Goal: Information Seeking & Learning: Learn about a topic

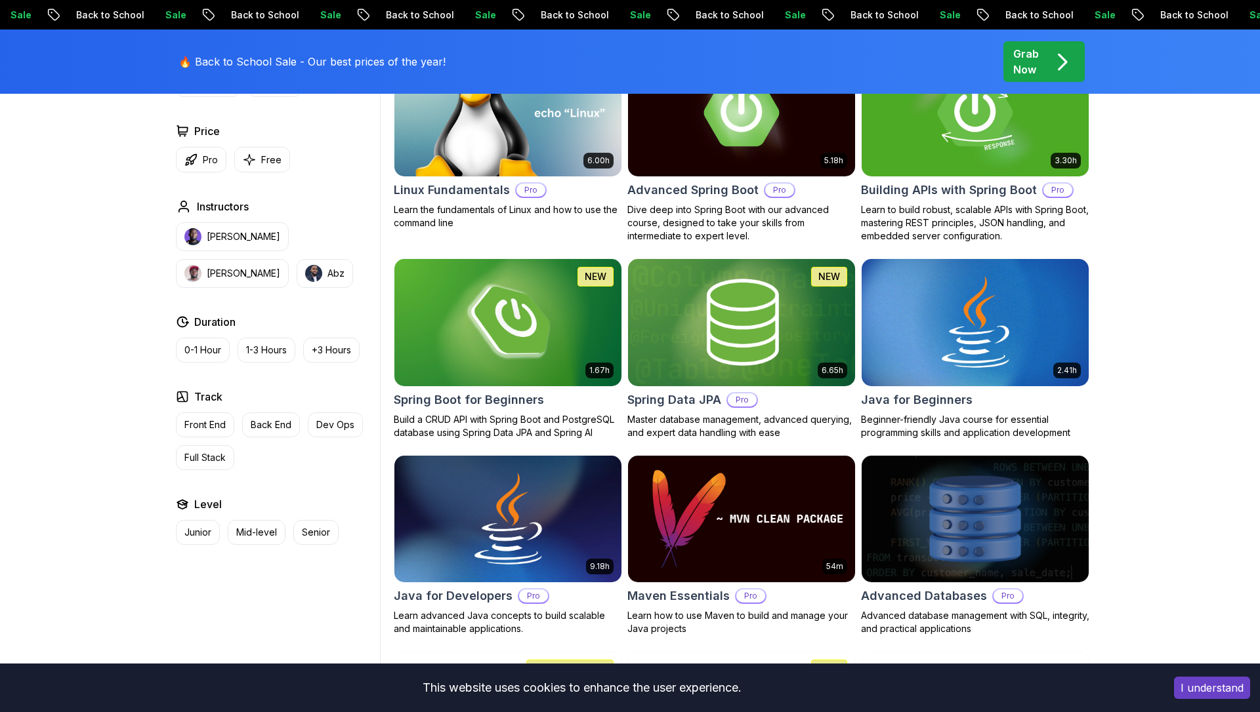
scroll to position [448, 0]
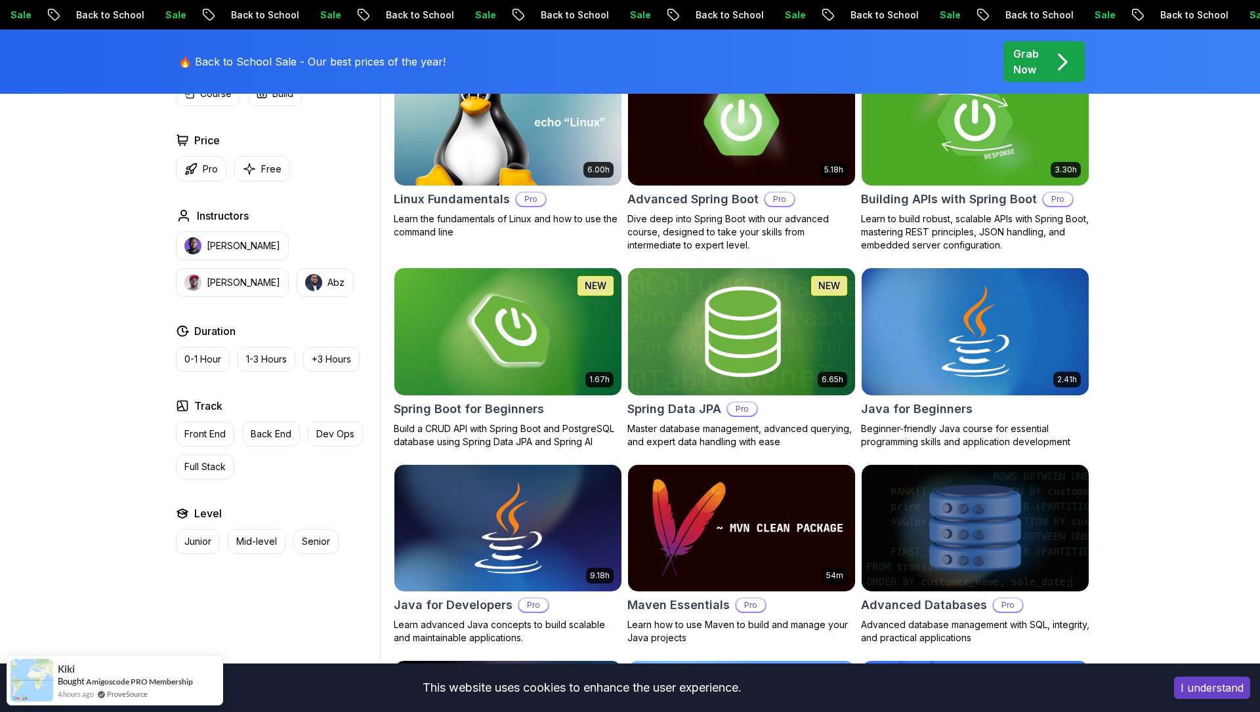
click at [735, 359] on img at bounding box center [741, 331] width 238 height 133
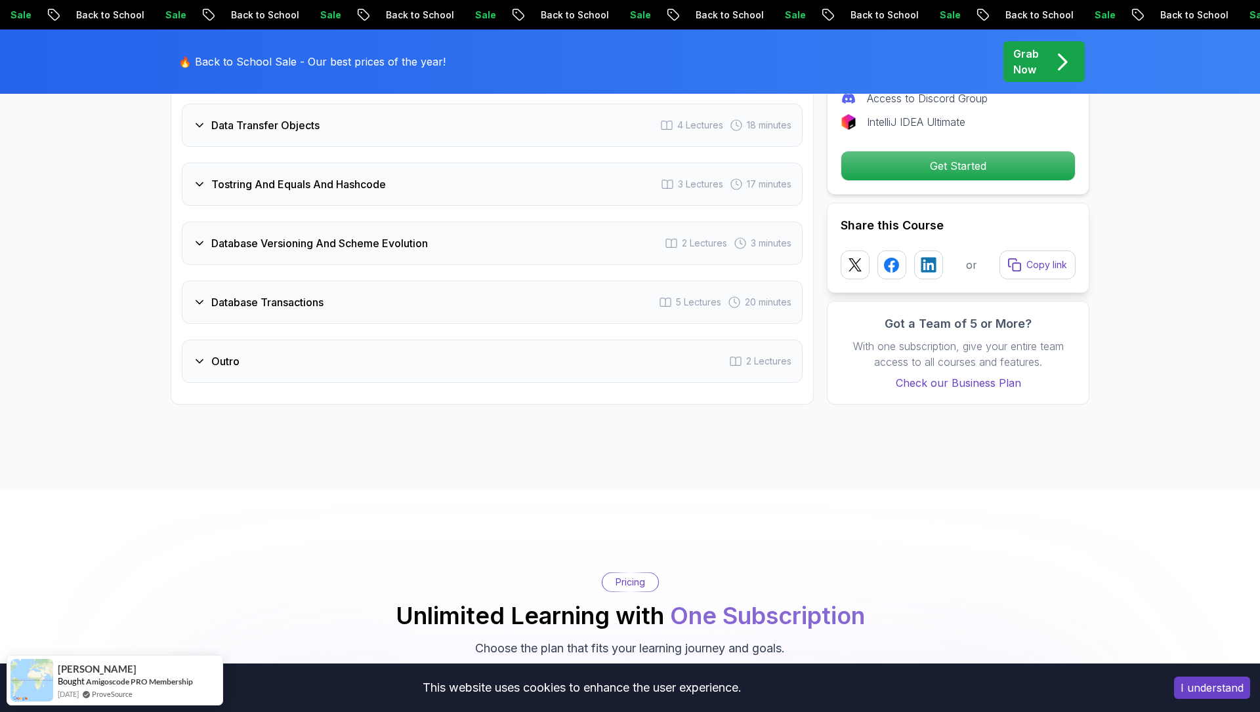
scroll to position [2751, 0]
click at [443, 279] on div "Database Transactions 5 Lectures 20 minutes" at bounding box center [492, 300] width 621 height 43
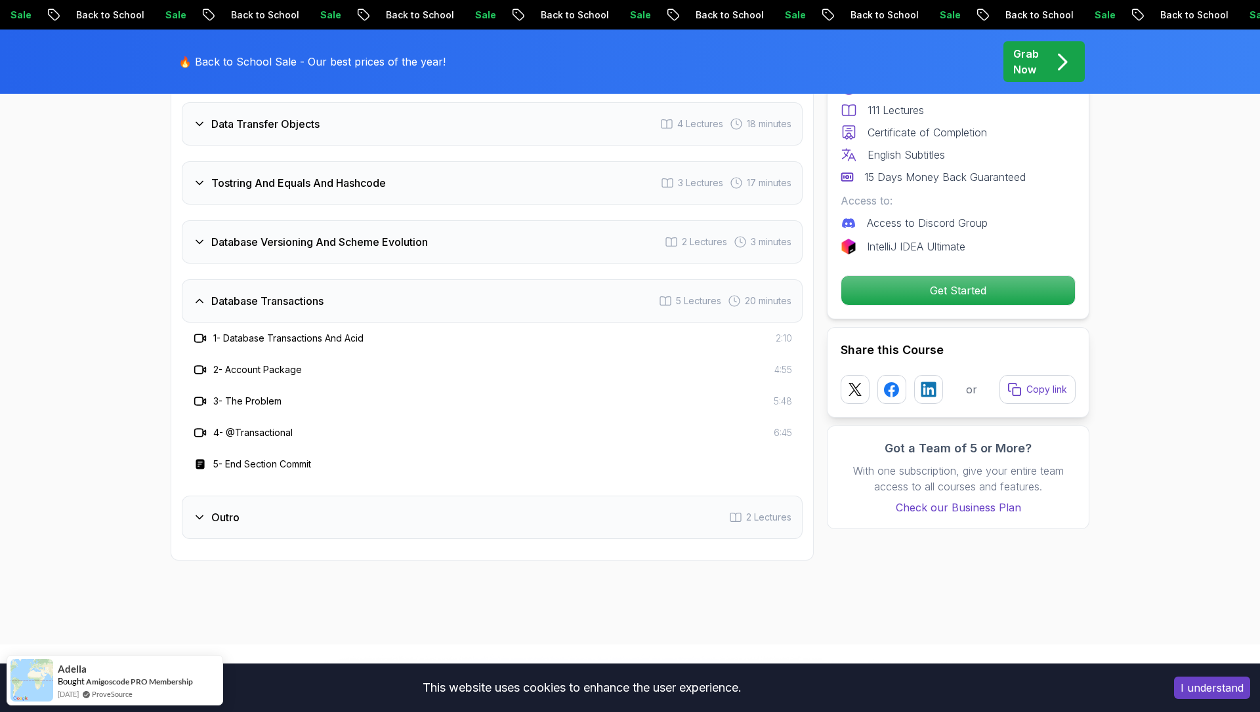
click at [443, 279] on div "Database Transactions 5 Lectures 20 minutes" at bounding box center [492, 300] width 621 height 43
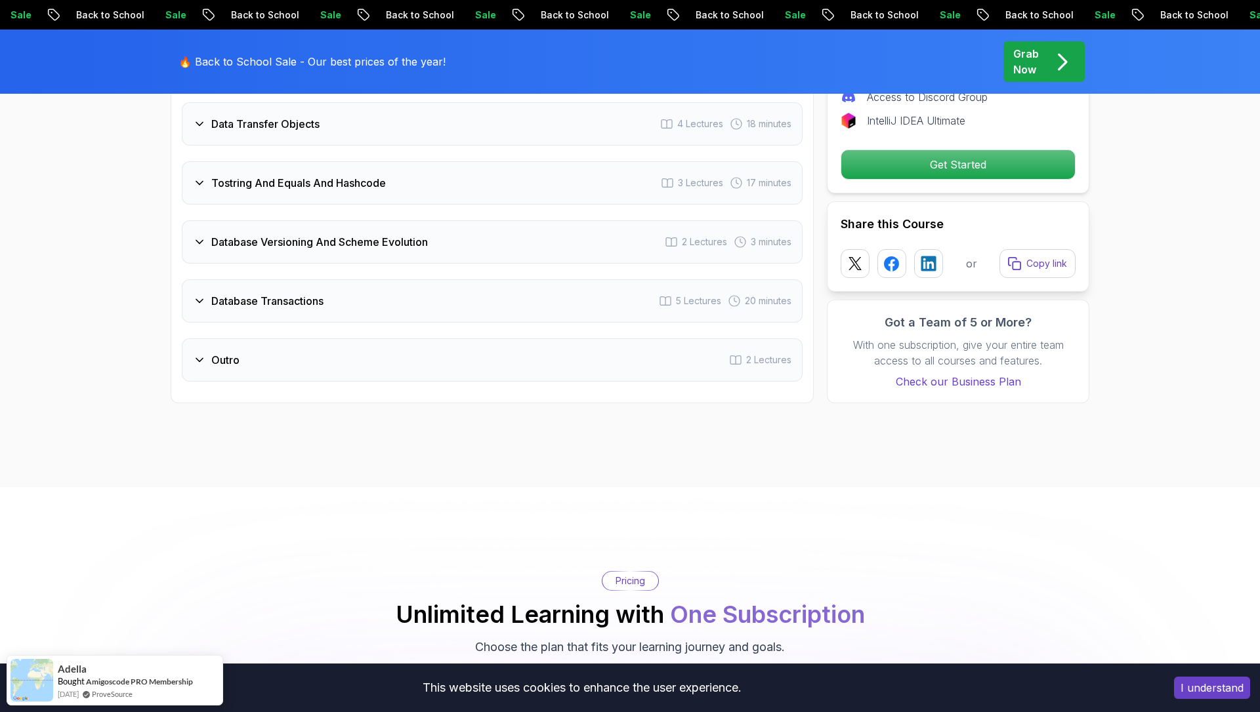
click at [451, 347] on div "Outro 2 Lectures" at bounding box center [492, 360] width 621 height 43
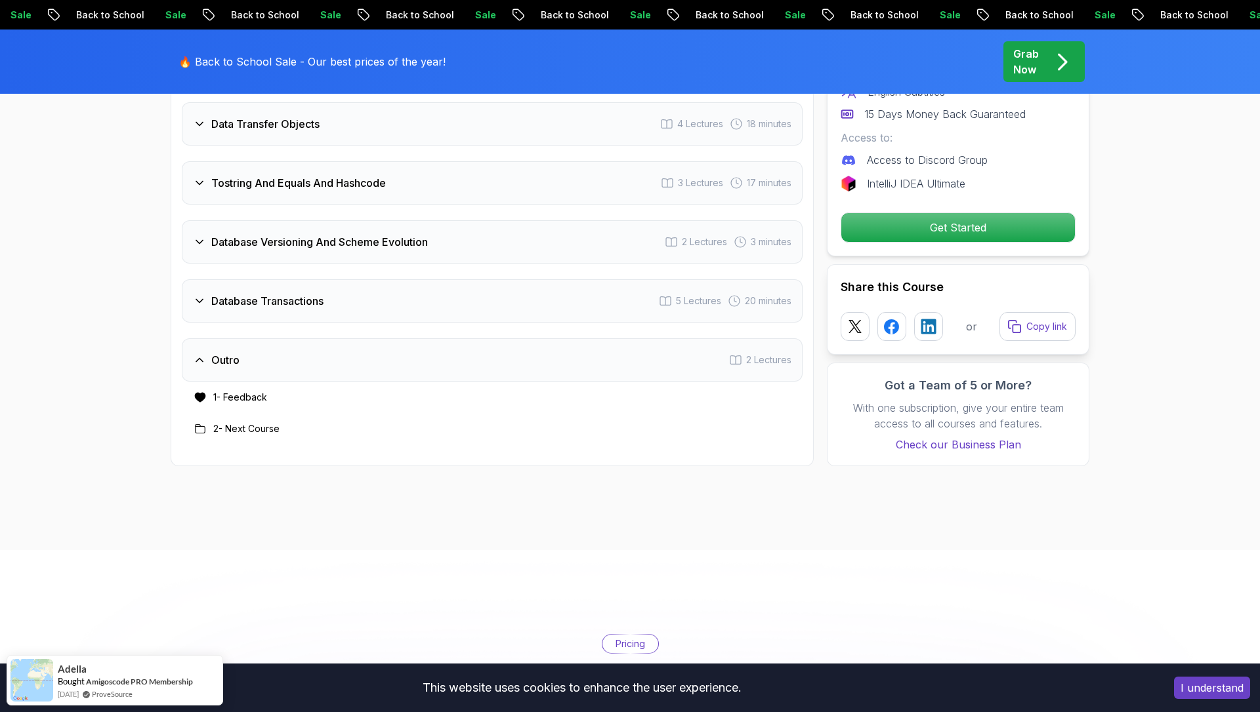
click at [451, 347] on div "Outro 2 Lectures" at bounding box center [492, 360] width 621 height 43
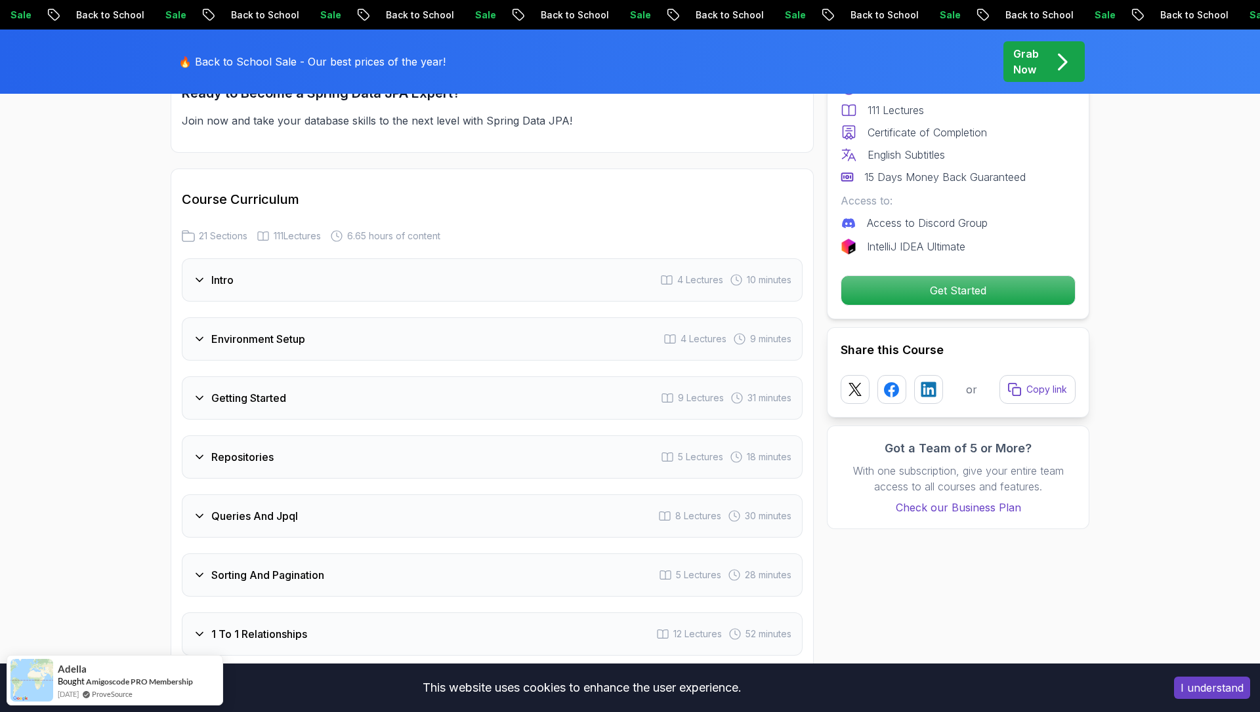
scroll to position [1522, 0]
click at [428, 279] on div "Intro 4 Lectures 10 minutes" at bounding box center [492, 281] width 621 height 43
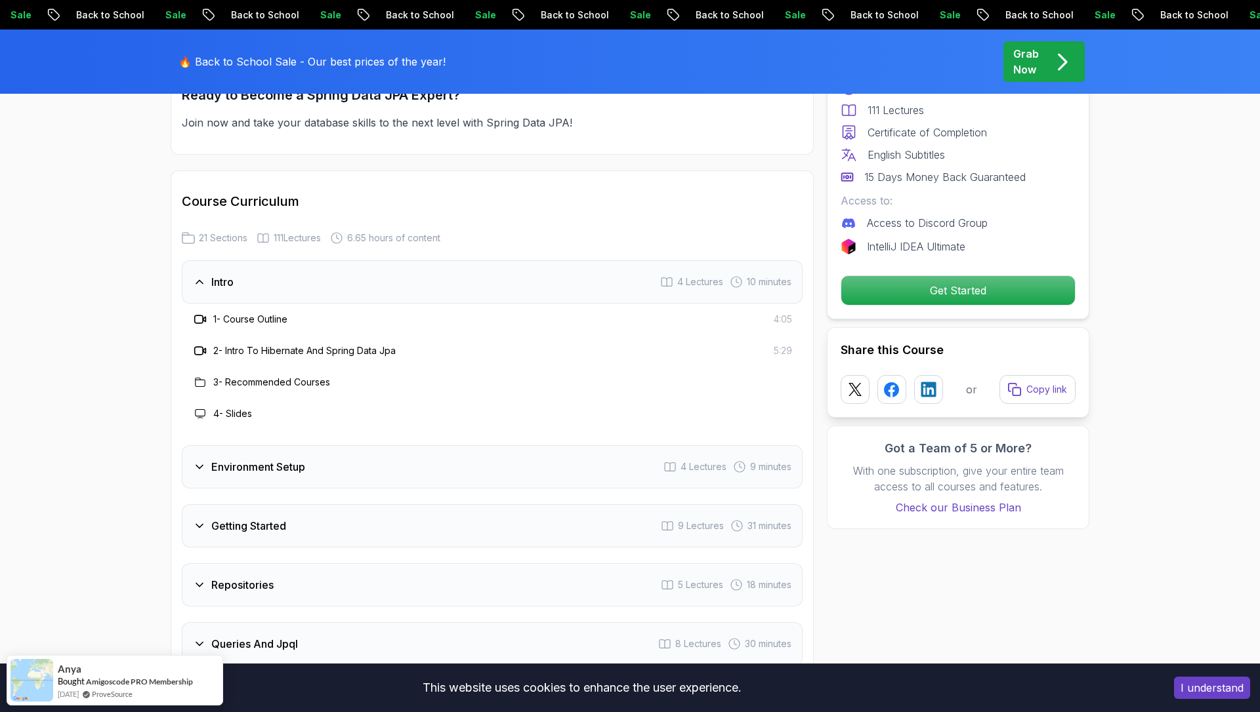
click at [428, 279] on div "Intro 4 Lectures 10 minutes" at bounding box center [492, 281] width 621 height 43
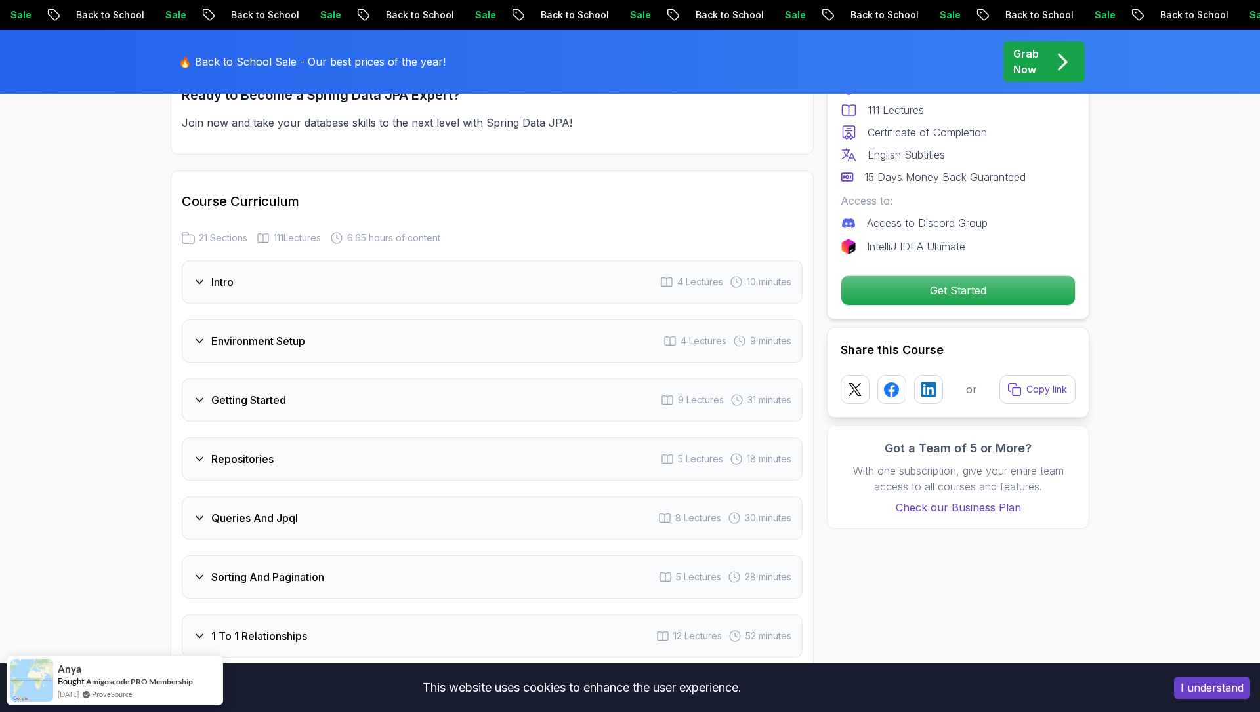
click at [416, 319] on div "Environment Setup 4 Lectures 9 minutes" at bounding box center [492, 340] width 621 height 43
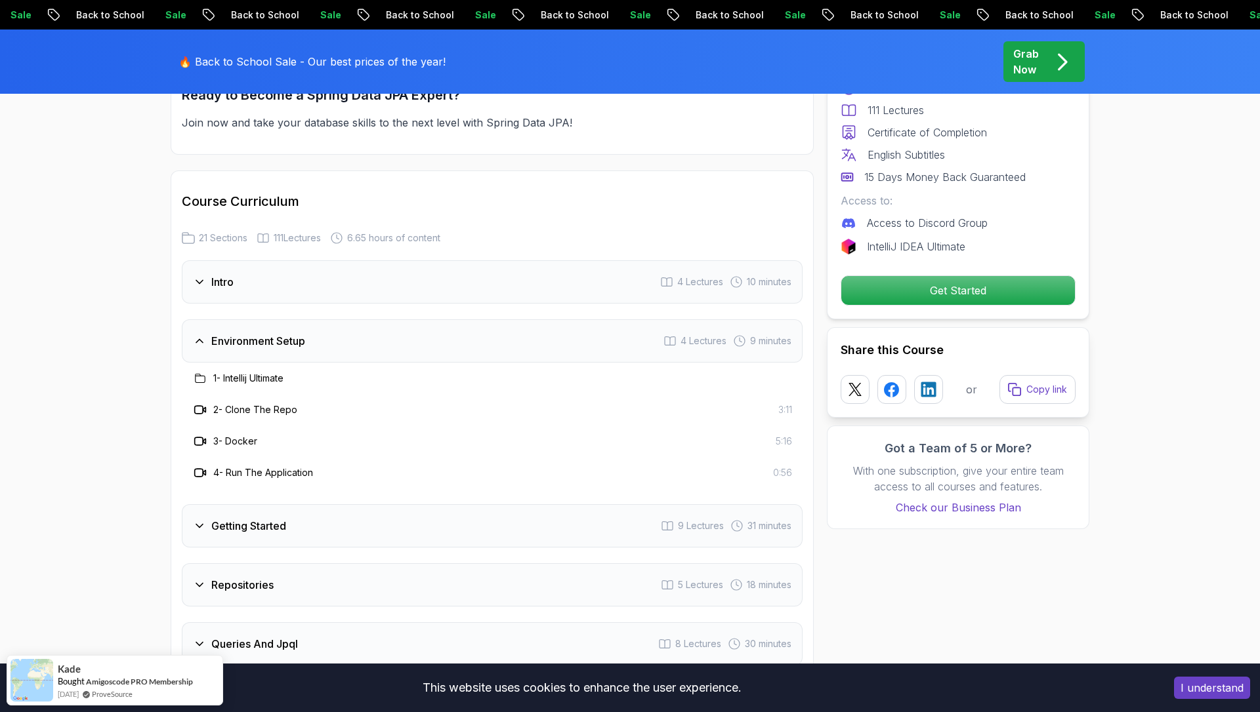
click at [416, 319] on div "Environment Setup 4 Lectures 9 minutes" at bounding box center [492, 340] width 621 height 43
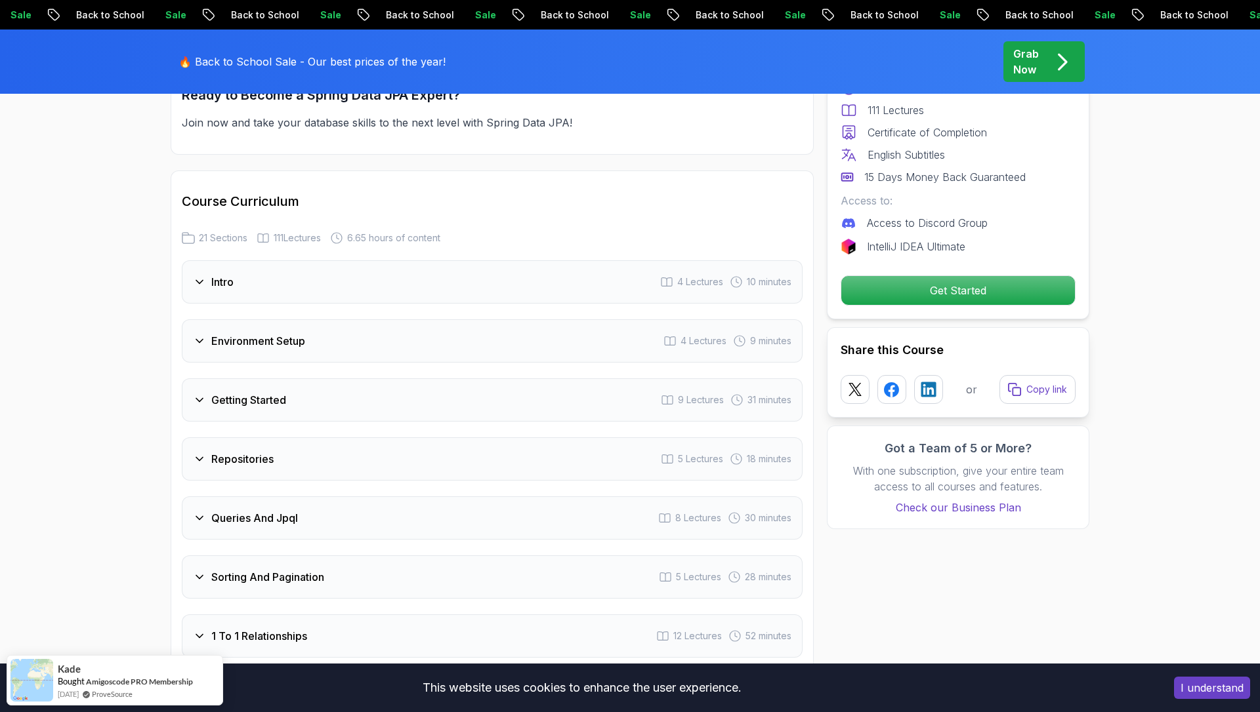
click at [420, 391] on div "Getting Started 9 Lectures 31 minutes" at bounding box center [492, 400] width 621 height 43
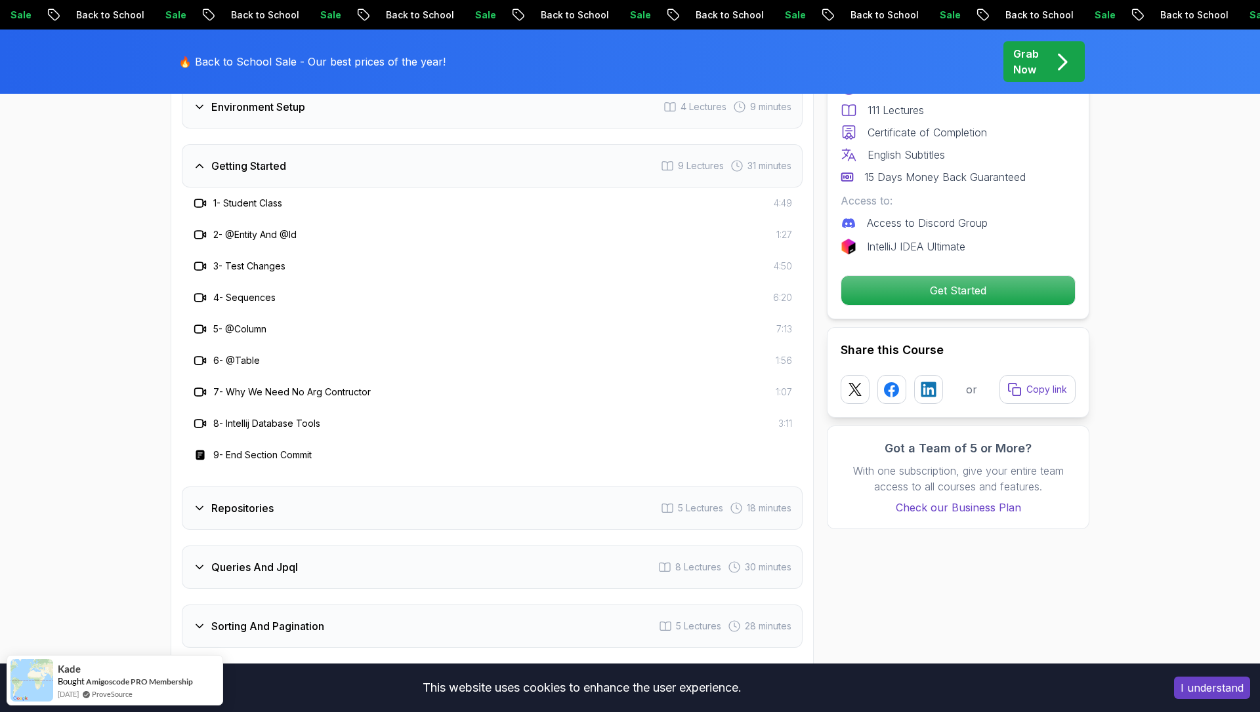
scroll to position [1760, 0]
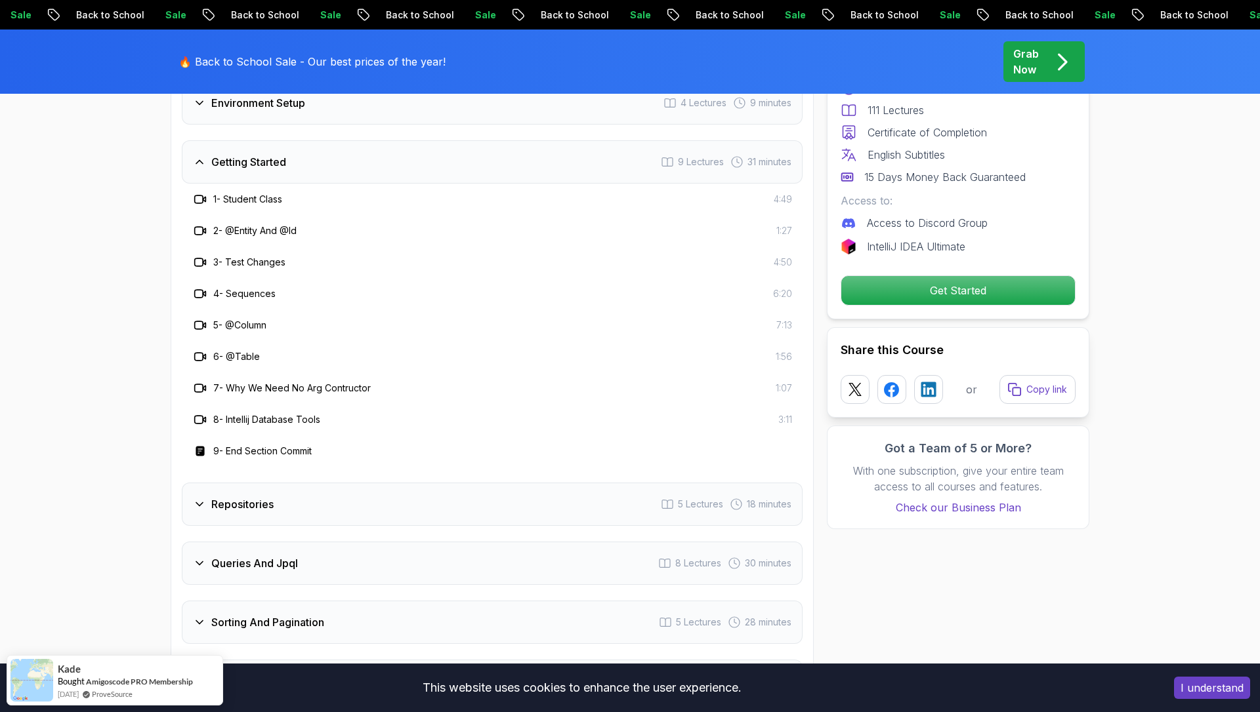
click at [395, 149] on div "Getting Started 9 Lectures 31 minutes" at bounding box center [492, 161] width 621 height 43
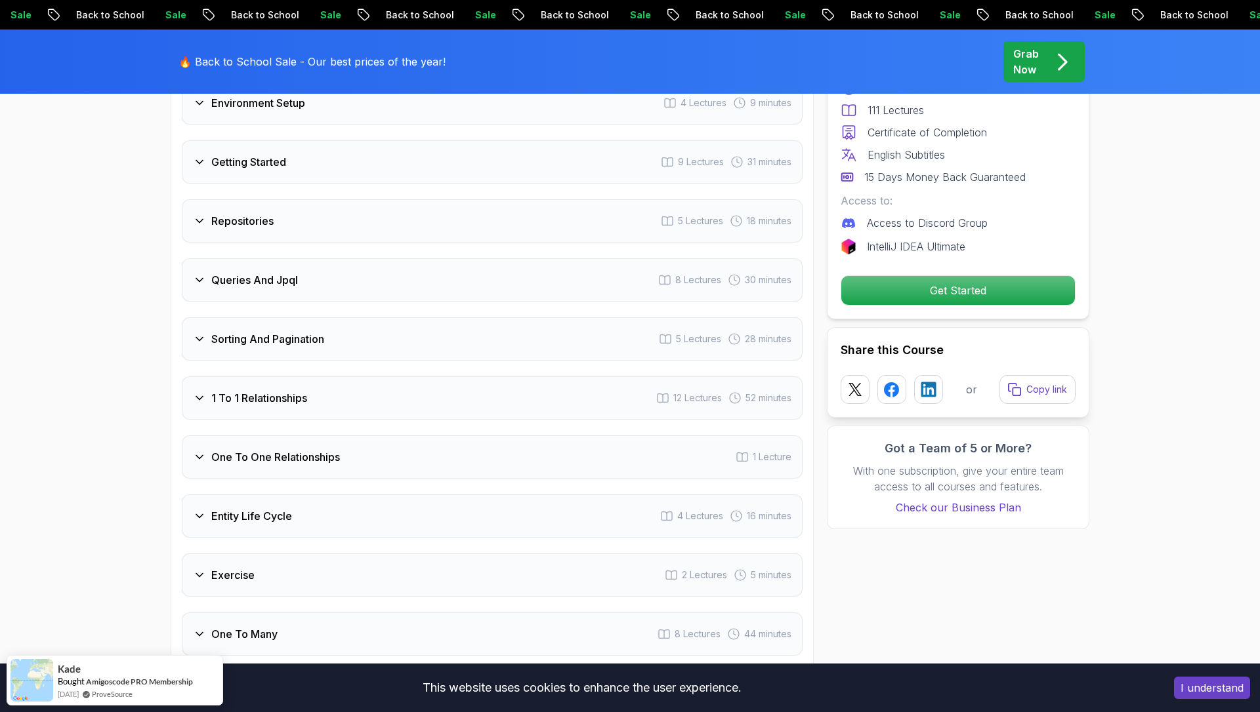
click at [391, 211] on div "Repositories 5 Lectures 18 minutes" at bounding box center [492, 220] width 621 height 43
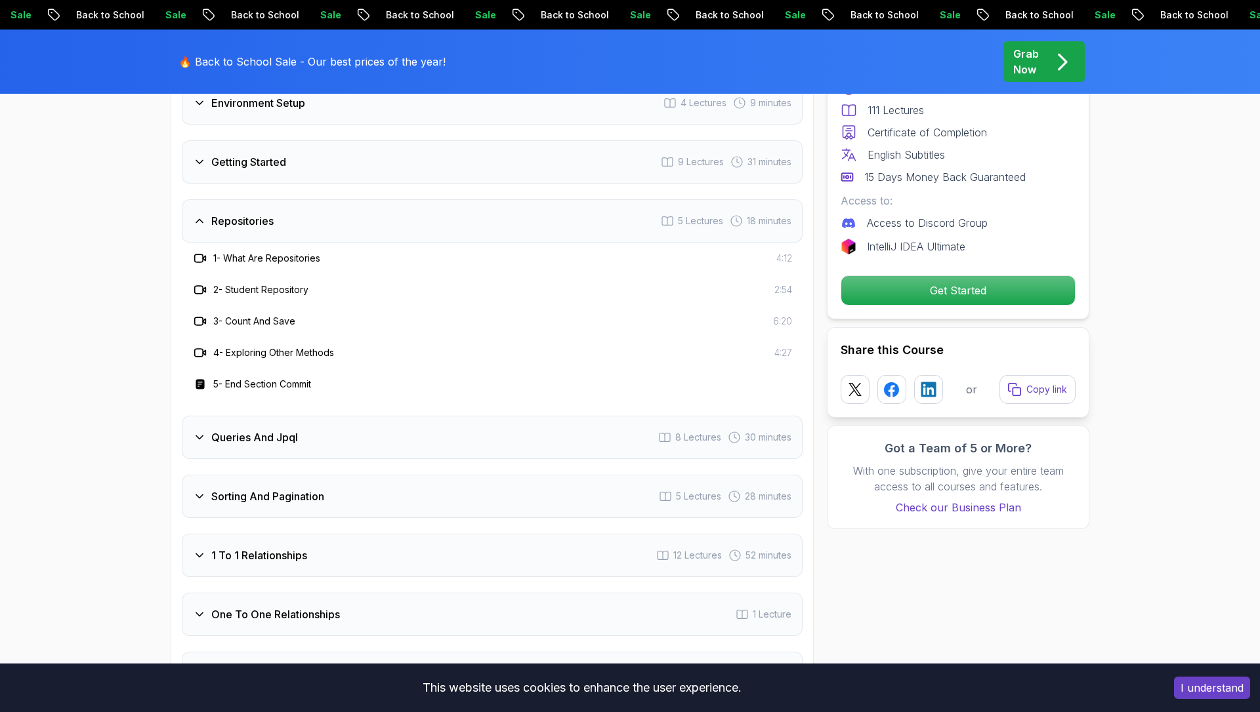
click at [391, 211] on div "Repositories 5 Lectures 18 minutes" at bounding box center [492, 220] width 621 height 43
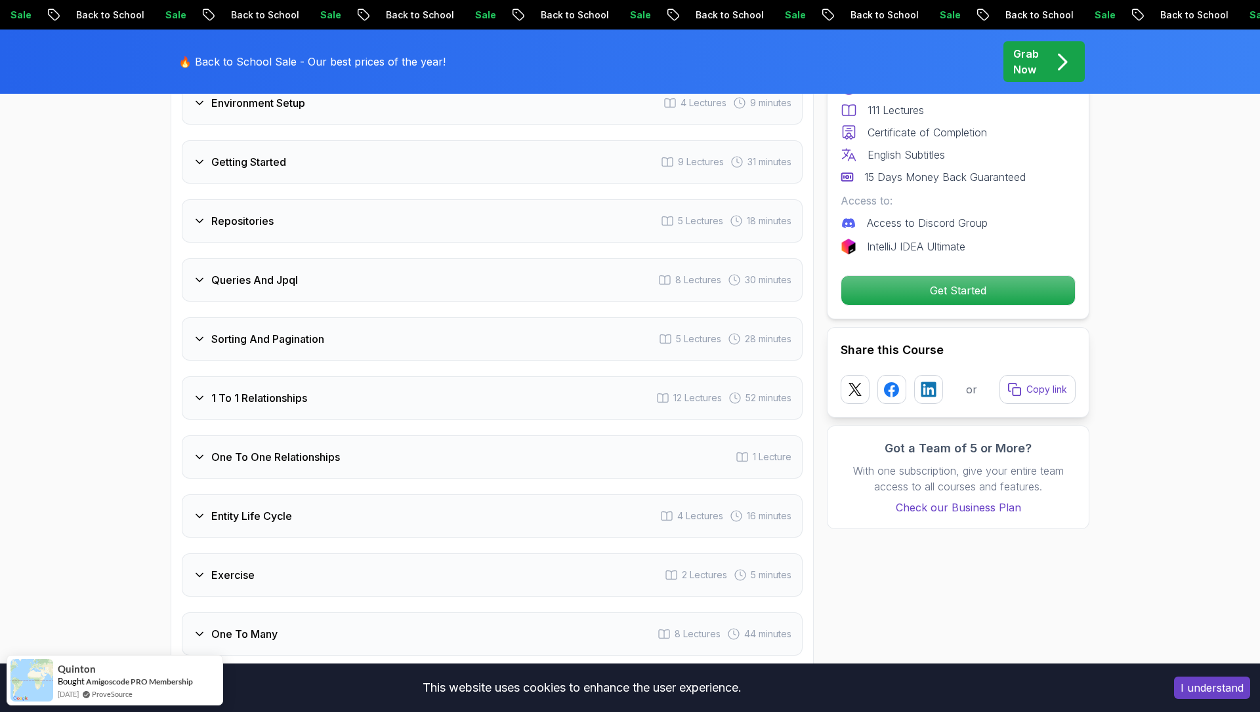
click at [391, 211] on div "Repositories 5 Lectures 18 minutes" at bounding box center [492, 220] width 621 height 43
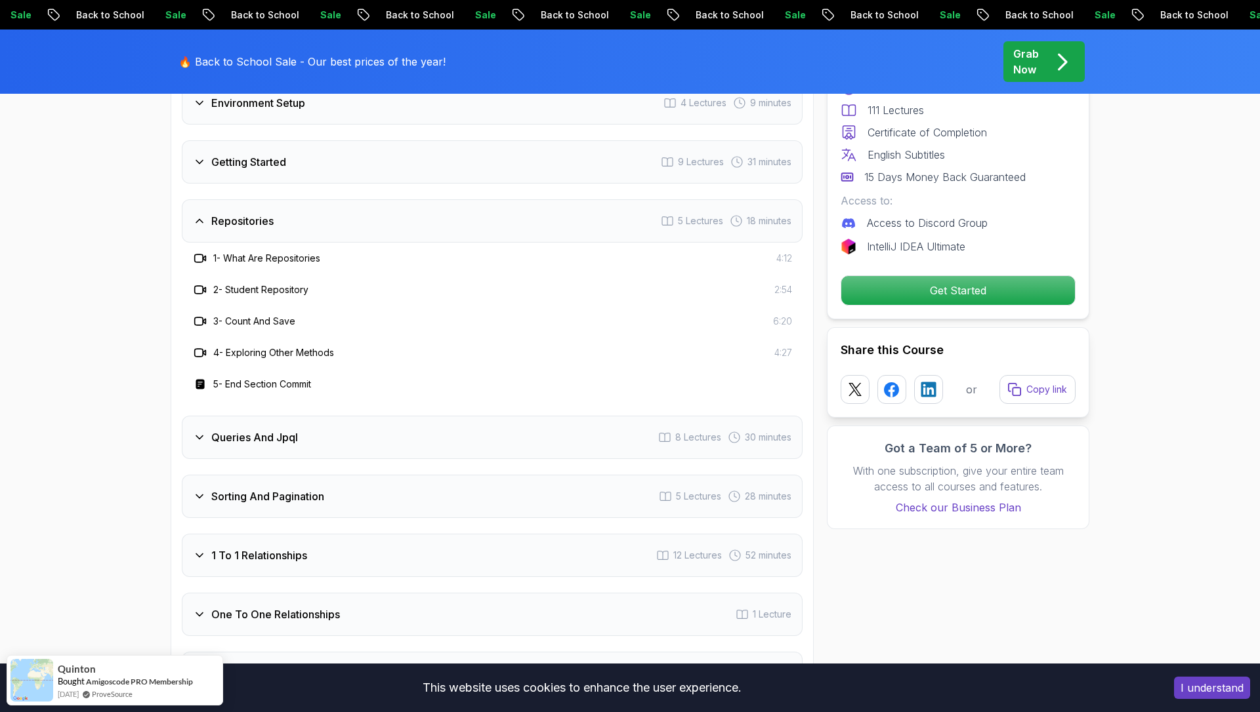
click at [391, 211] on div "Repositories 5 Lectures 18 minutes" at bounding box center [492, 220] width 621 height 43
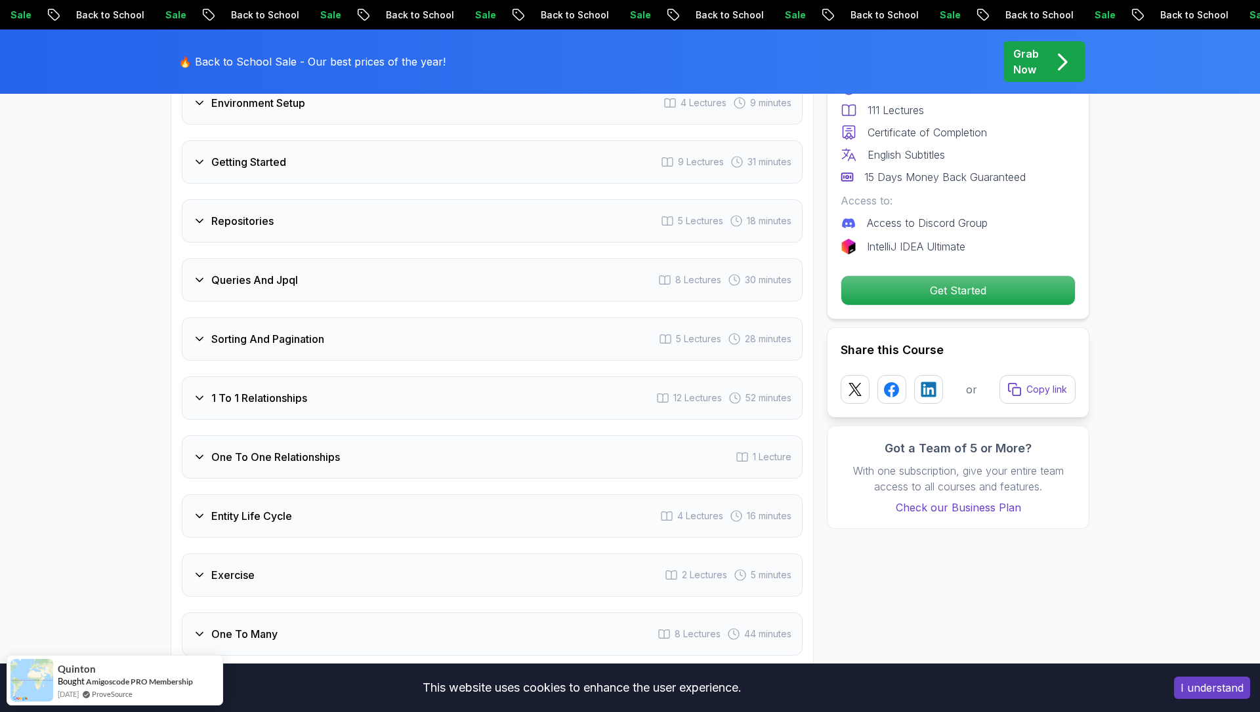
click at [393, 258] on div "Queries And Jpql 8 Lectures 30 minutes" at bounding box center [492, 279] width 621 height 43
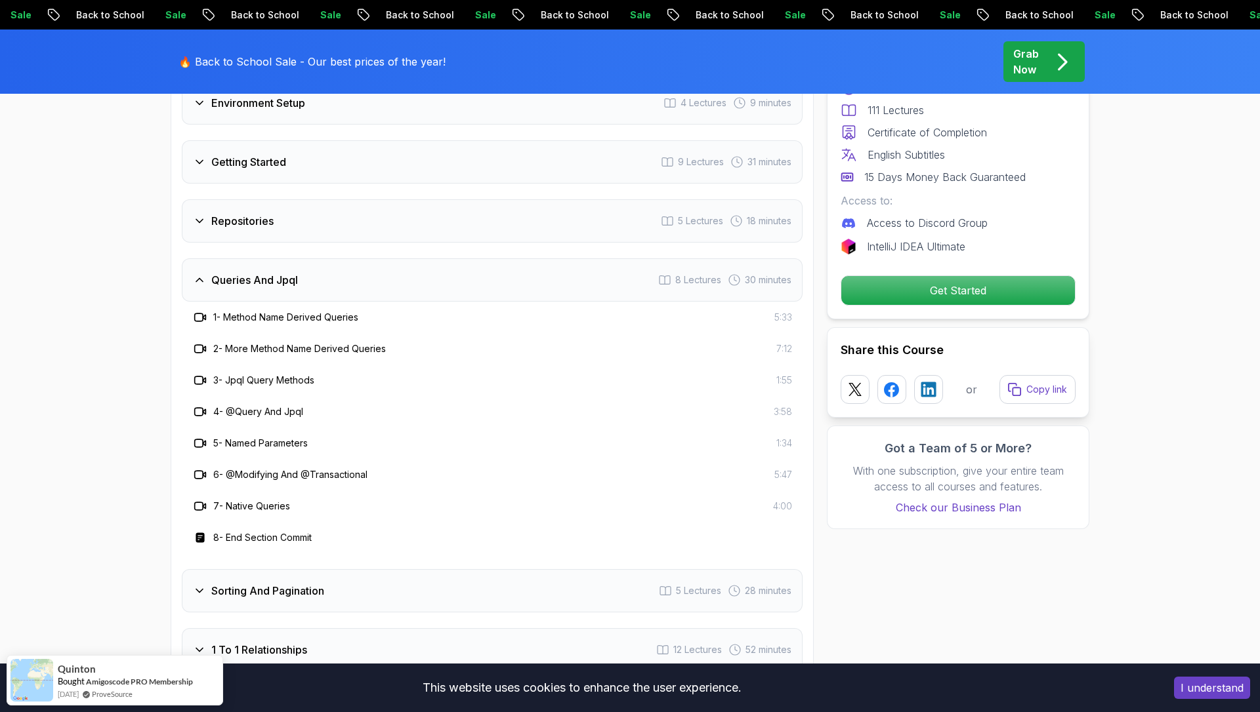
click at [393, 258] on div "Queries And Jpql 8 Lectures 30 minutes" at bounding box center [492, 279] width 621 height 43
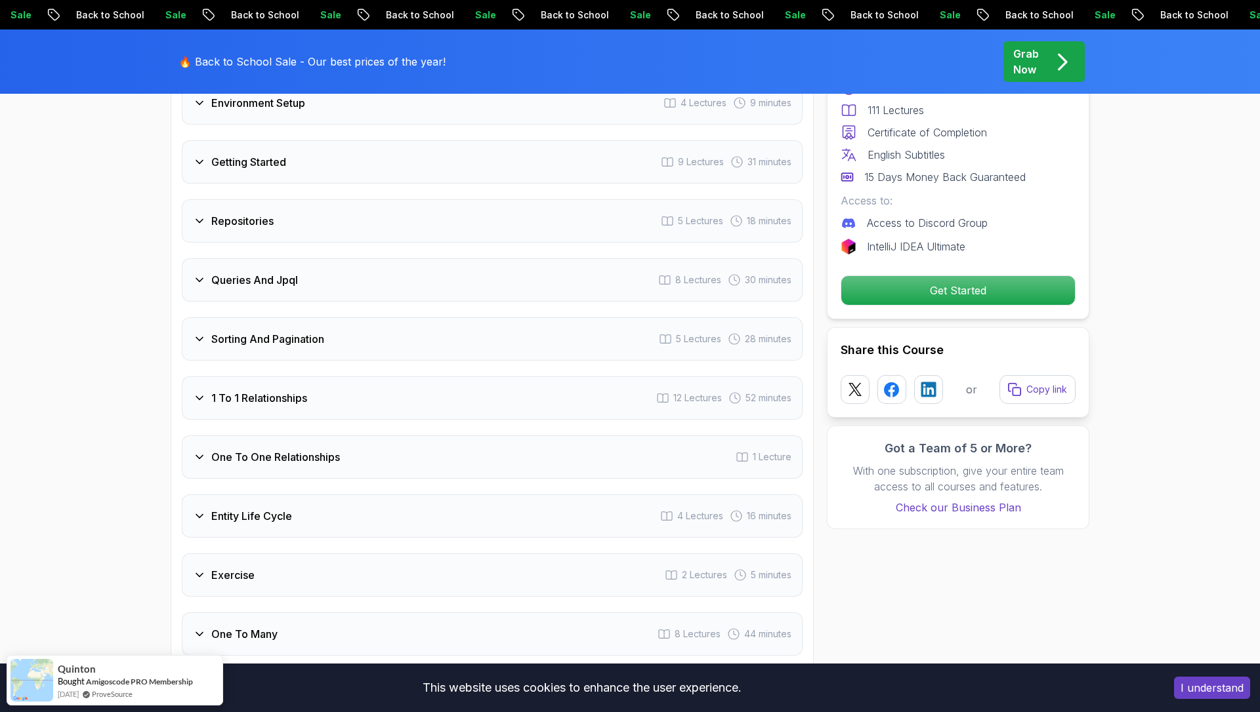
click at [395, 318] on div "Sorting And Pagination 5 Lectures 28 minutes" at bounding box center [492, 339] width 621 height 43
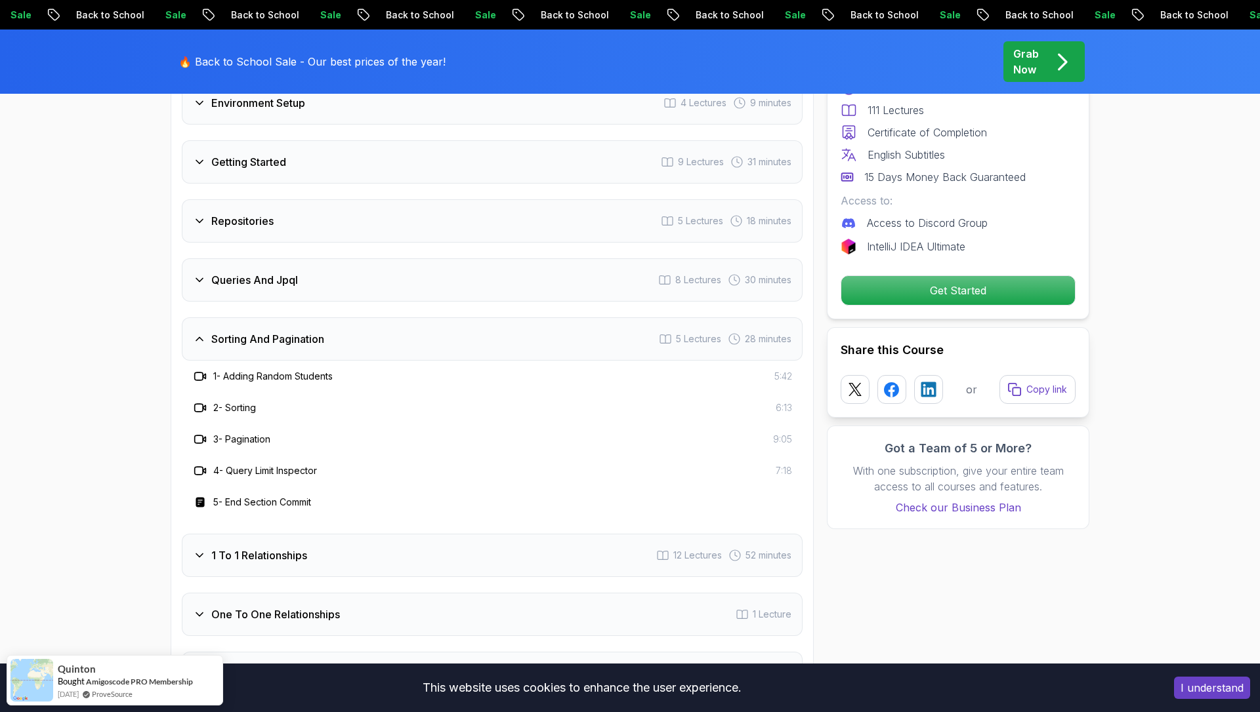
click at [395, 318] on div "Sorting And Pagination 5 Lectures 28 minutes" at bounding box center [492, 339] width 621 height 43
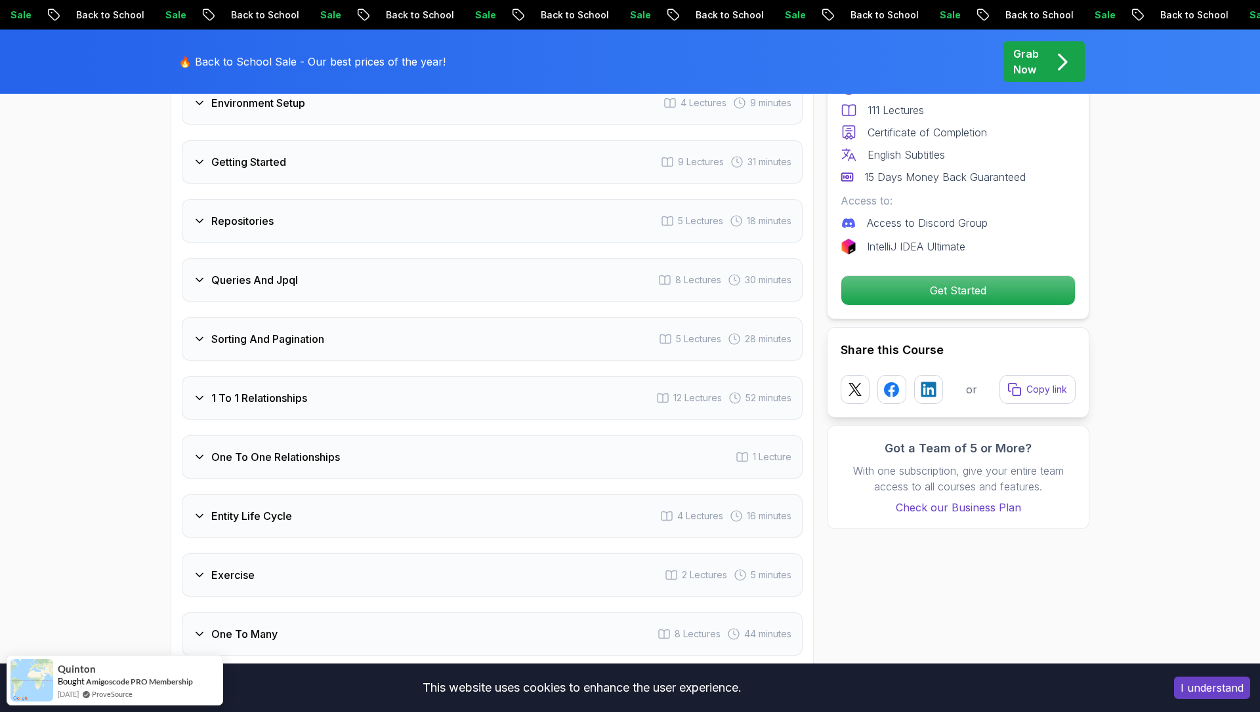
click at [399, 377] on div "1 To 1 Relationships 12 Lectures 52 minutes" at bounding box center [492, 398] width 621 height 43
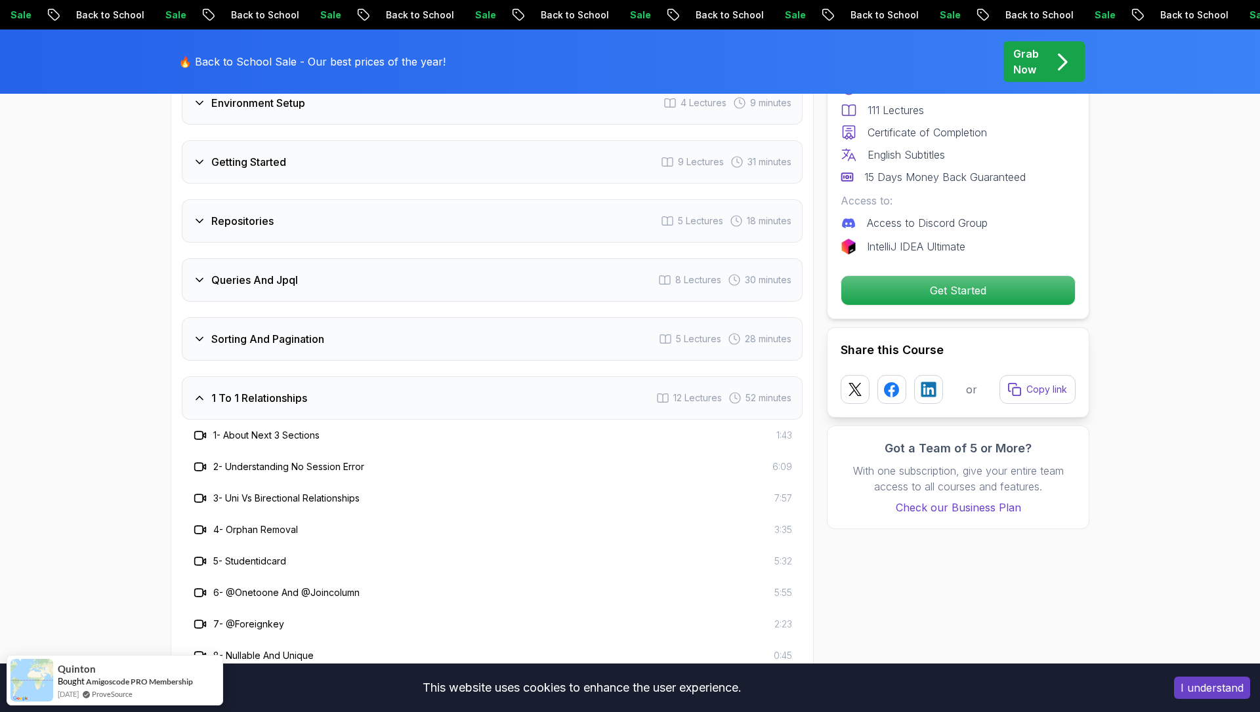
click at [399, 377] on div "1 To 1 Relationships 12 Lectures 52 minutes" at bounding box center [492, 398] width 621 height 43
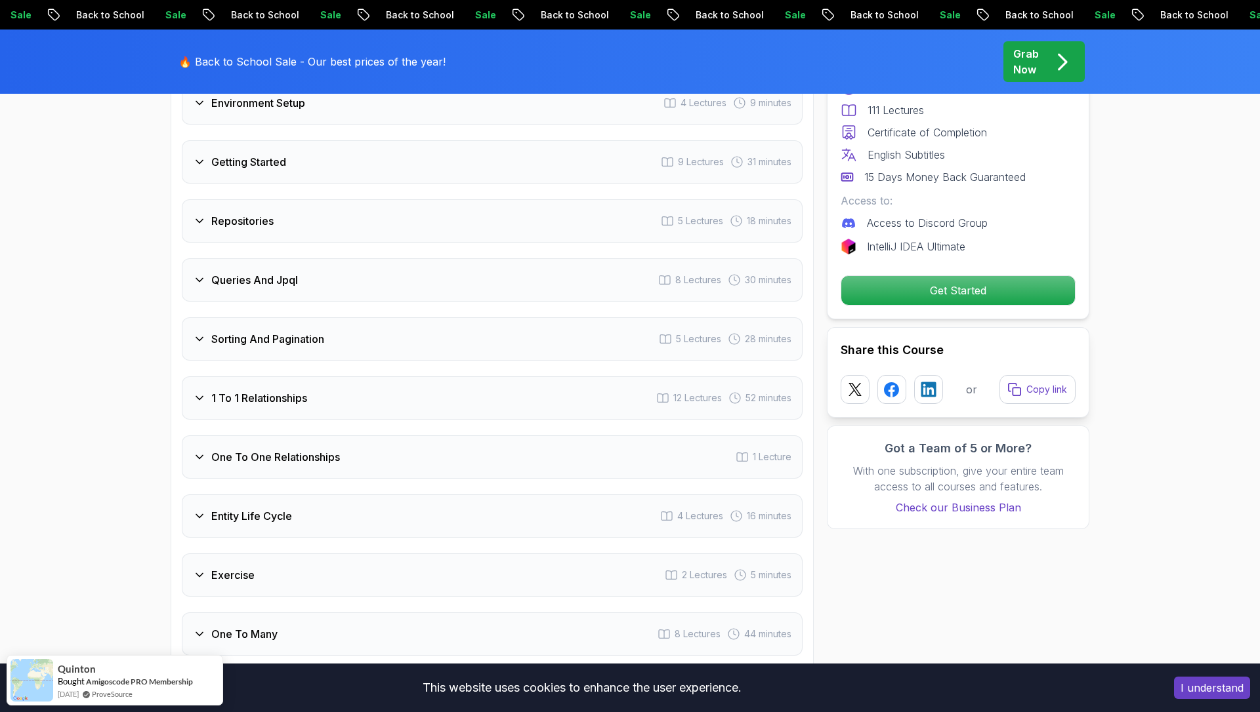
click at [399, 377] on div "1 To 1 Relationships 12 Lectures 52 minutes" at bounding box center [492, 398] width 621 height 43
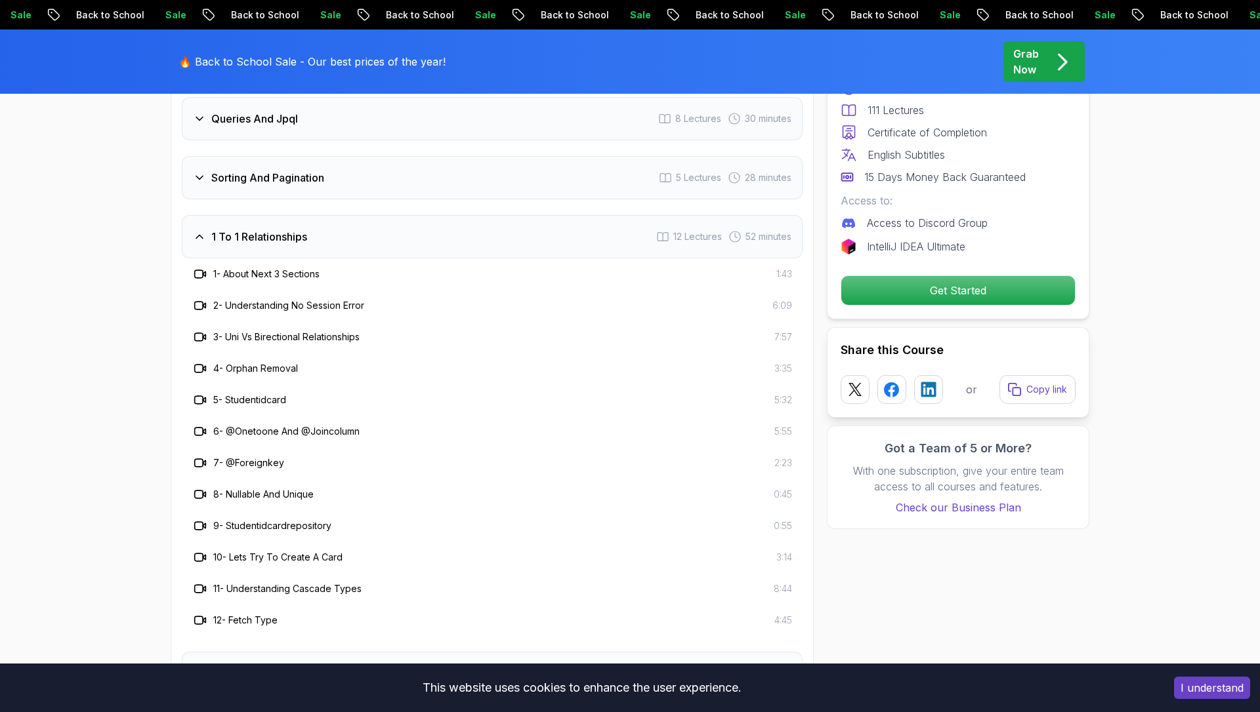
scroll to position [1940, 0]
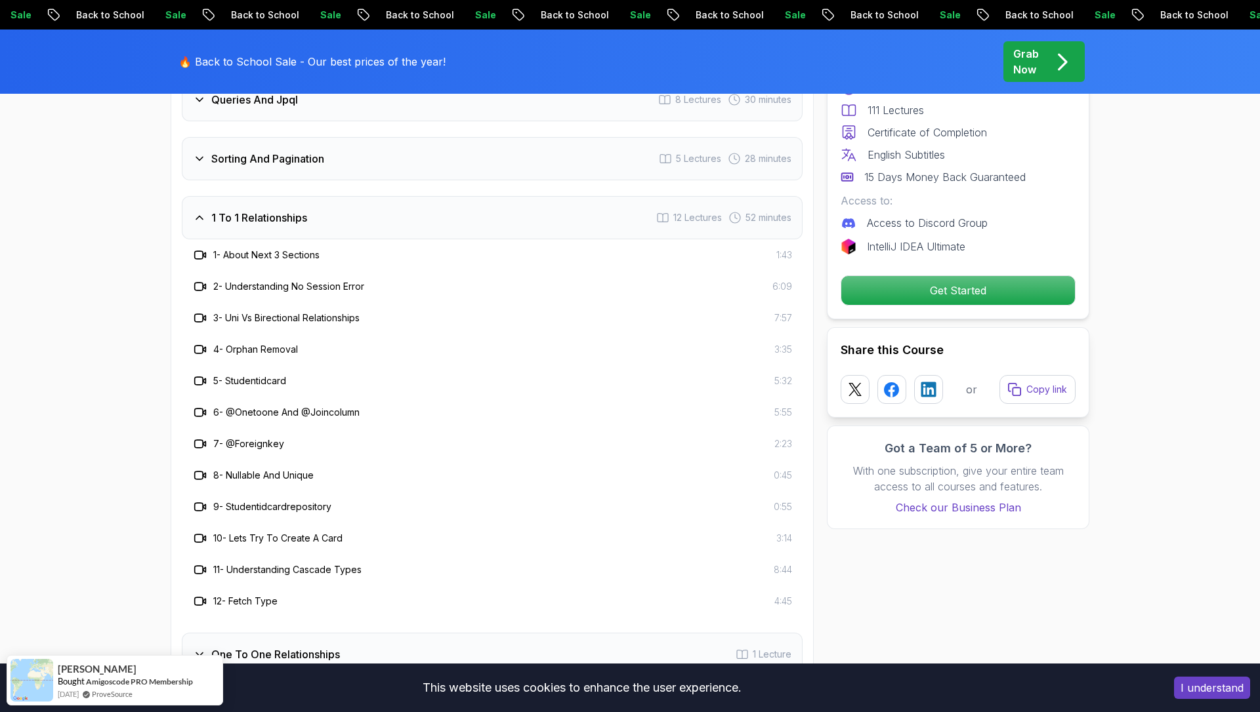
click at [376, 209] on div "1 To 1 Relationships 12 Lectures 52 minutes" at bounding box center [492, 217] width 621 height 43
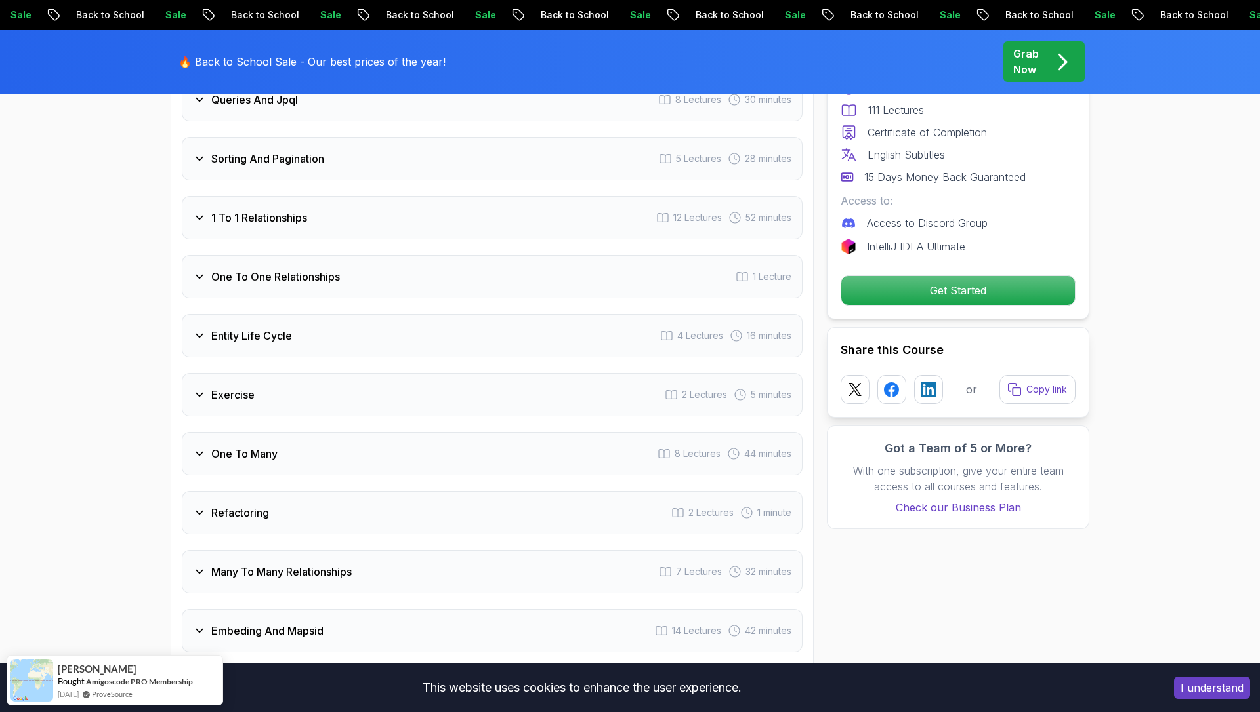
click at [378, 260] on div "One To One Relationships 1 Lecture" at bounding box center [492, 276] width 621 height 43
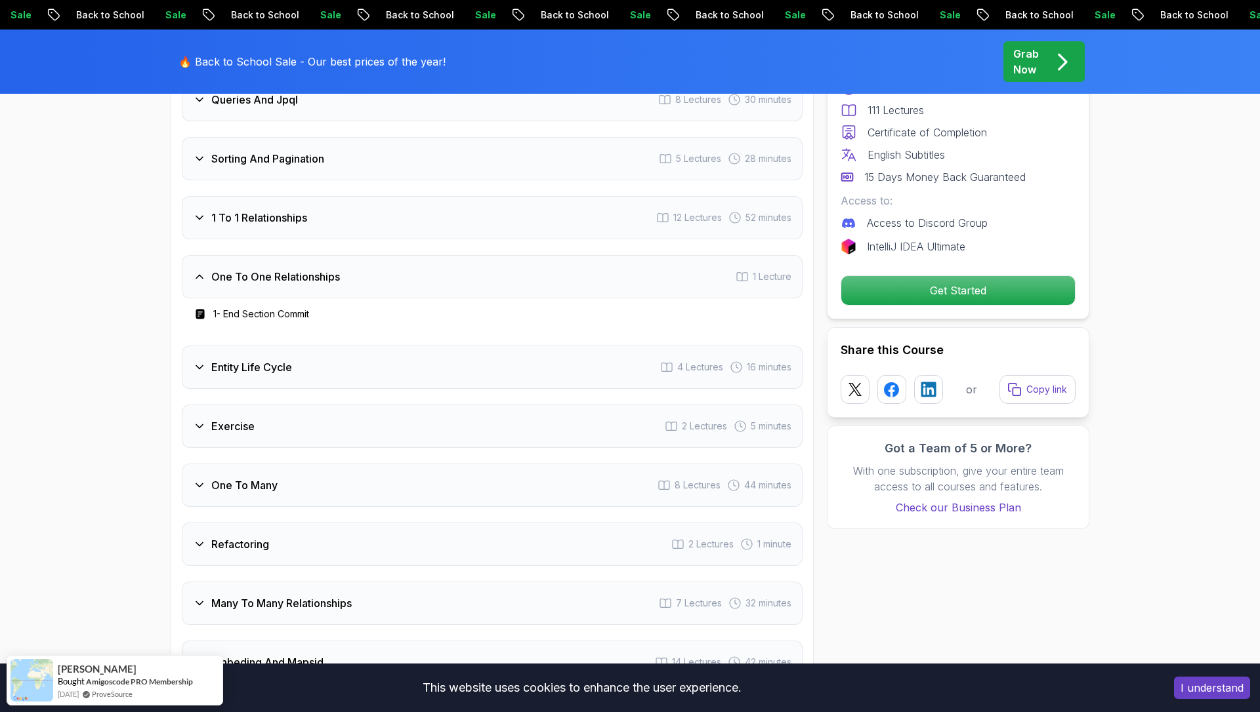
click at [378, 260] on div "One To One Relationships 1 Lecture" at bounding box center [492, 276] width 621 height 43
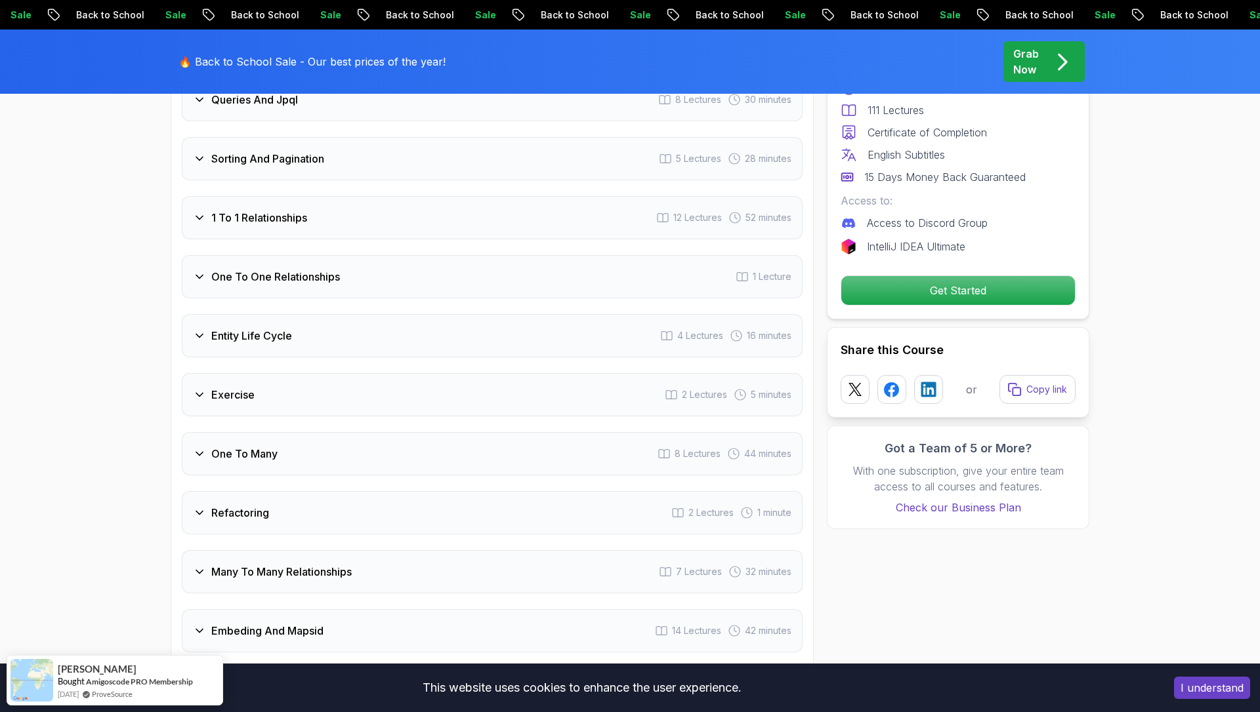
click at [388, 314] on div "Entity Life Cycle 4 Lectures 16 minutes" at bounding box center [492, 335] width 621 height 43
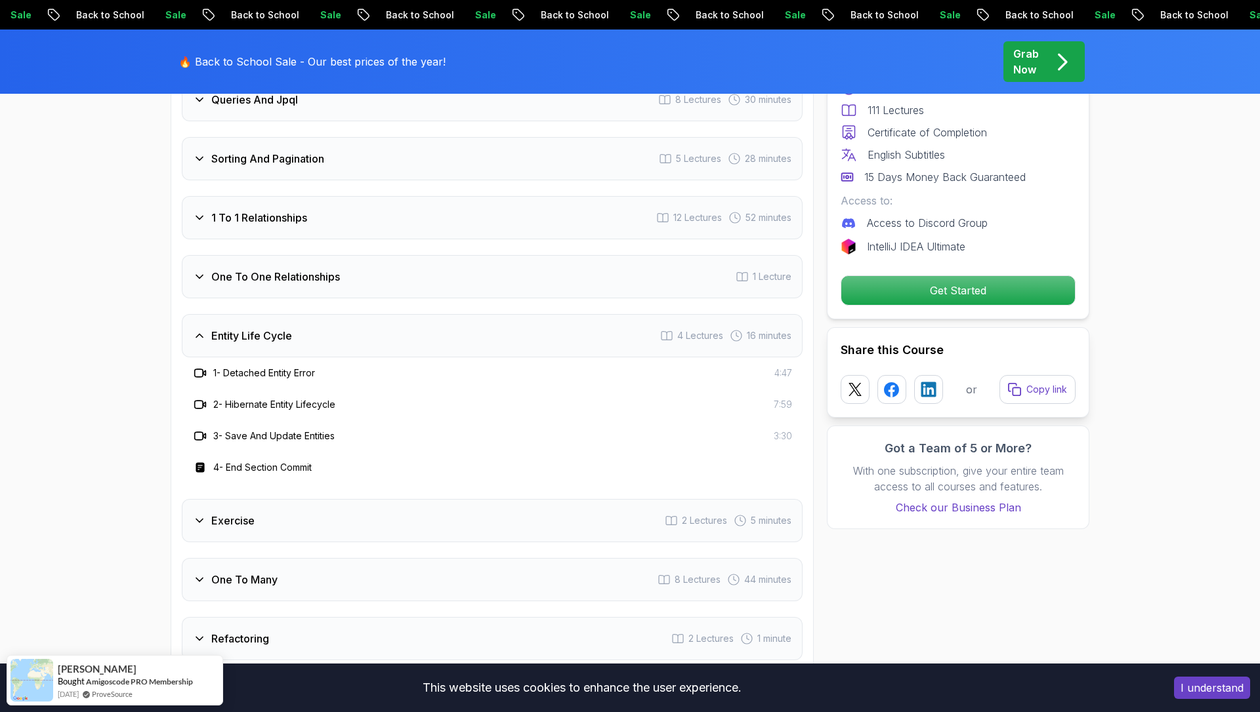
click at [388, 314] on div "Entity Life Cycle 4 Lectures 16 minutes" at bounding box center [492, 335] width 621 height 43
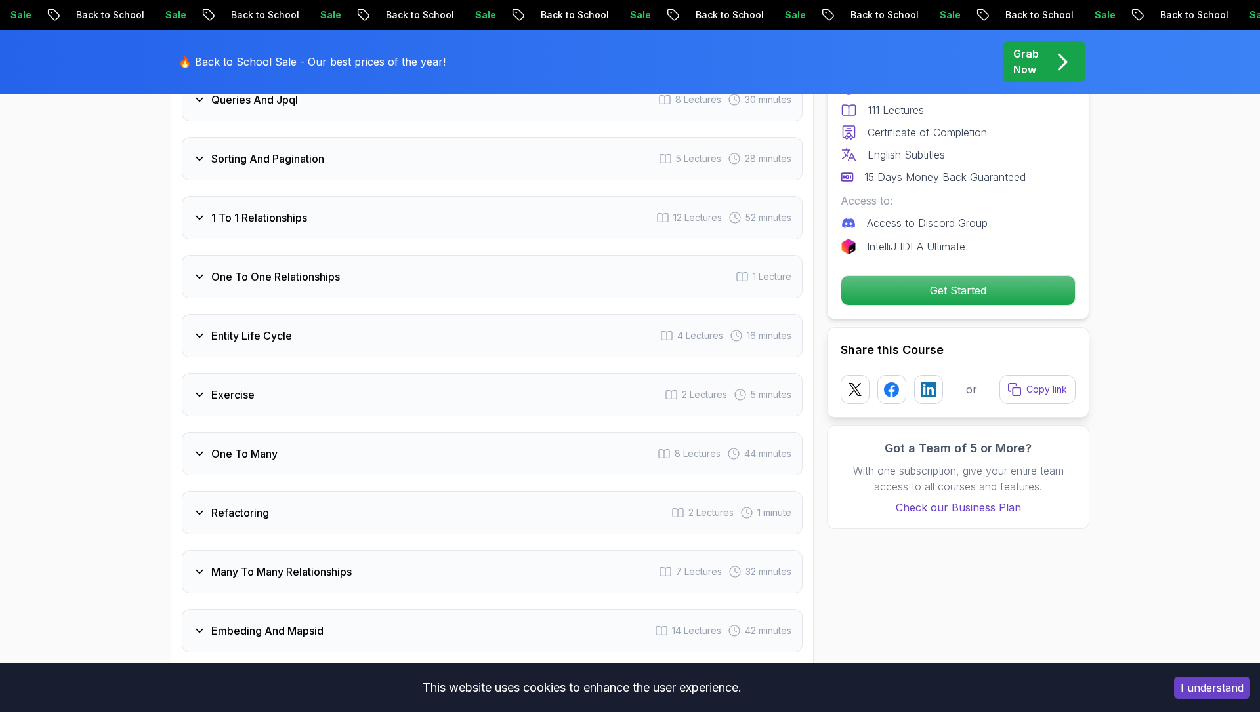
click at [394, 377] on div "Exercise 2 Lectures 5 minutes" at bounding box center [492, 394] width 621 height 43
click at [405, 439] on div "One To Many 8 Lectures 44 minutes" at bounding box center [492, 453] width 621 height 43
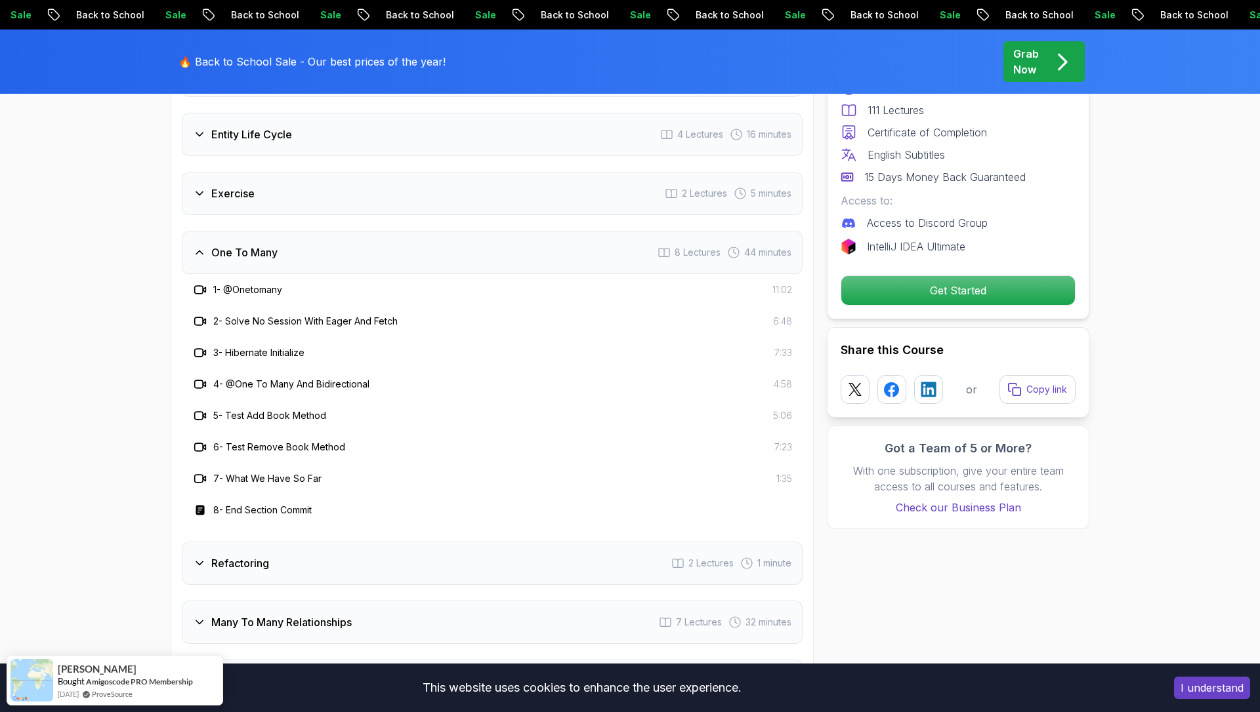
scroll to position [2145, 0]
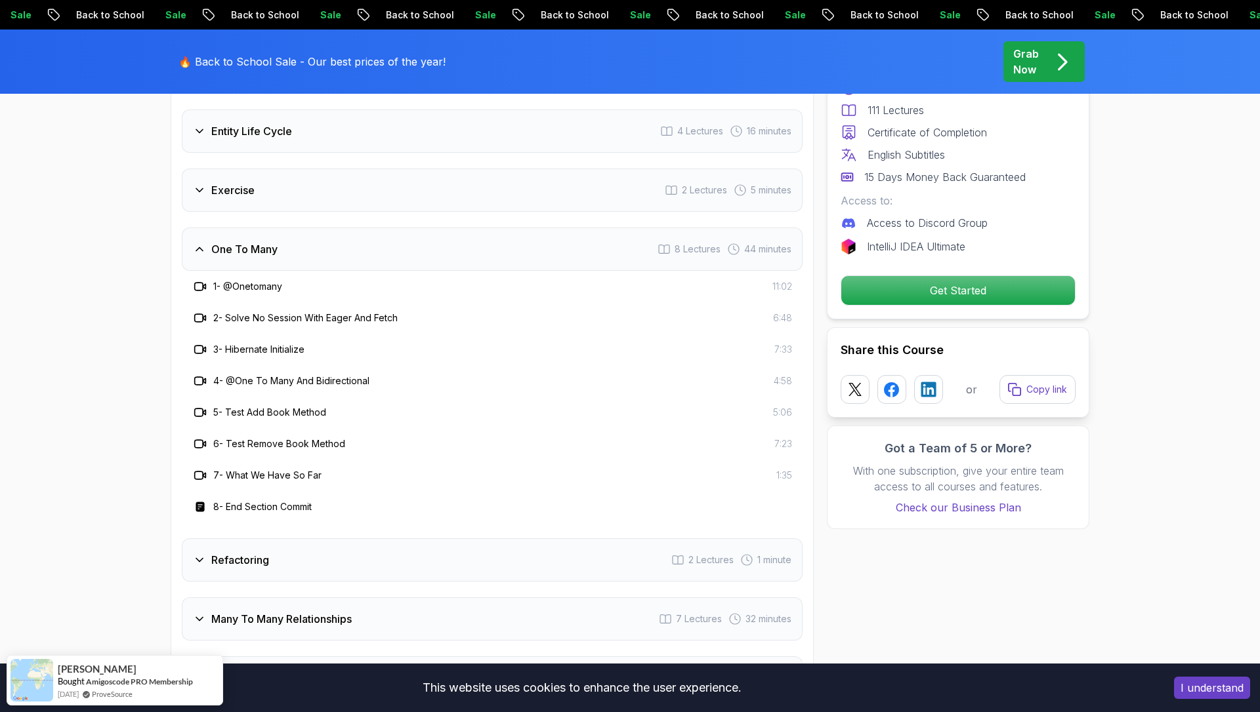
click at [368, 228] on div "One To Many 8 Lectures 44 minutes" at bounding box center [492, 249] width 621 height 43
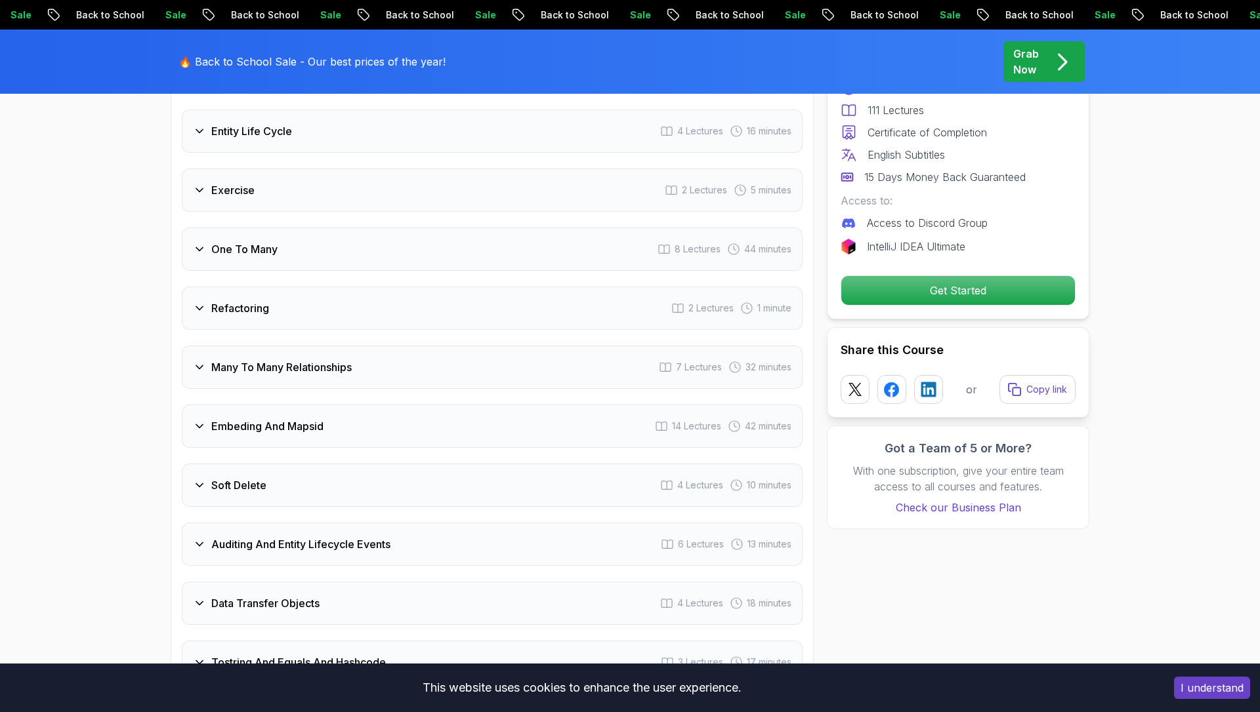
click at [377, 307] on div "Refactoring 2 Lectures 1 minute" at bounding box center [492, 308] width 621 height 43
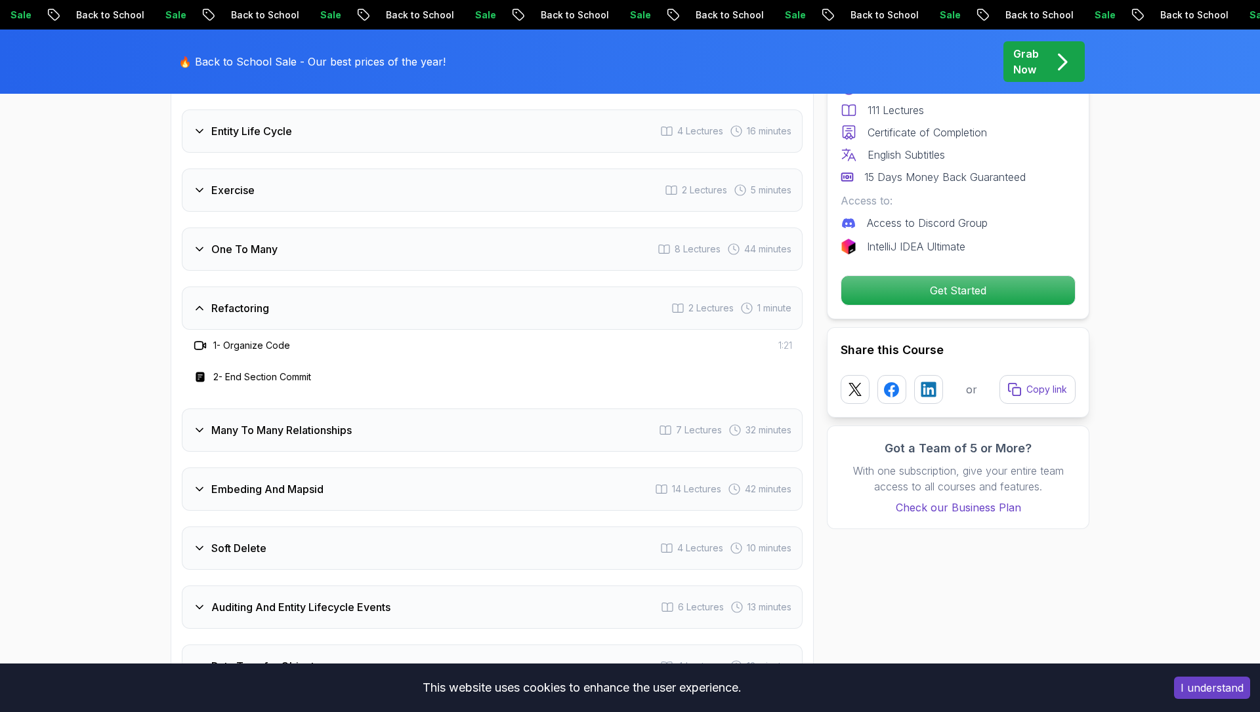
click at [377, 307] on div "Refactoring 2 Lectures 1 minute" at bounding box center [492, 308] width 621 height 43
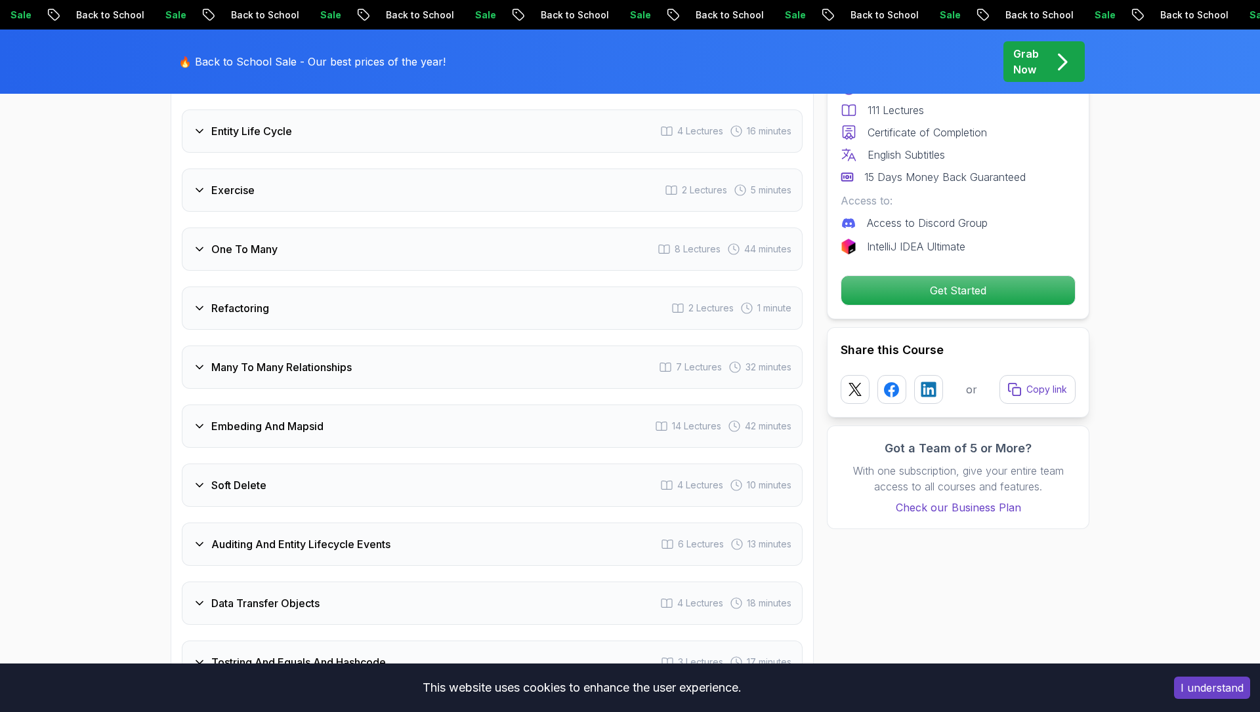
click at [384, 363] on div "Many To Many Relationships 7 Lectures 32 minutes" at bounding box center [492, 367] width 621 height 43
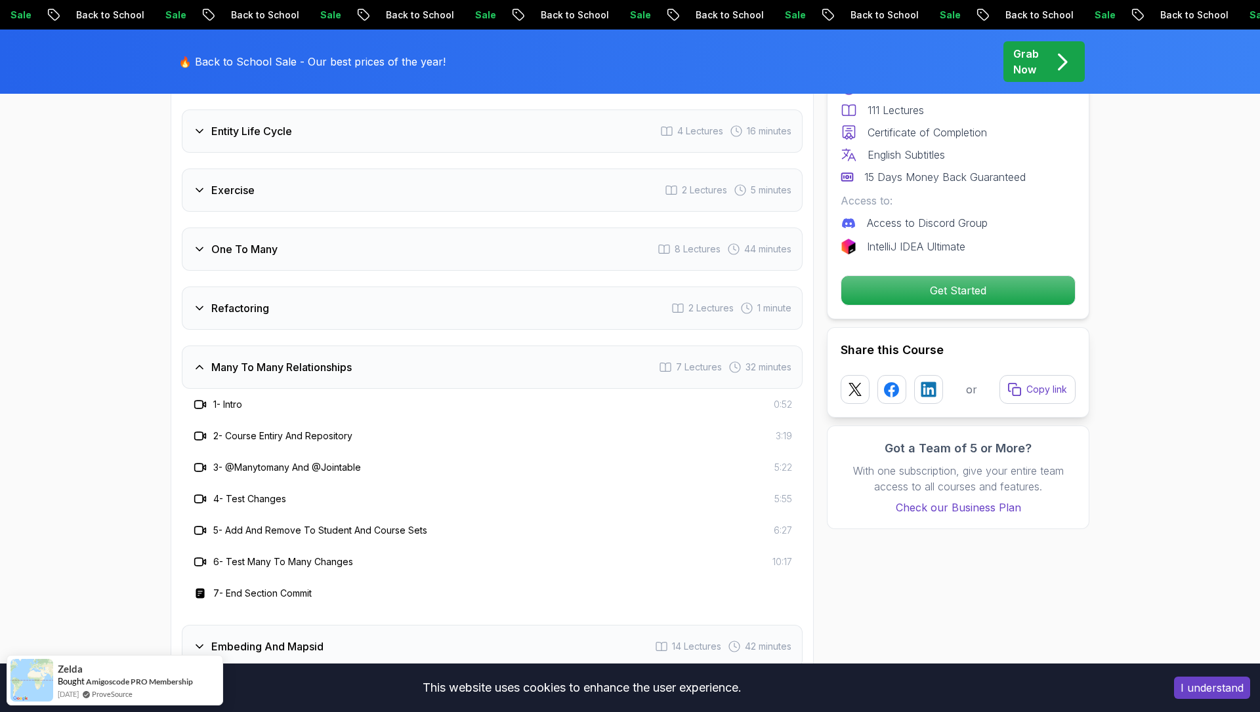
click at [384, 363] on div "Many To Many Relationships 7 Lectures 32 minutes" at bounding box center [492, 367] width 621 height 43
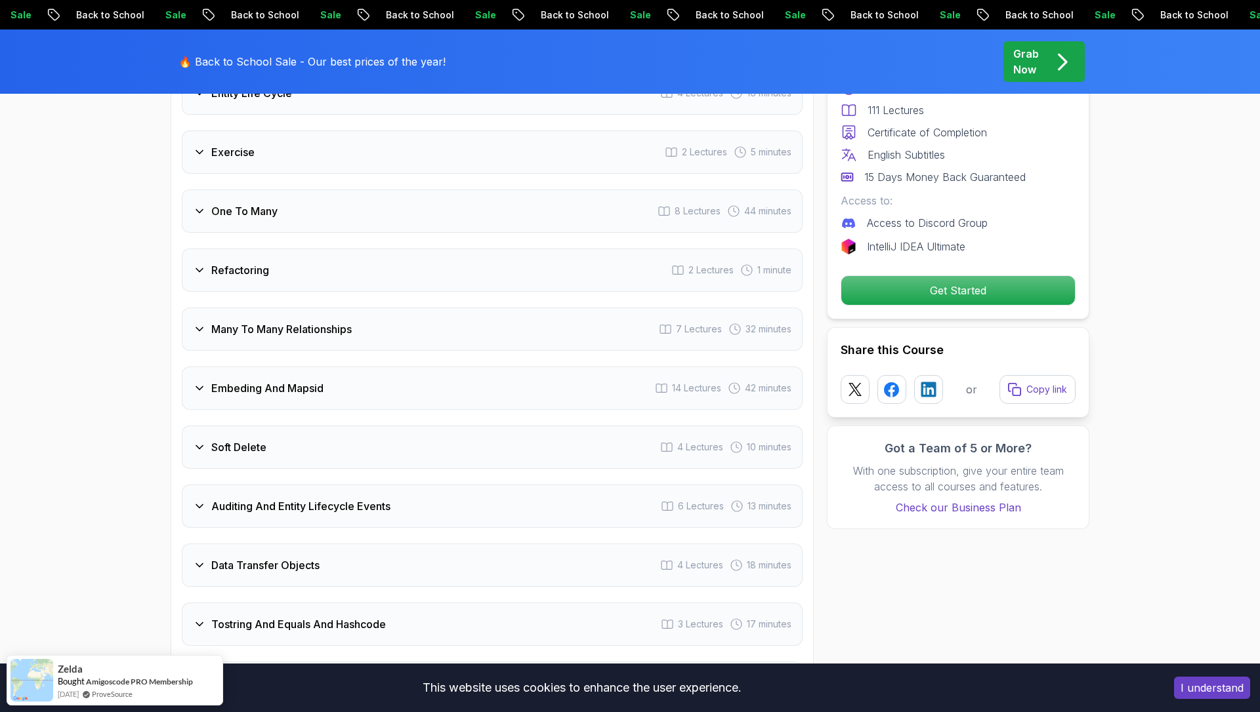
scroll to position [2184, 0]
click at [384, 366] on div "Embeding And Mapsid 14 Lectures 42 minutes" at bounding box center [492, 387] width 621 height 43
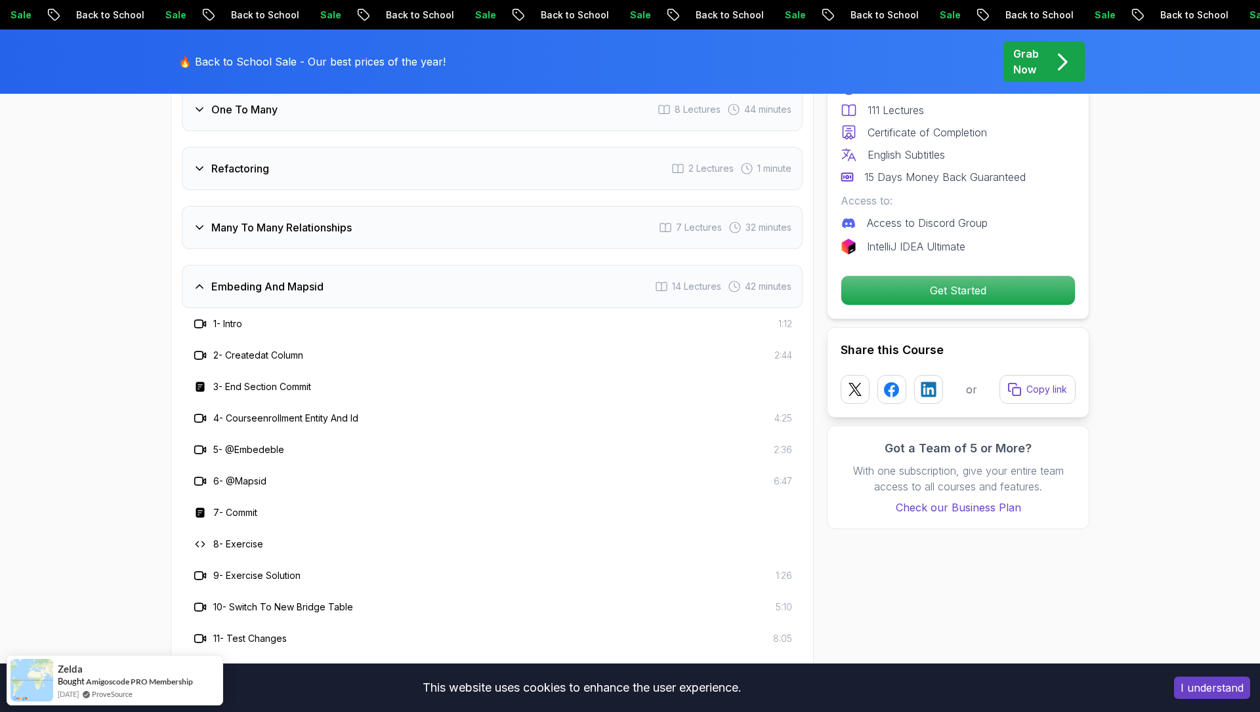
scroll to position [2286, 0]
click at [358, 268] on div "Embeding And Mapsid 14 Lectures 42 minutes" at bounding box center [492, 285] width 621 height 43
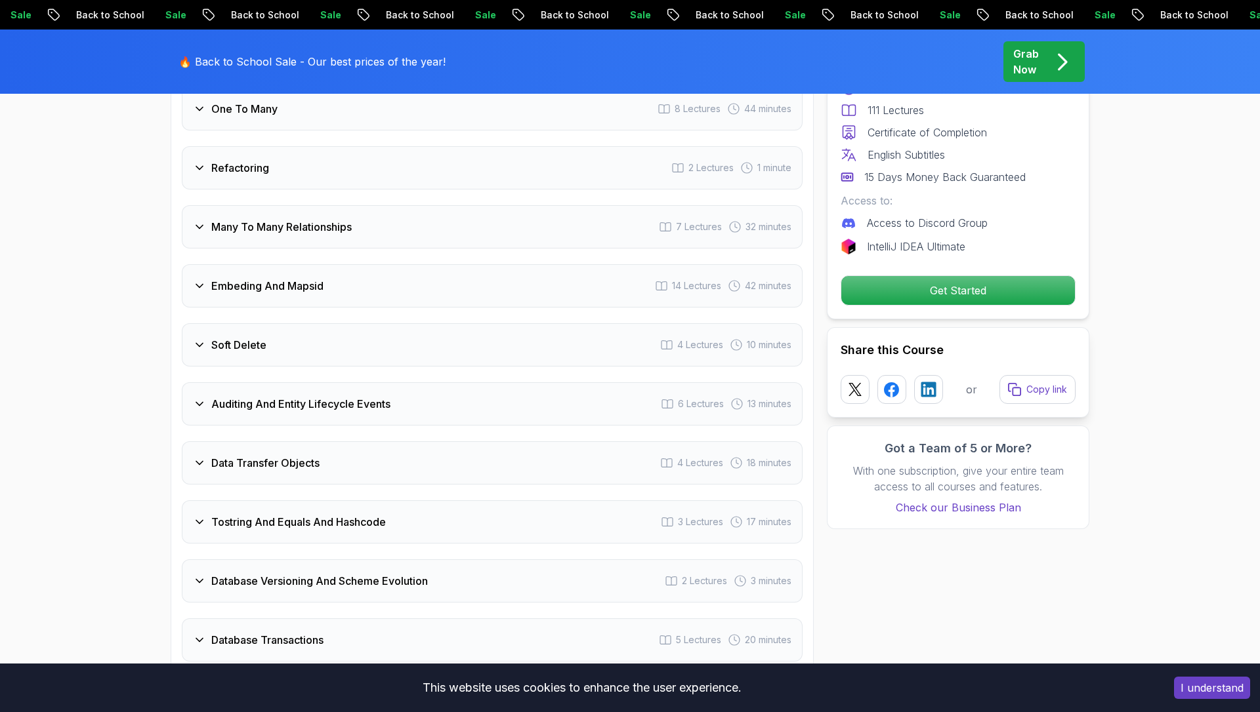
click at [371, 325] on div "Soft Delete 4 Lectures 10 minutes" at bounding box center [492, 344] width 621 height 43
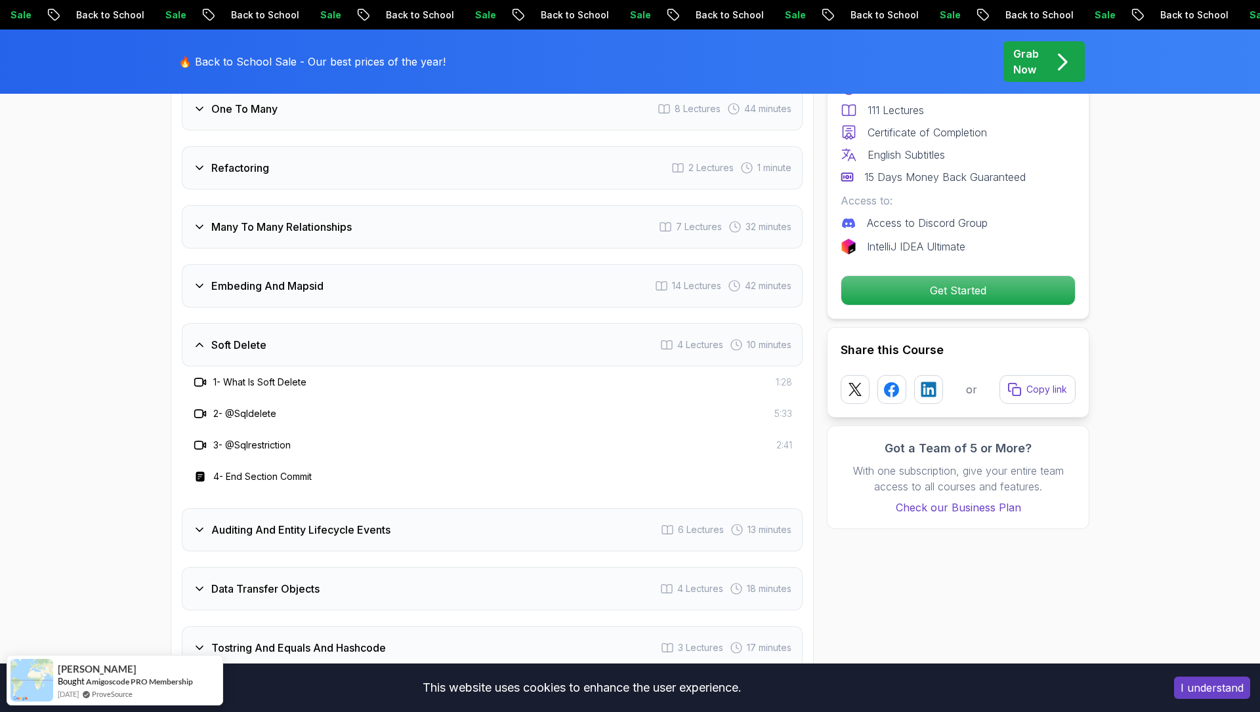
click at [371, 325] on div "Soft Delete 4 Lectures 10 minutes" at bounding box center [492, 344] width 621 height 43
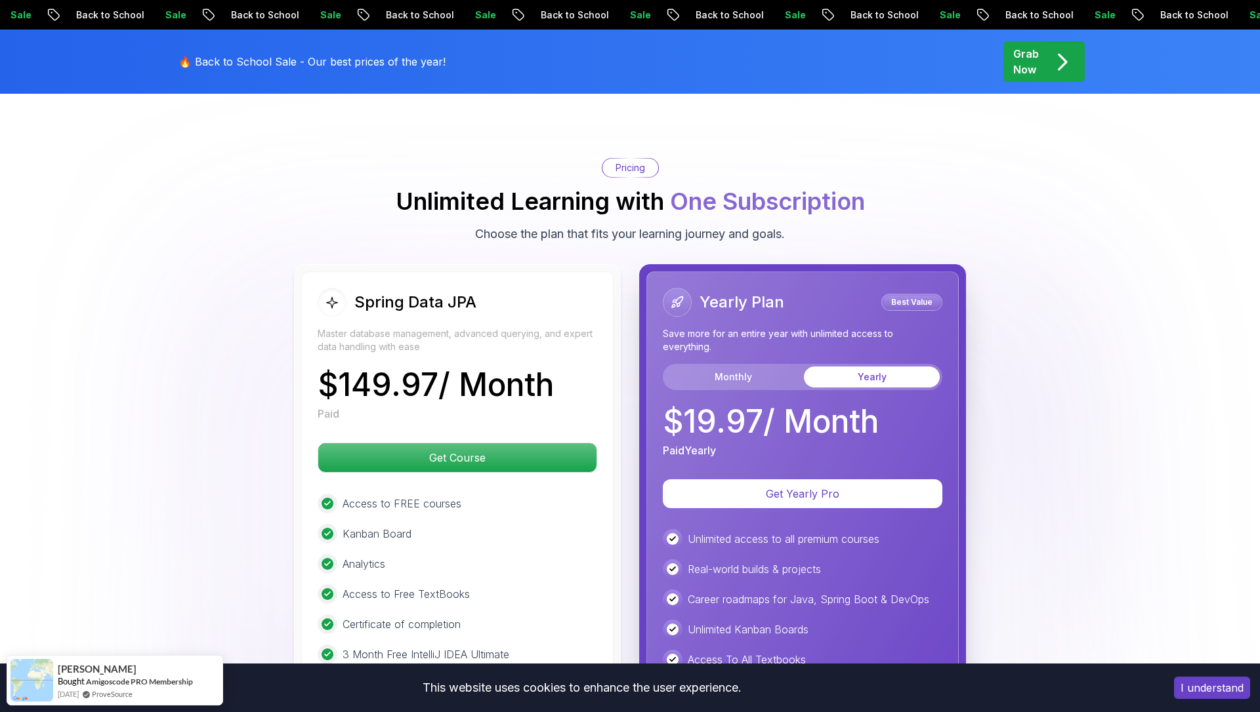
scroll to position [3041, 0]
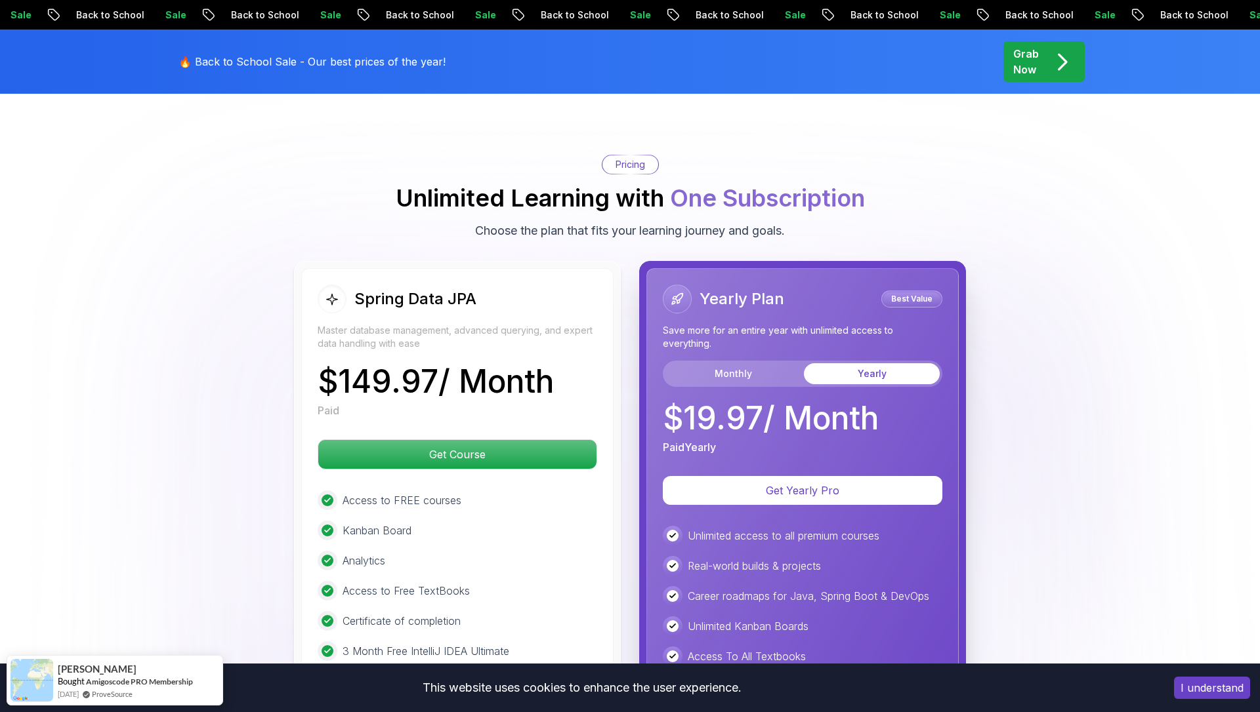
click at [344, 366] on p "$ 149.97 / Month" at bounding box center [436, 381] width 236 height 31
click at [359, 366] on p "$ 149.97 / Month" at bounding box center [436, 381] width 236 height 31
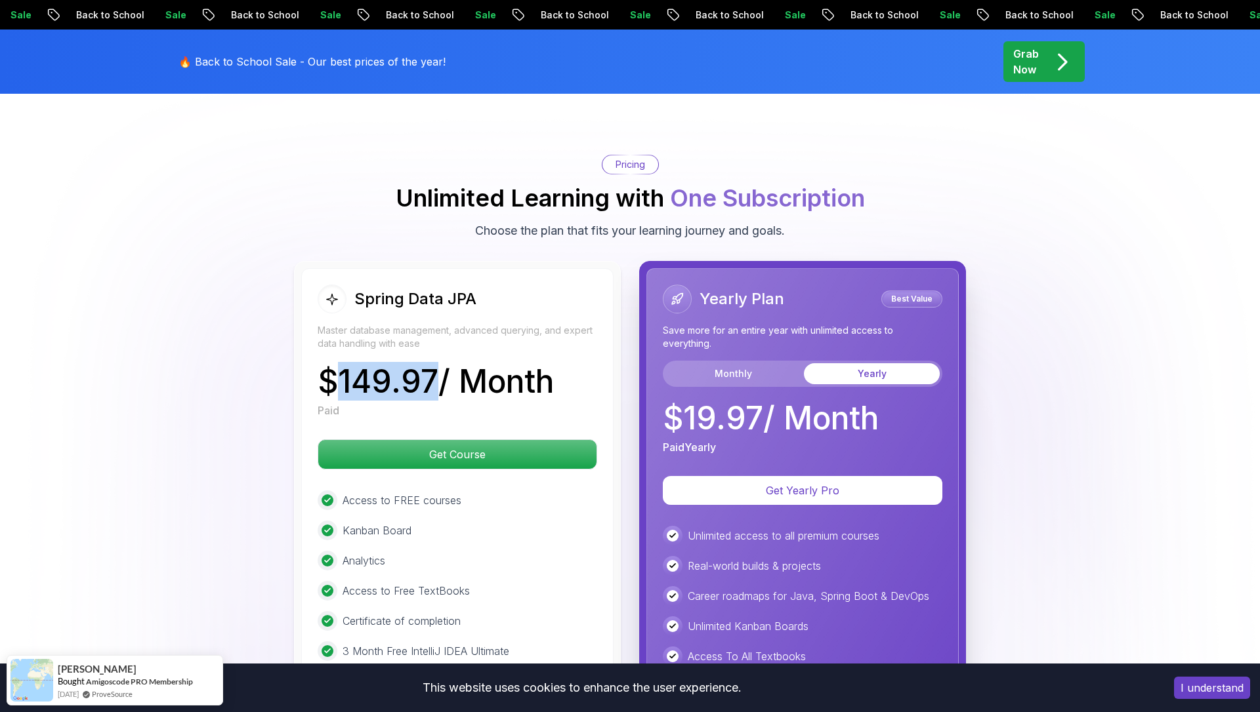
click at [359, 366] on p "$ 149.97 / Month" at bounding box center [436, 381] width 236 height 31
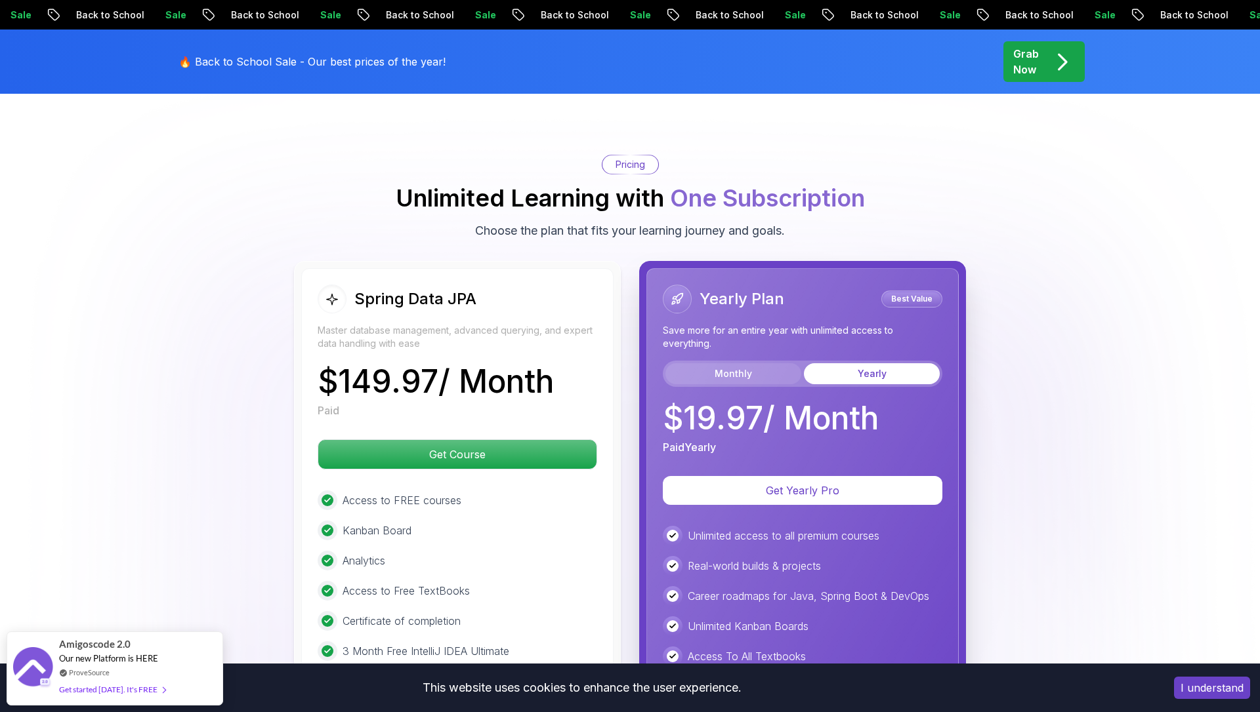
click at [712, 363] on button "Monthly" at bounding box center [733, 373] width 136 height 21
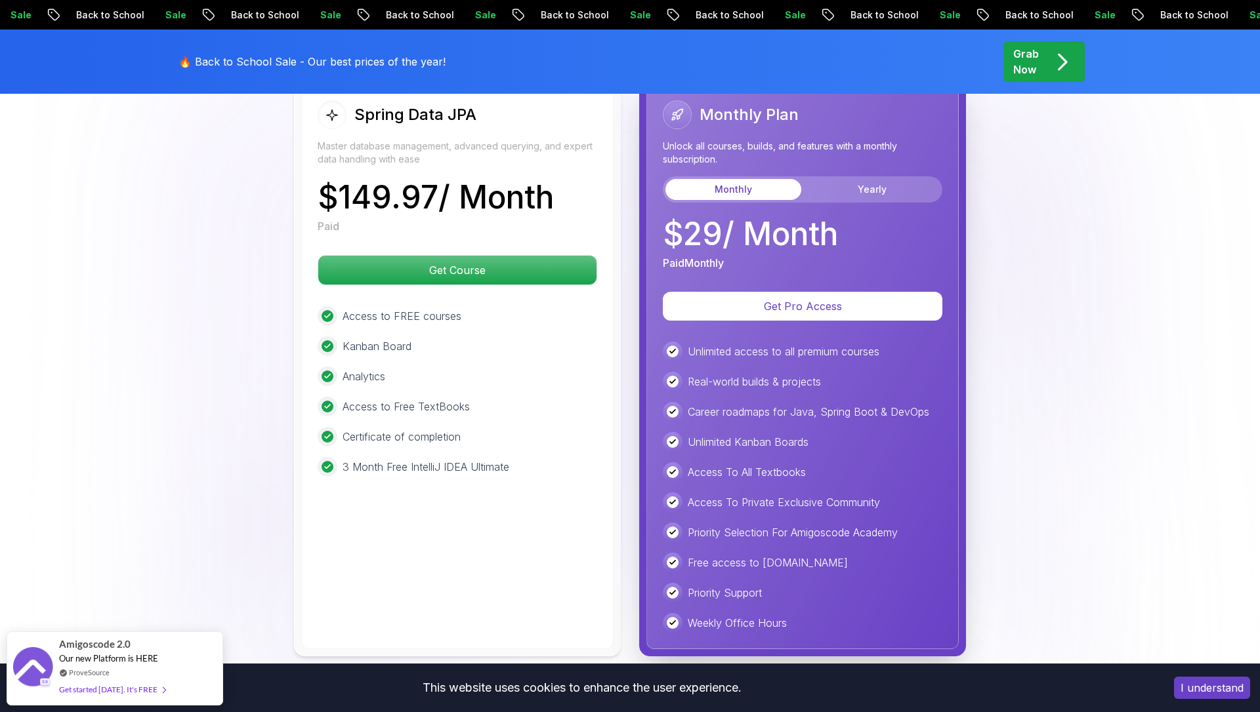
scroll to position [3227, 0]
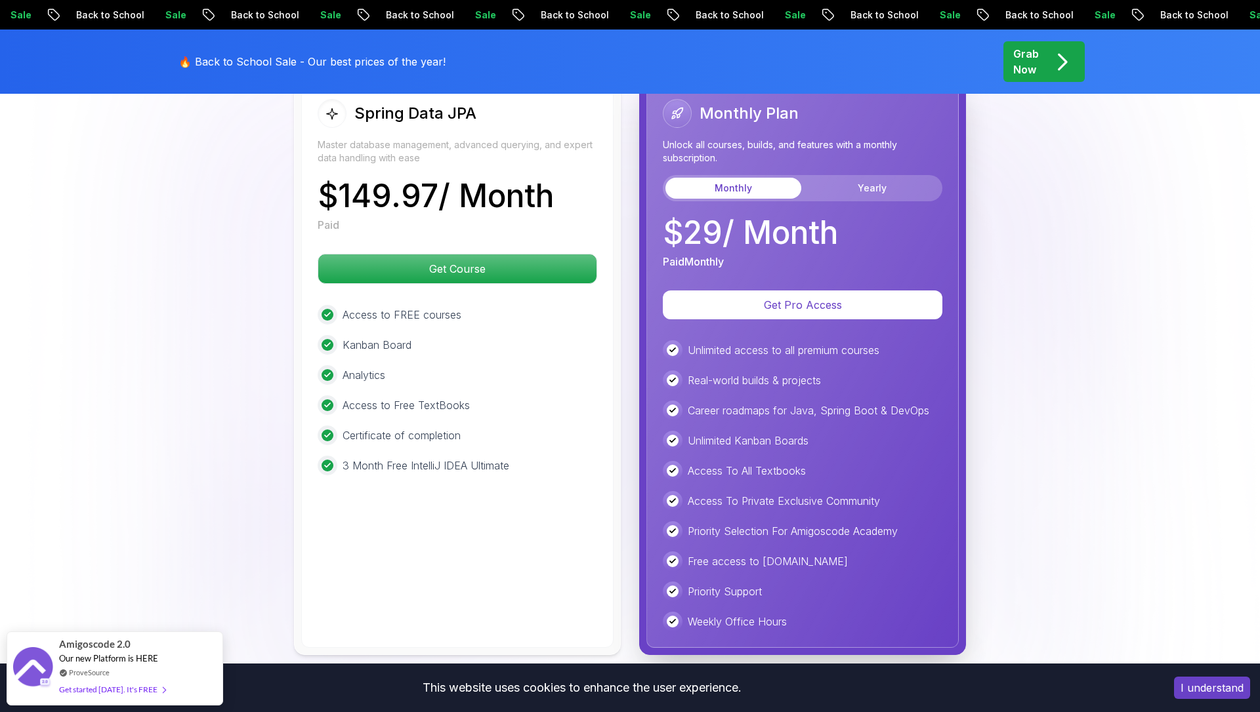
click at [727, 342] on p "Unlimited access to all premium courses" at bounding box center [784, 350] width 192 height 16
click at [734, 373] on p "Real-world builds & projects" at bounding box center [754, 381] width 133 height 16
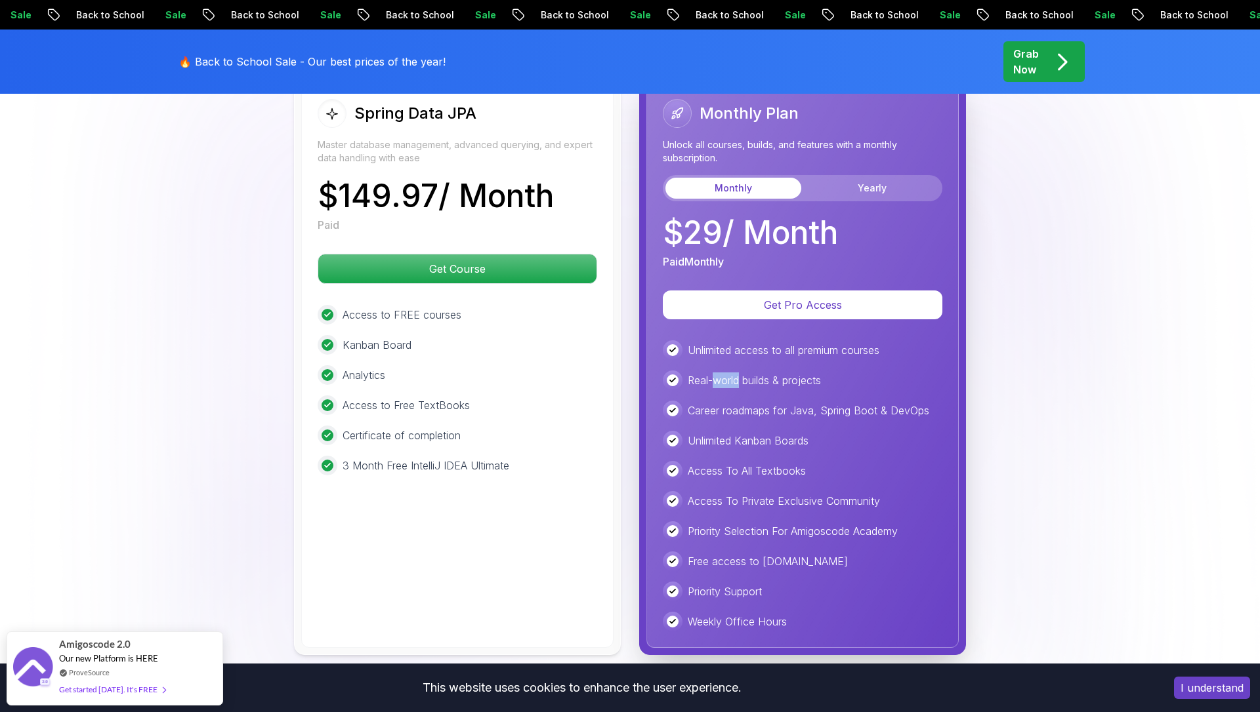
click at [734, 373] on p "Real-world builds & projects" at bounding box center [754, 381] width 133 height 16
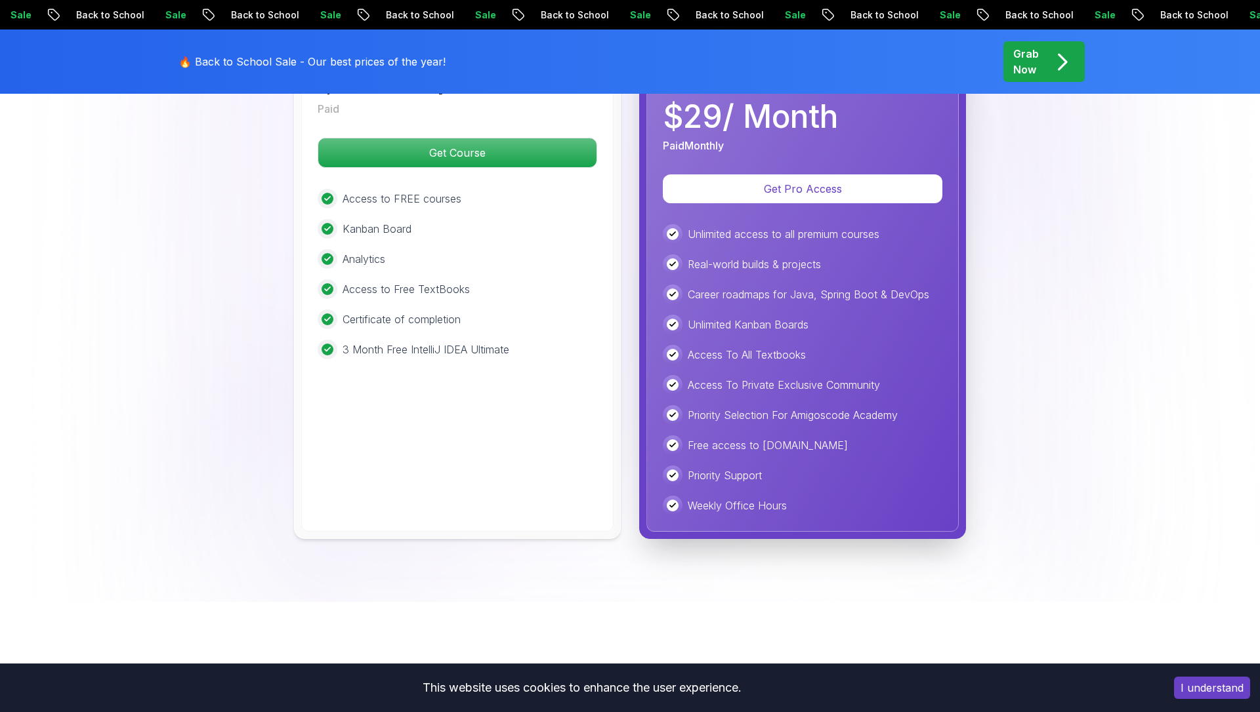
scroll to position [3344, 0]
click at [731, 226] on p "Unlimited access to all premium courses" at bounding box center [784, 234] width 192 height 16
click at [735, 256] on p "Real-world builds & projects" at bounding box center [754, 264] width 133 height 16
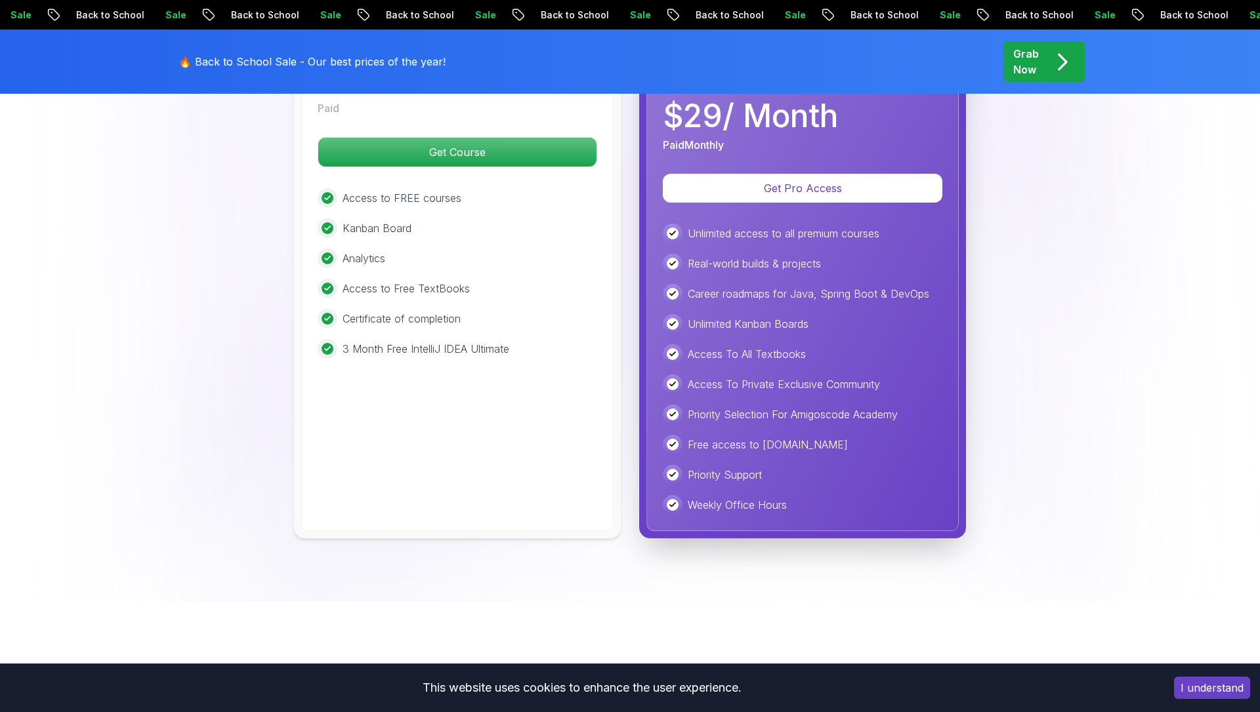
click at [735, 256] on p "Real-world builds & projects" at bounding box center [754, 264] width 133 height 16
click at [743, 286] on p "Career roadmaps for Java, Spring Boot & DevOps" at bounding box center [808, 294] width 241 height 16
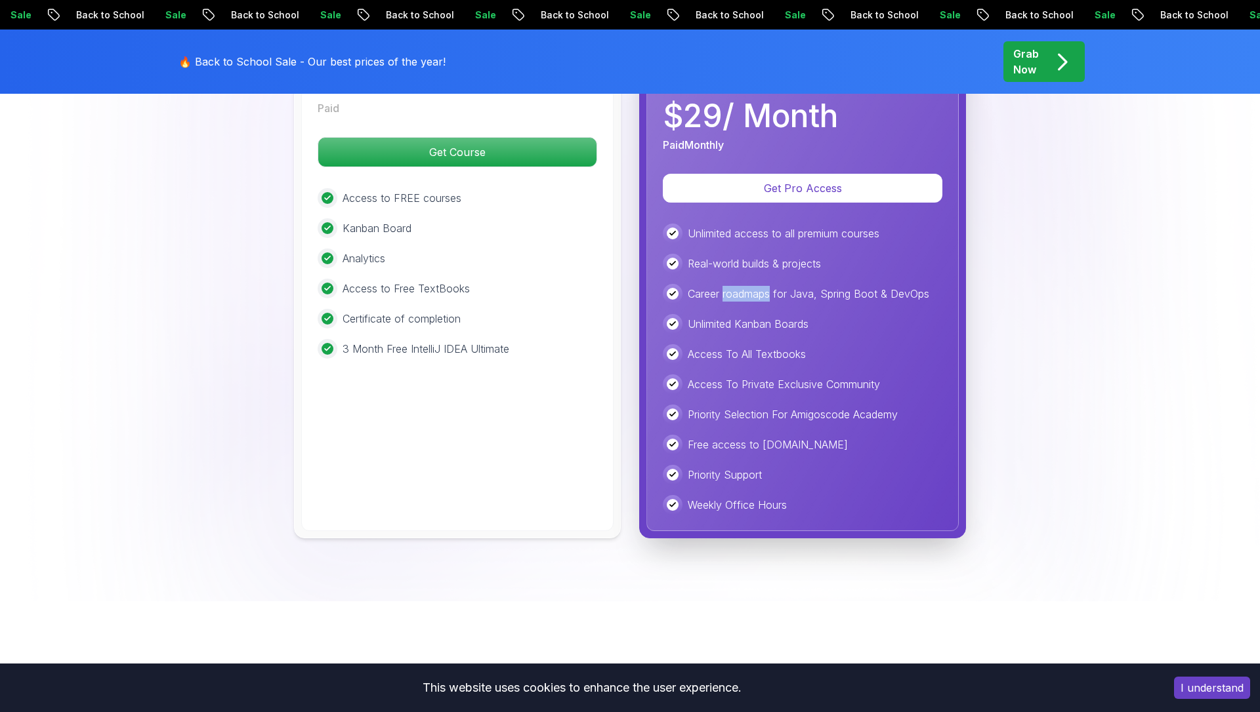
click at [743, 286] on p "Career roadmaps for Java, Spring Boot & DevOps" at bounding box center [808, 294] width 241 height 16
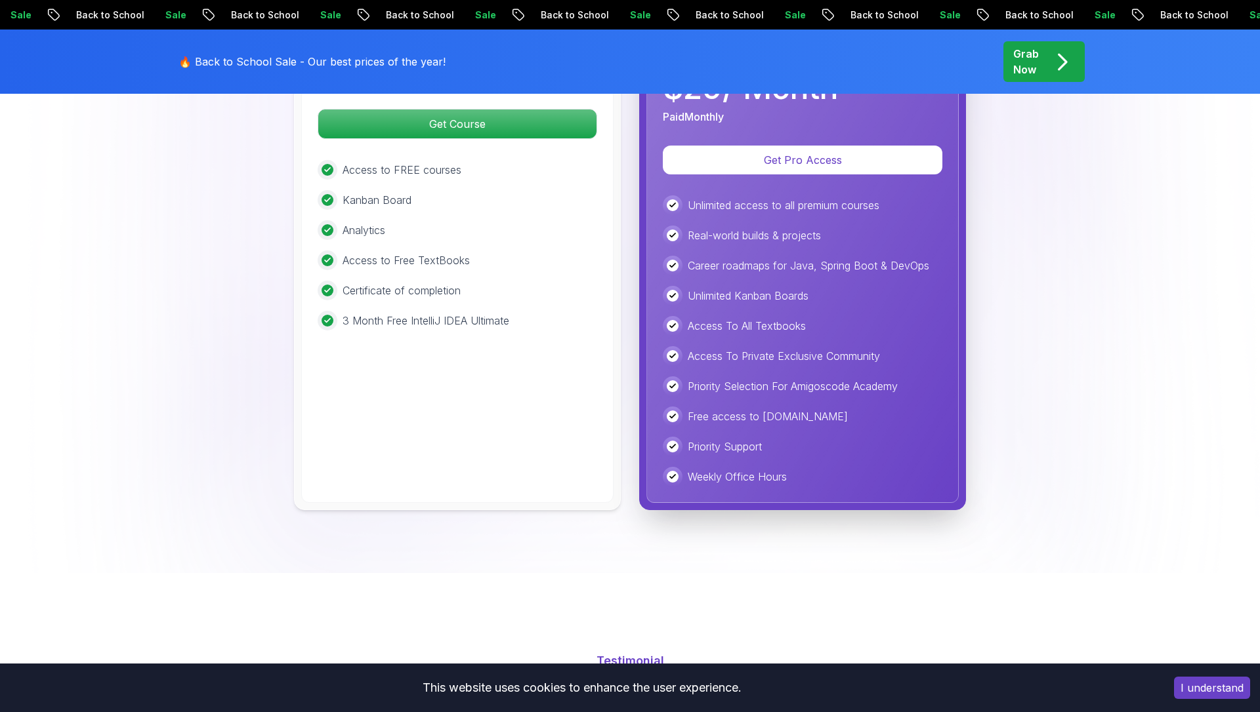
scroll to position [3373, 0]
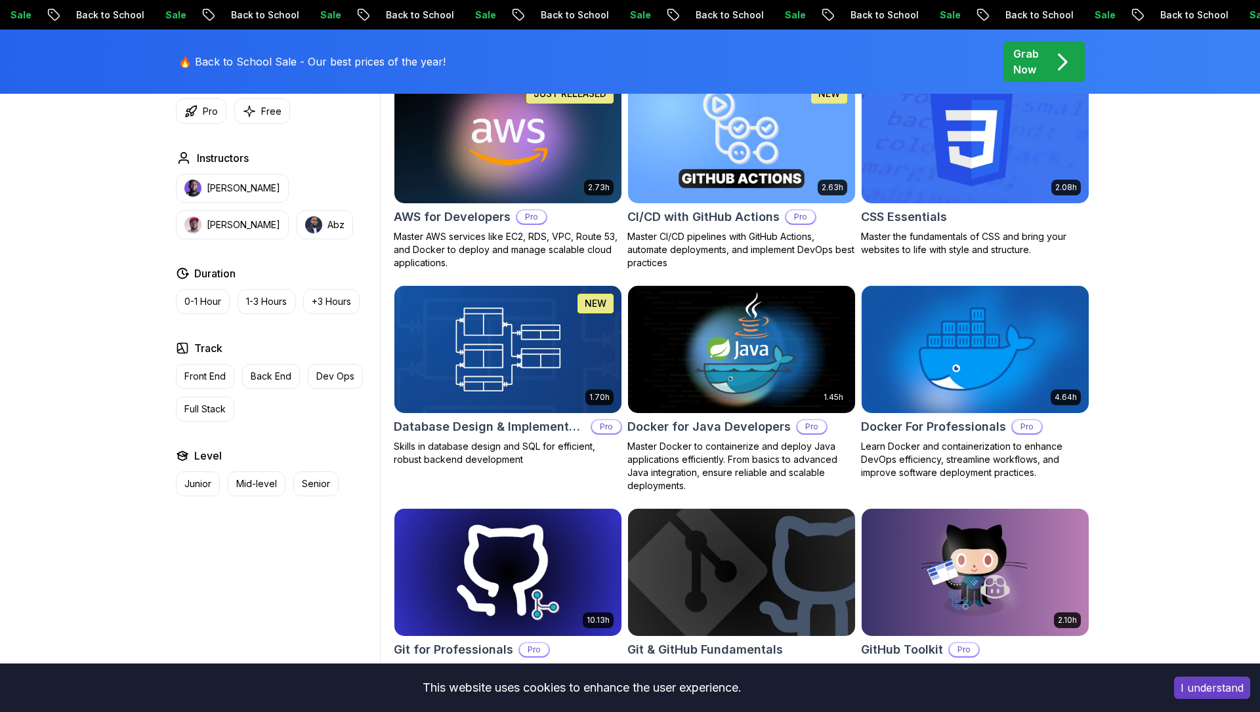
scroll to position [1035, 0]
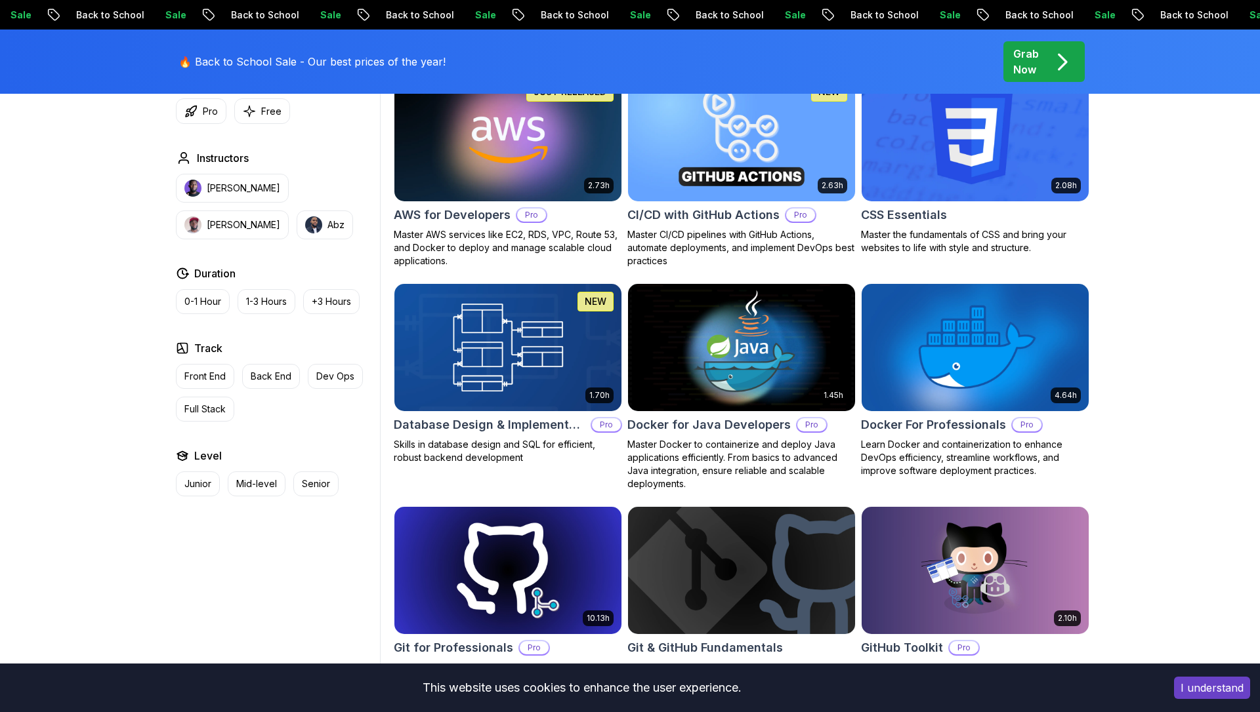
click at [518, 420] on h2 "Database Design & Implementation" at bounding box center [490, 425] width 192 height 18
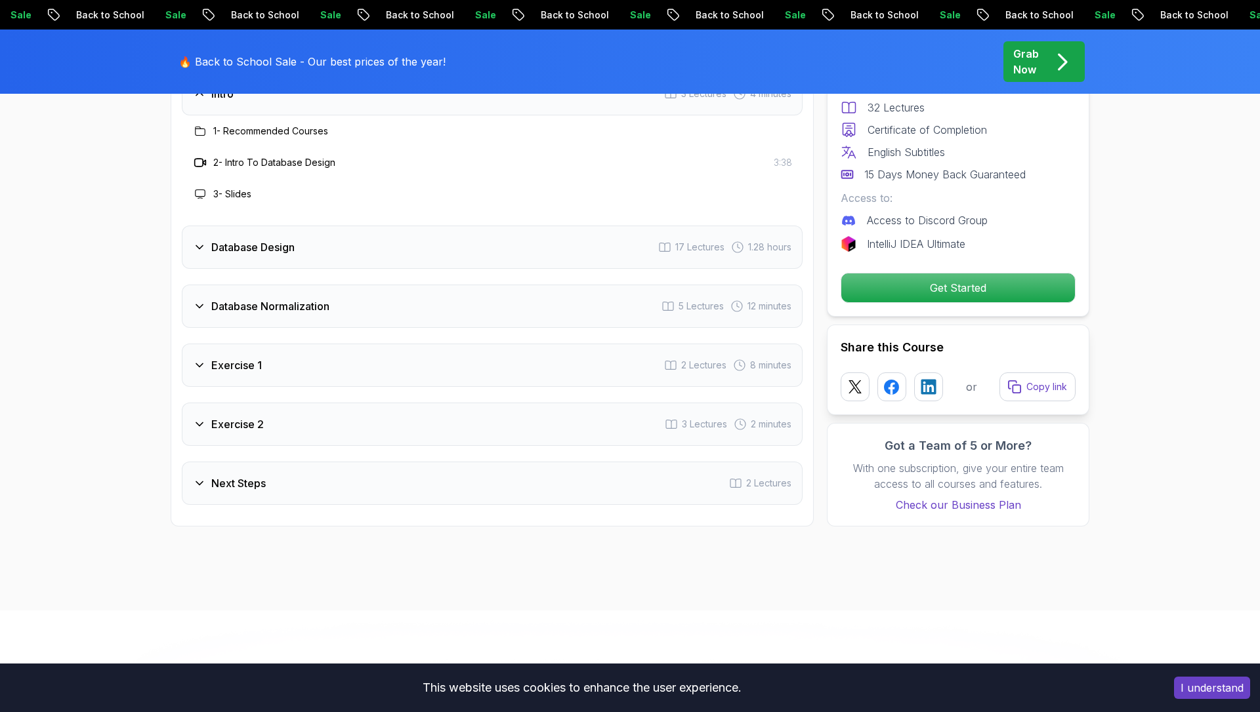
scroll to position [2318, 0]
click at [455, 244] on div "Database Design 17 Lectures 1.28 hours" at bounding box center [492, 245] width 621 height 43
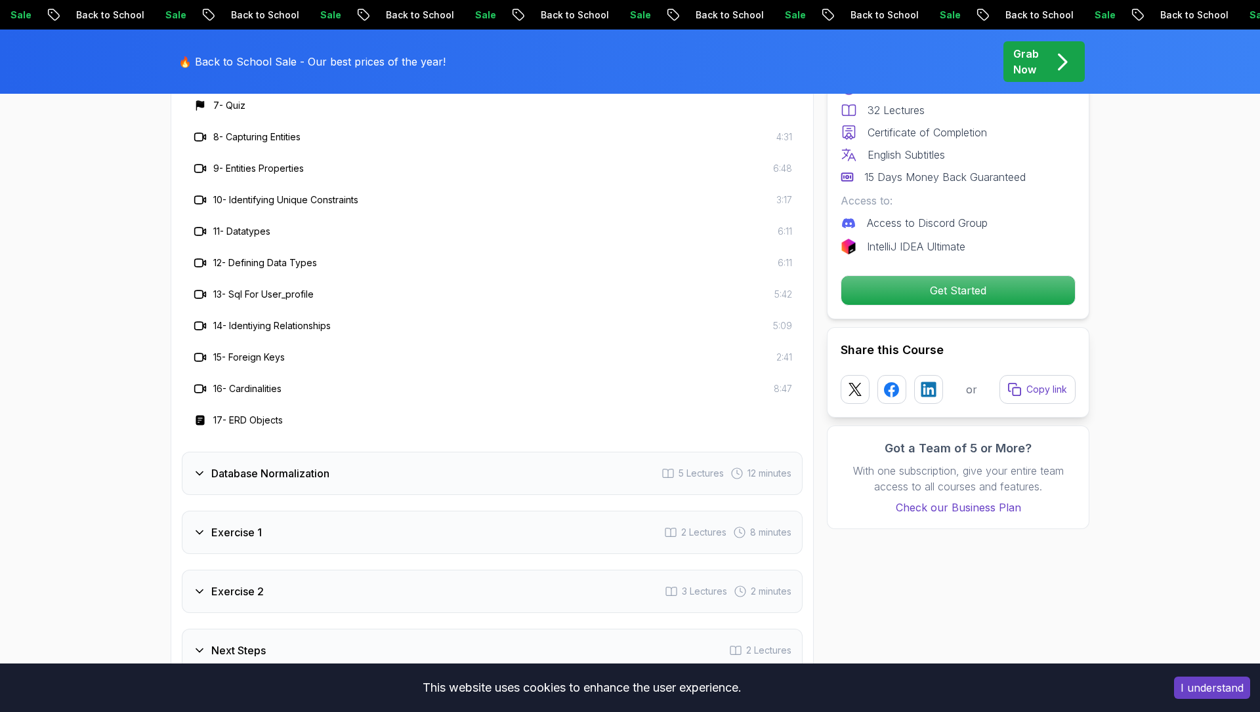
scroll to position [2646, 0]
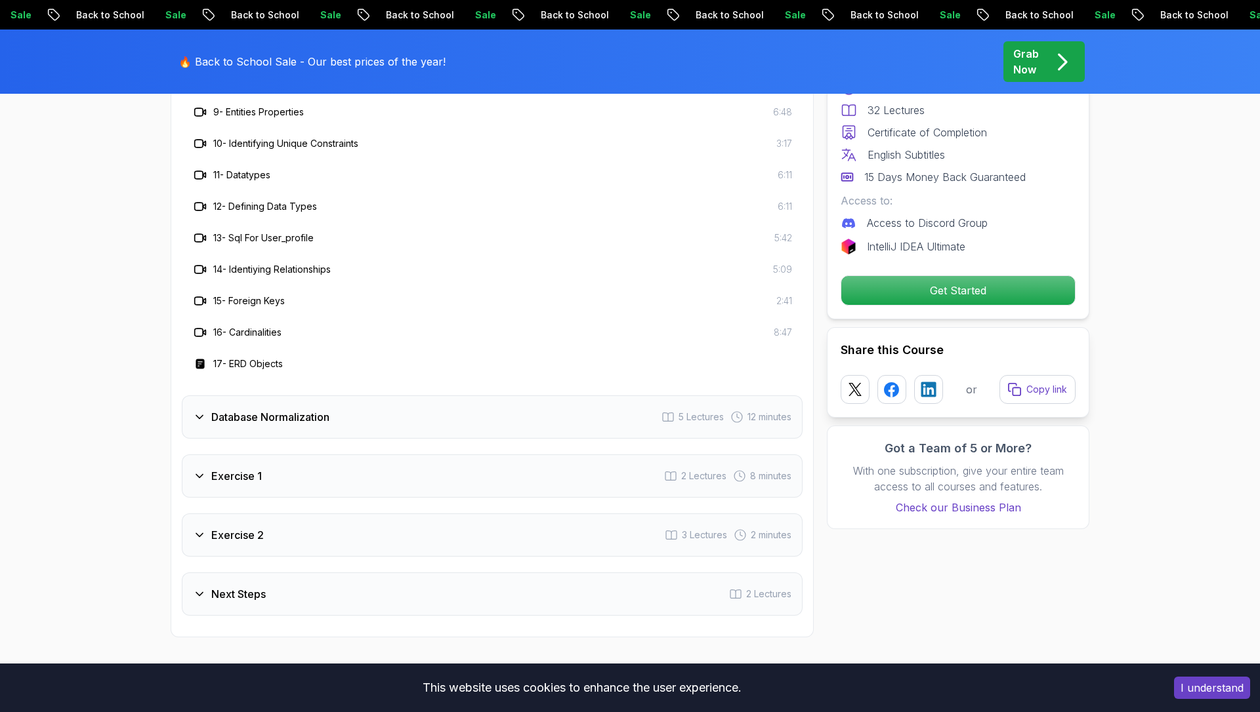
click at [466, 409] on div "Database Normalization 5 Lectures 12 minutes" at bounding box center [492, 417] width 621 height 43
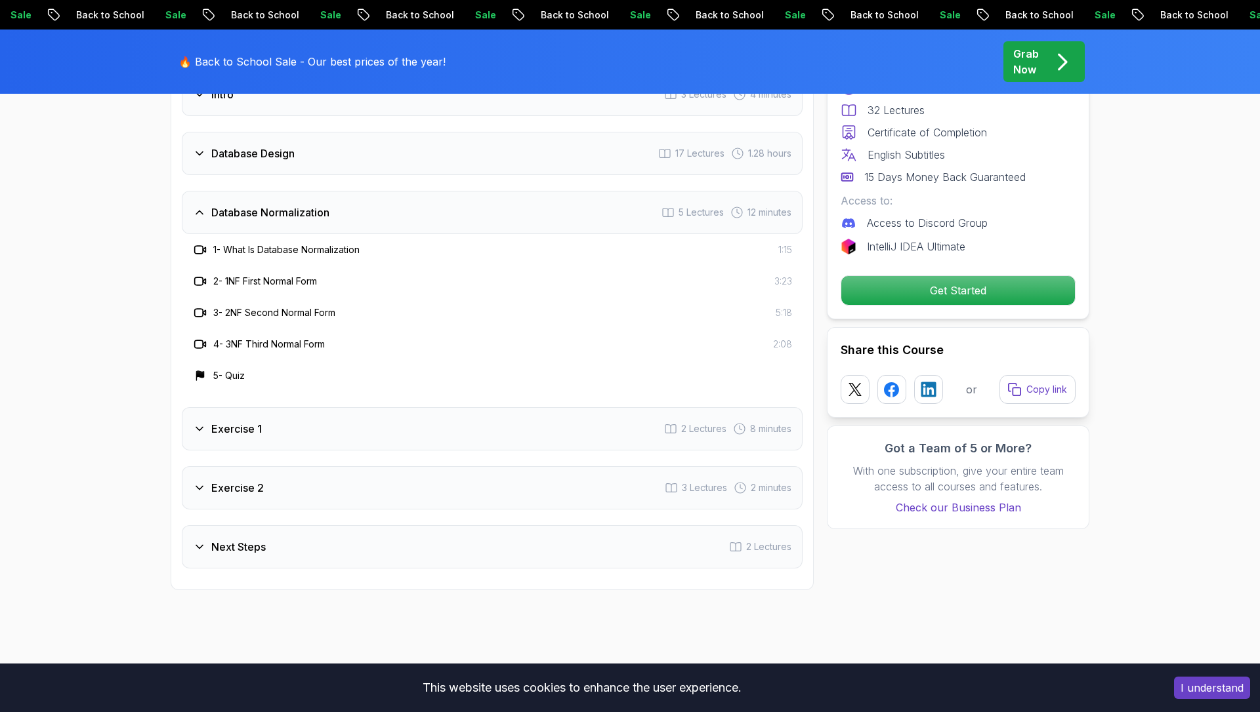
scroll to position [2337, 0]
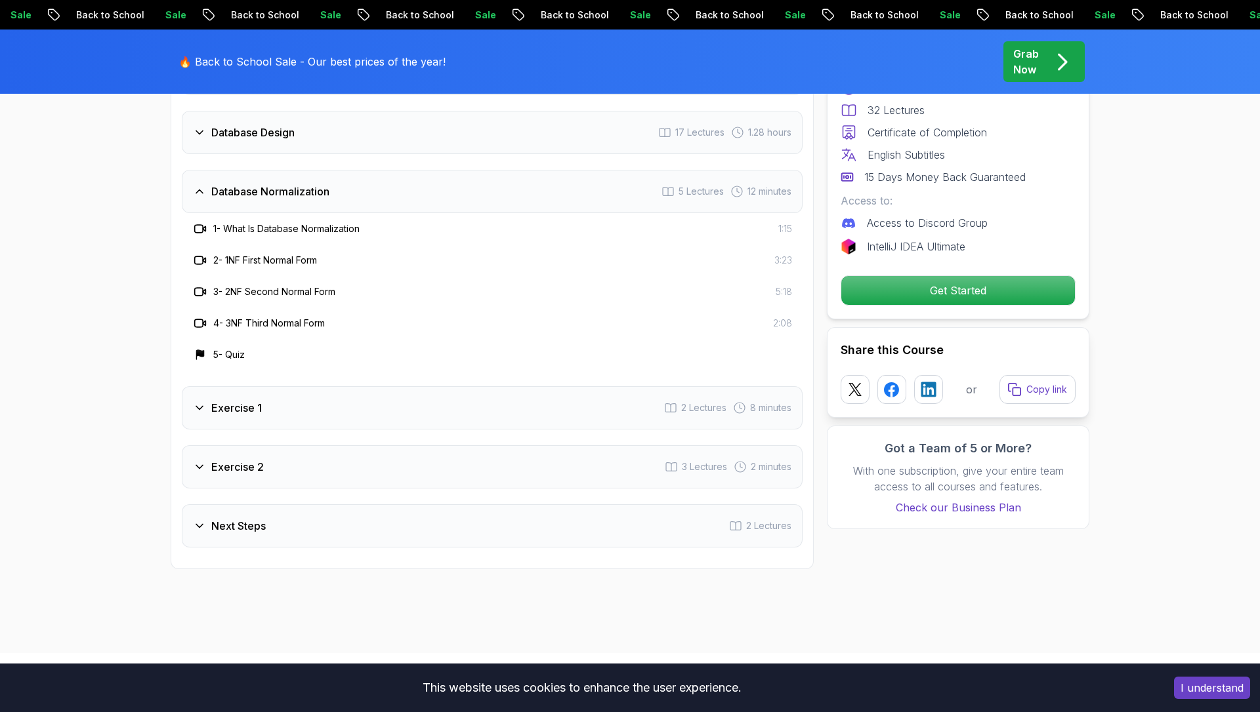
click at [465, 411] on div "Exercise 1 2 Lectures 8 minutes" at bounding box center [492, 407] width 621 height 43
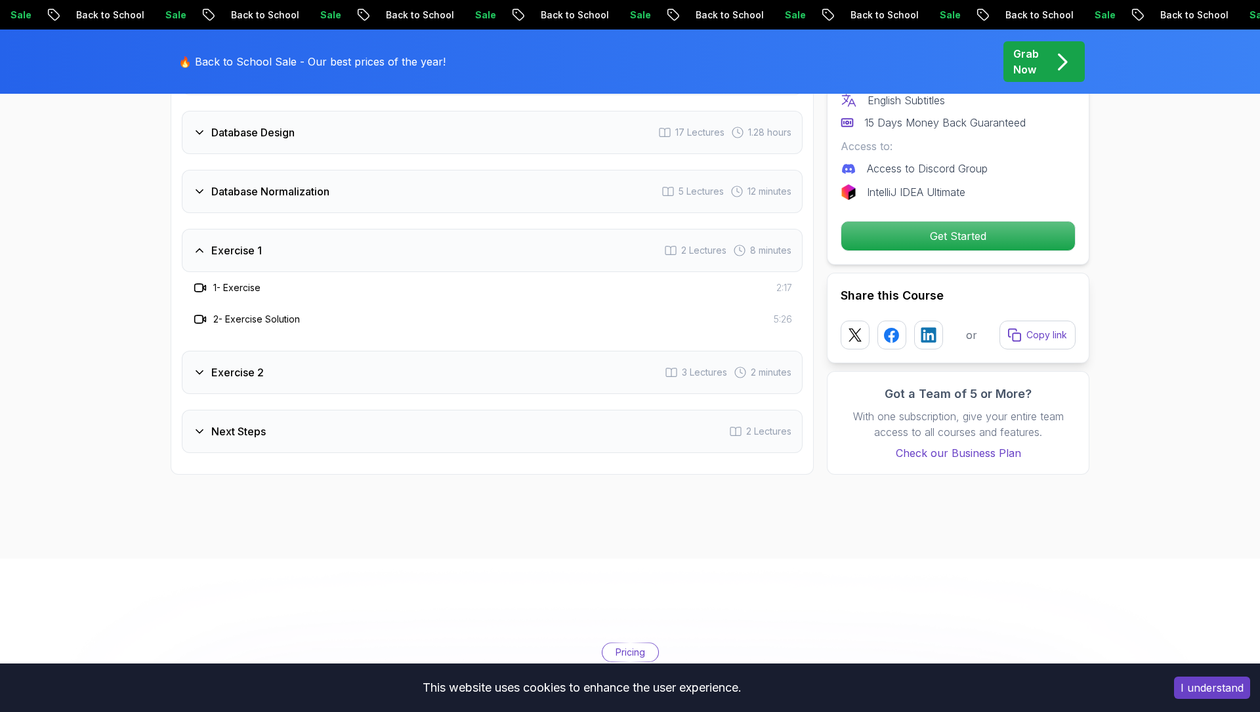
click at [325, 373] on div "Exercise 2 3 Lectures 2 minutes" at bounding box center [492, 372] width 621 height 43
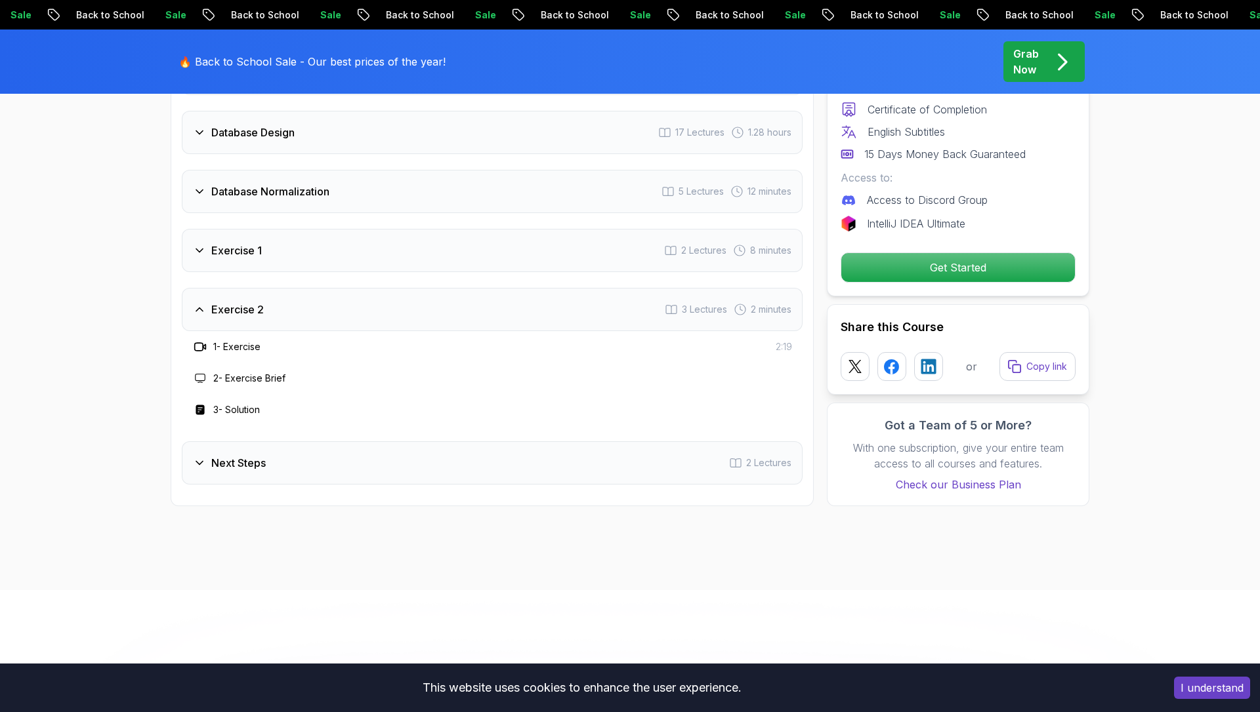
click at [340, 465] on div "Next Steps 2 Lectures" at bounding box center [492, 462] width 621 height 43
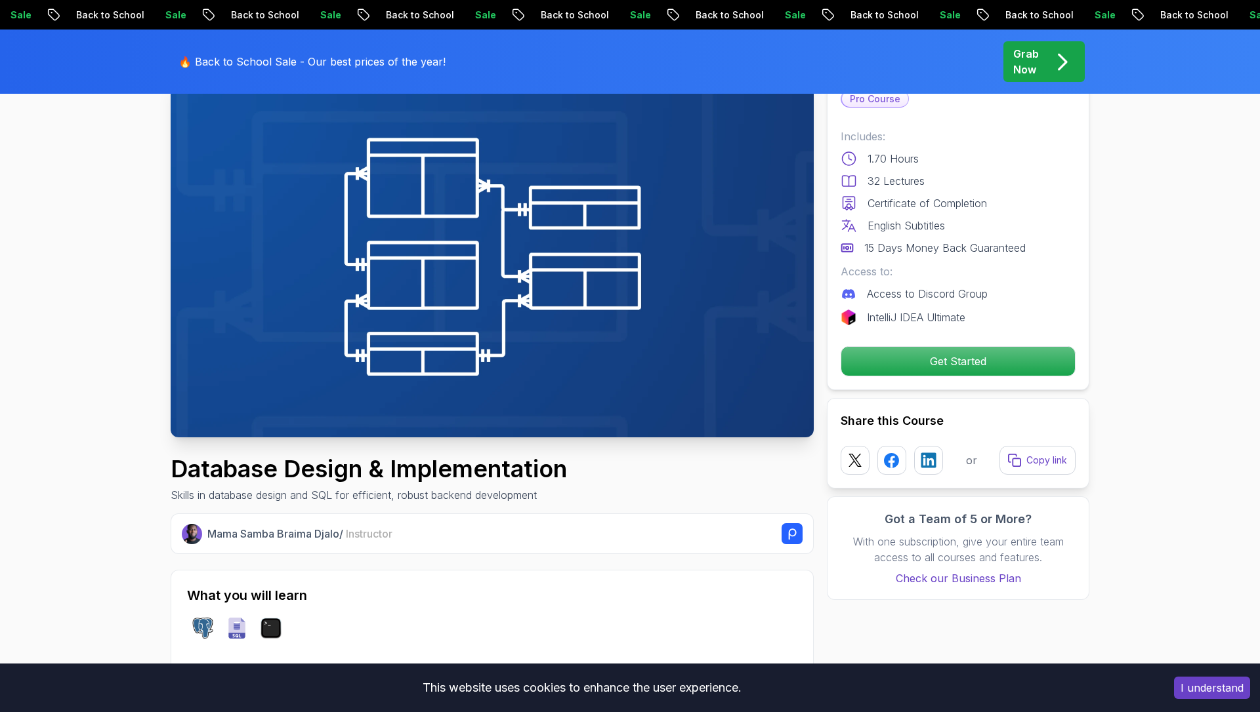
scroll to position [0, 0]
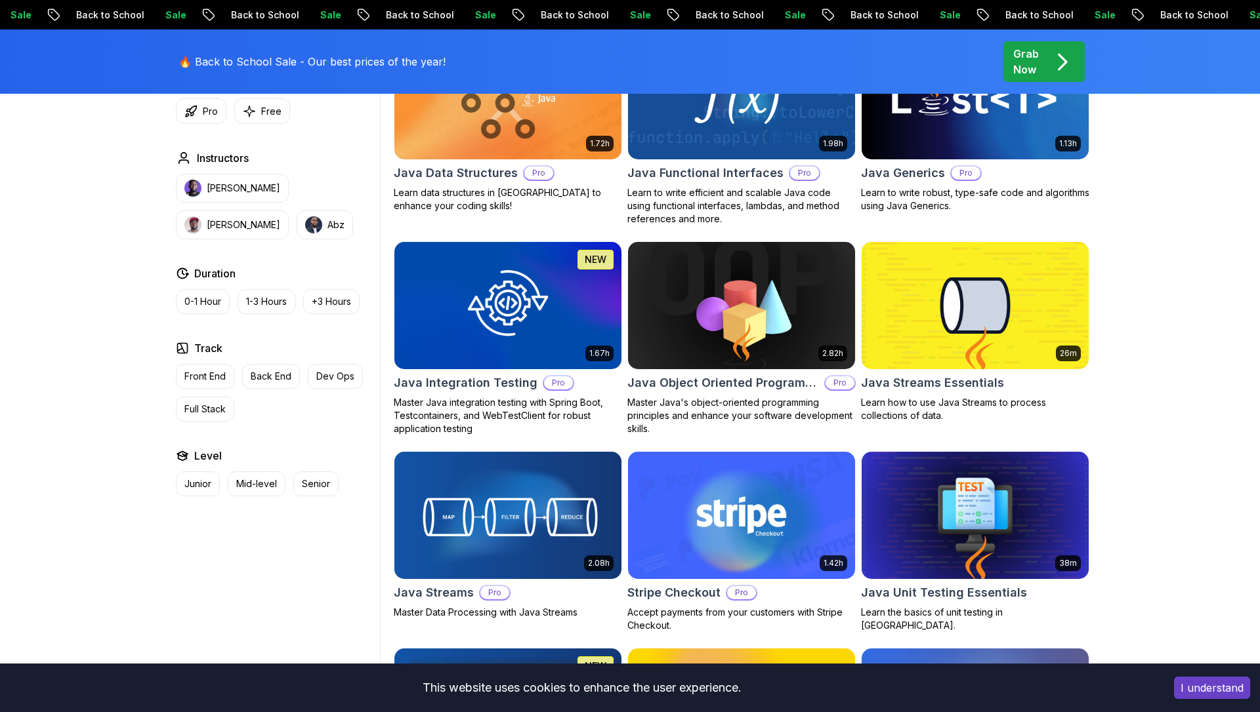
scroll to position [1917, 0]
click at [278, 371] on p "Back End" at bounding box center [271, 376] width 41 height 13
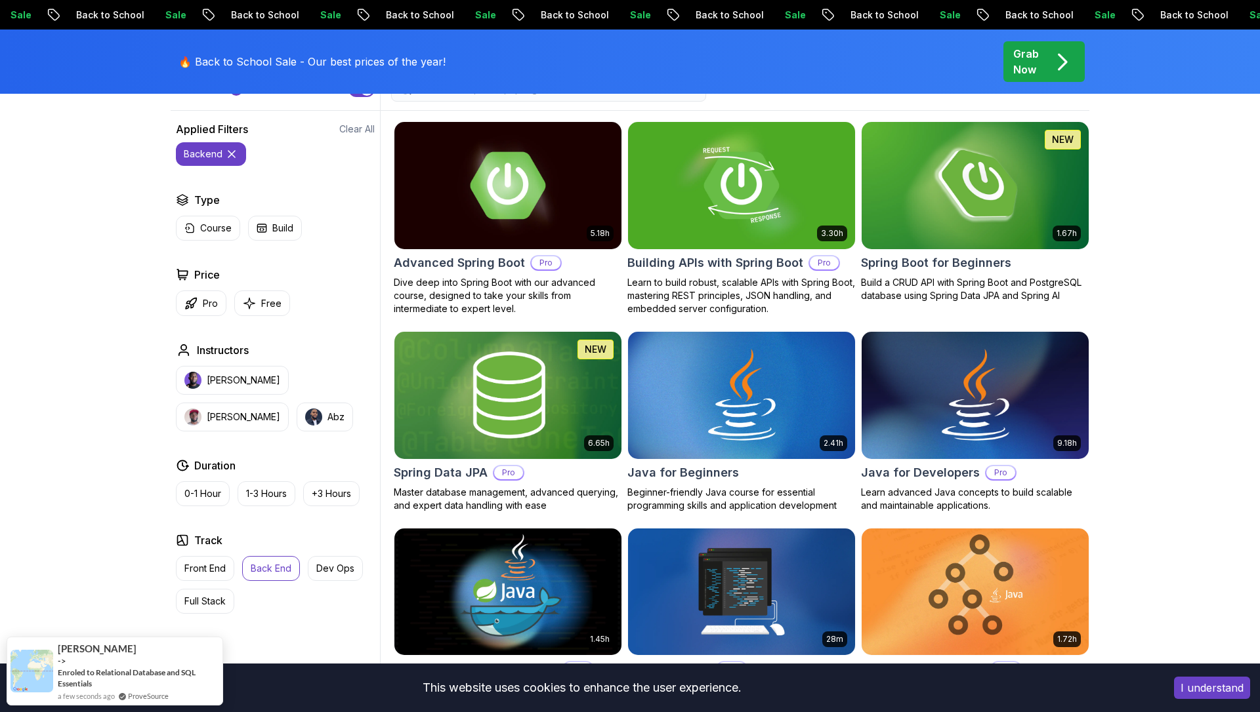
scroll to position [385, 0]
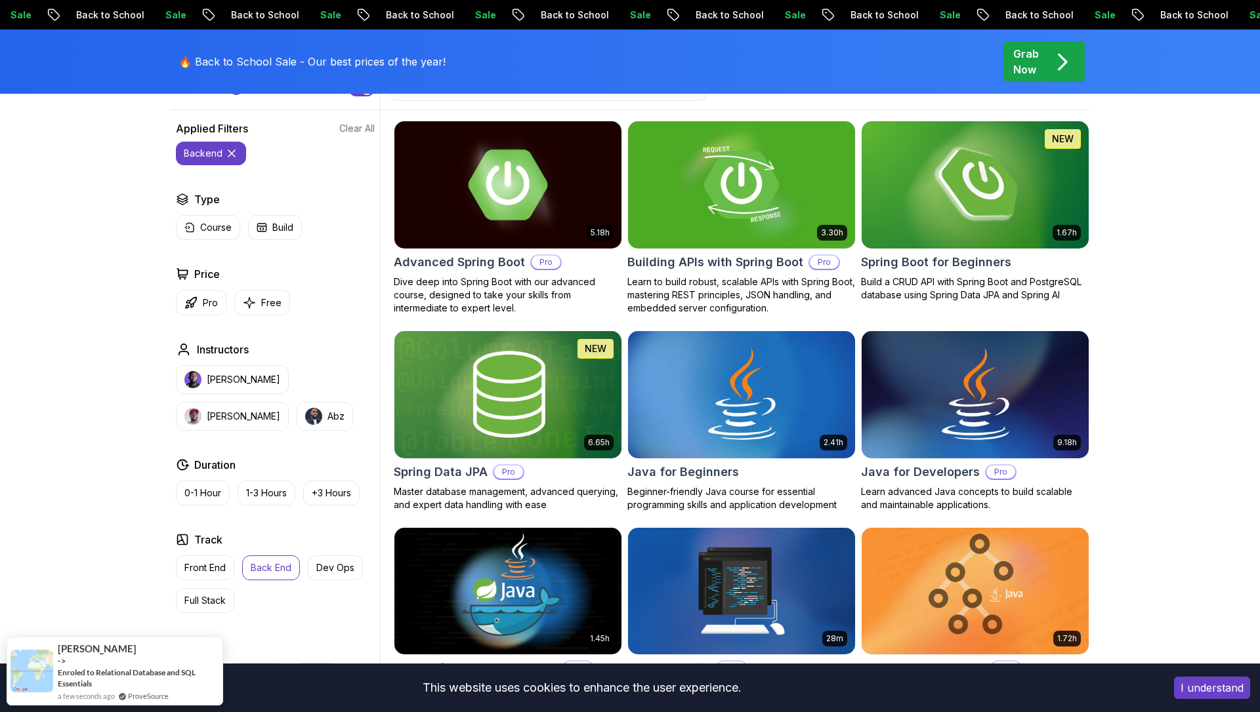
click at [455, 256] on h2 "Advanced Spring Boot" at bounding box center [459, 262] width 131 height 18
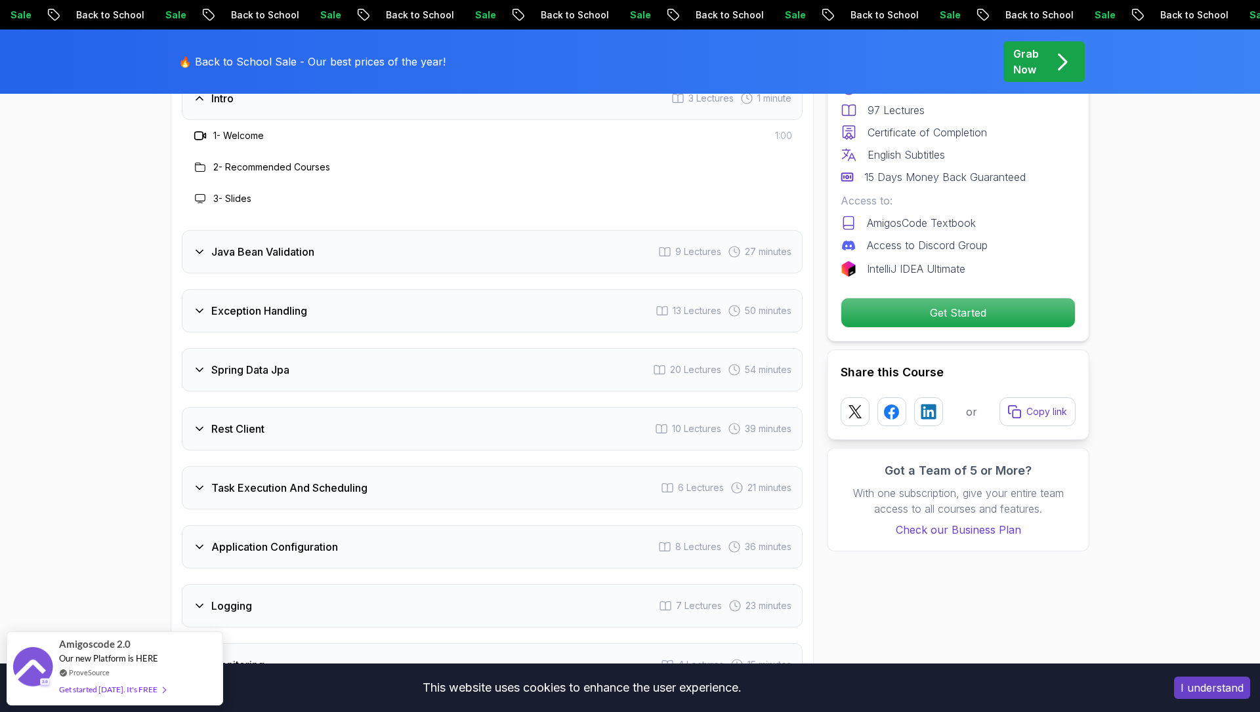
scroll to position [1875, 0]
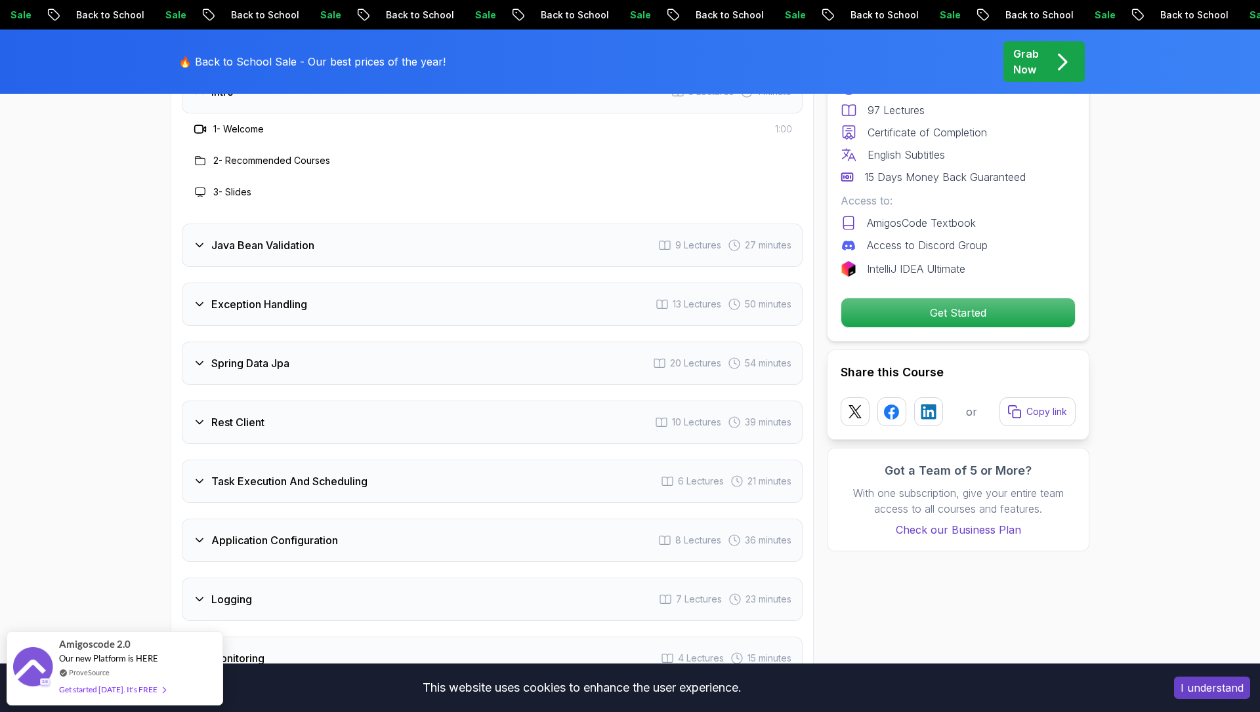
click at [439, 224] on div "Java Bean Validation 9 Lectures 27 minutes" at bounding box center [492, 245] width 621 height 43
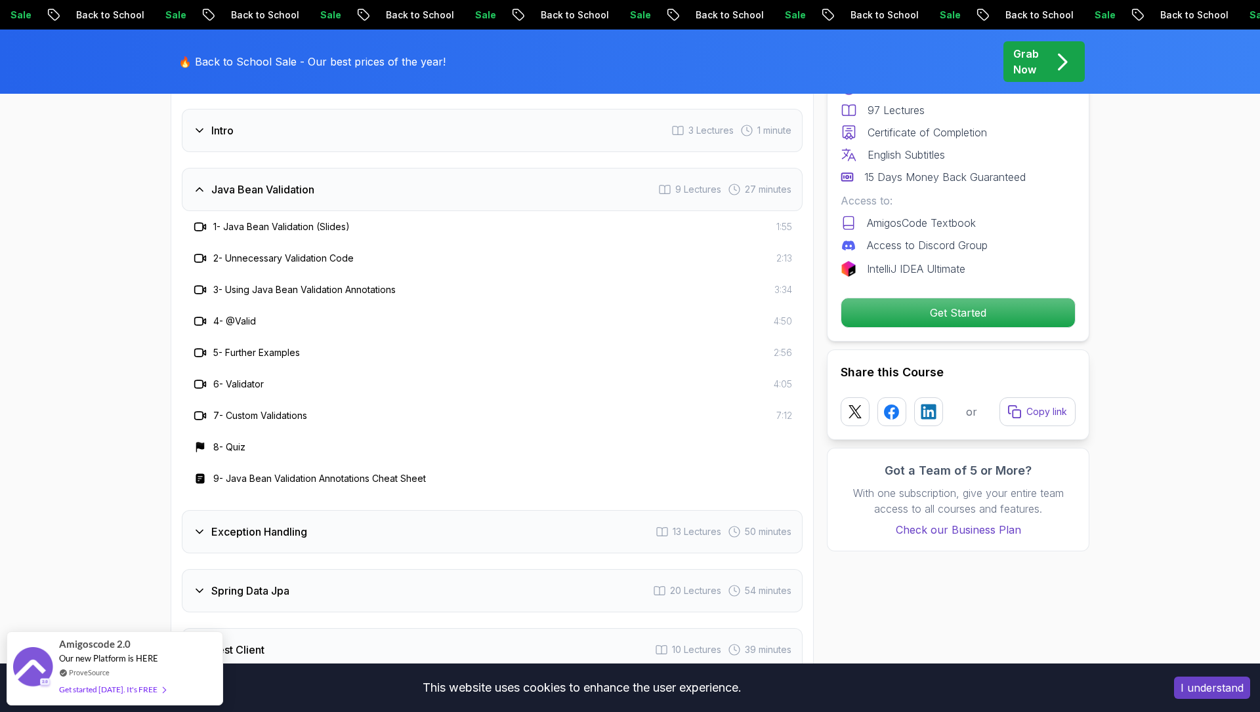
scroll to position [1835, 0]
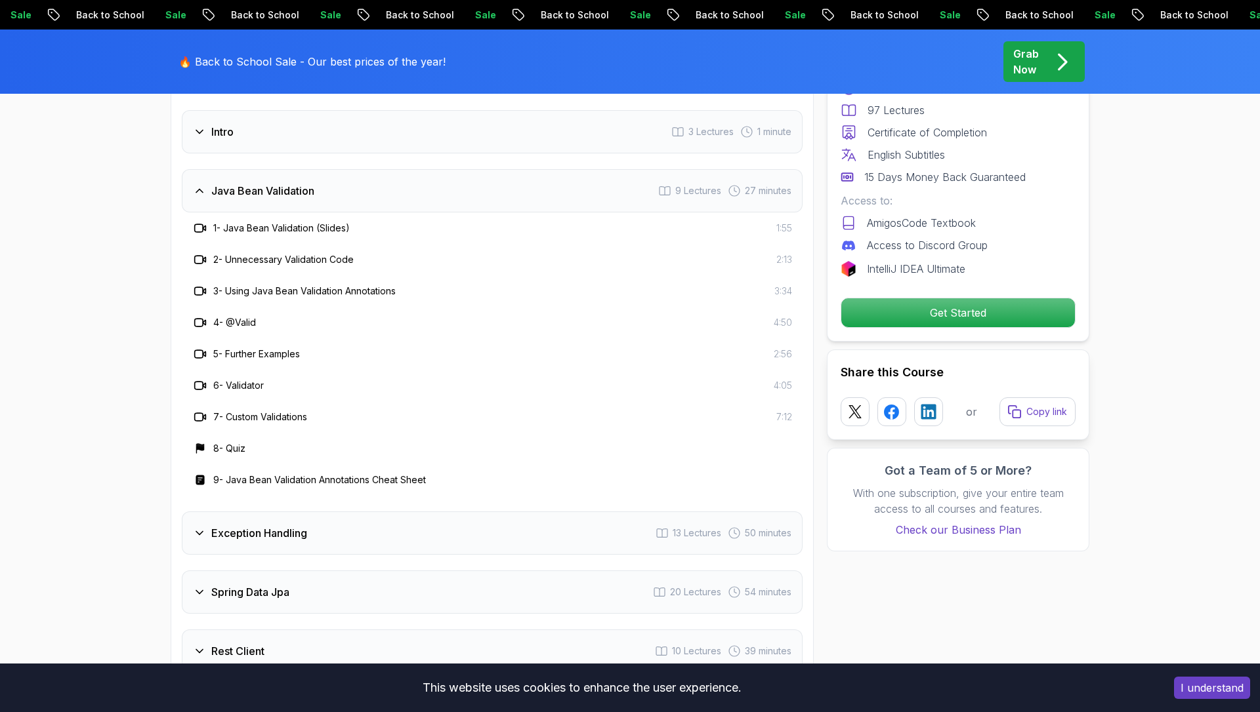
click at [419, 169] on div "Java Bean Validation 9 Lectures 27 minutes" at bounding box center [492, 190] width 621 height 43
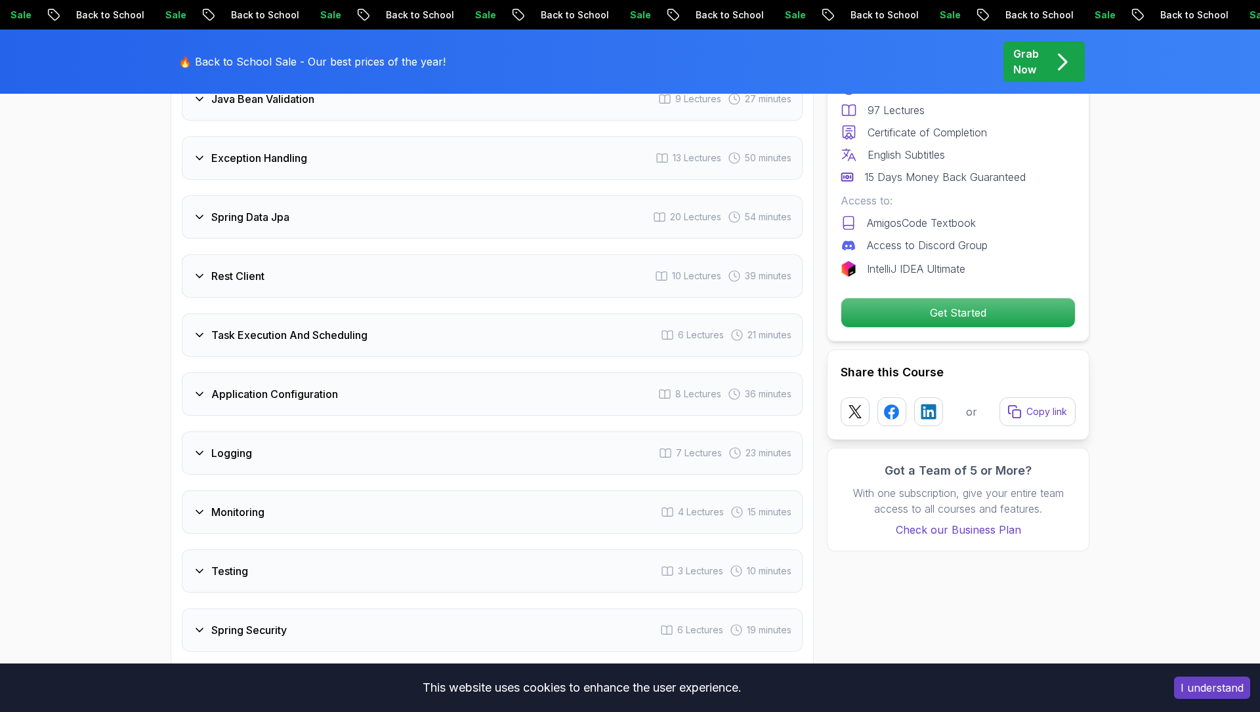
scroll to position [1948, 0]
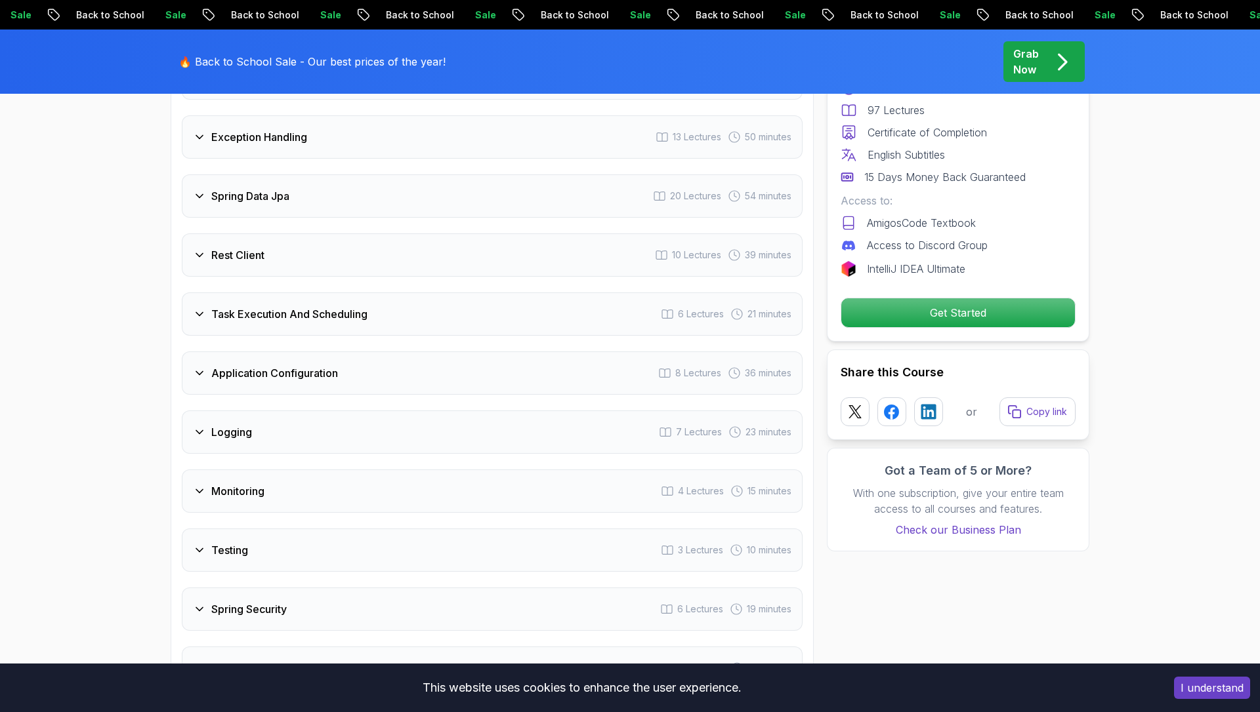
click at [415, 174] on div "Spring Data Jpa 20 Lectures 54 minutes" at bounding box center [492, 195] width 621 height 43
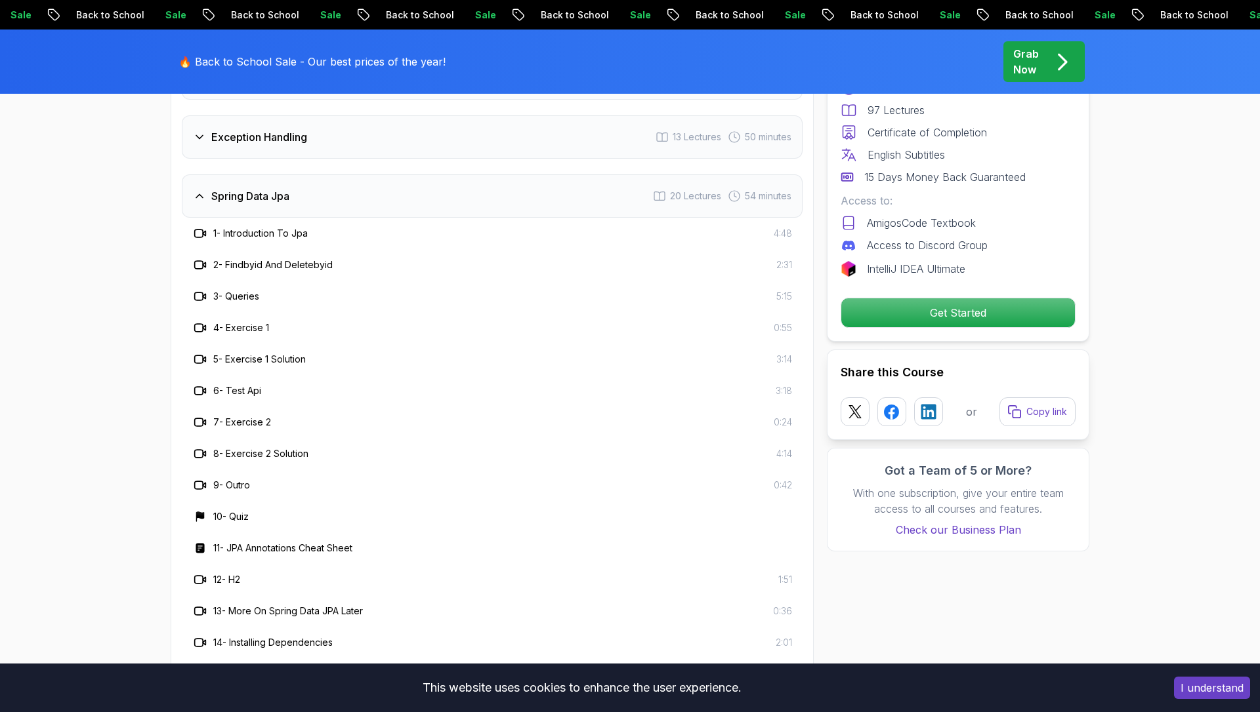
click at [415, 174] on div "Spring Data Jpa 20 Lectures 54 minutes" at bounding box center [492, 195] width 621 height 43
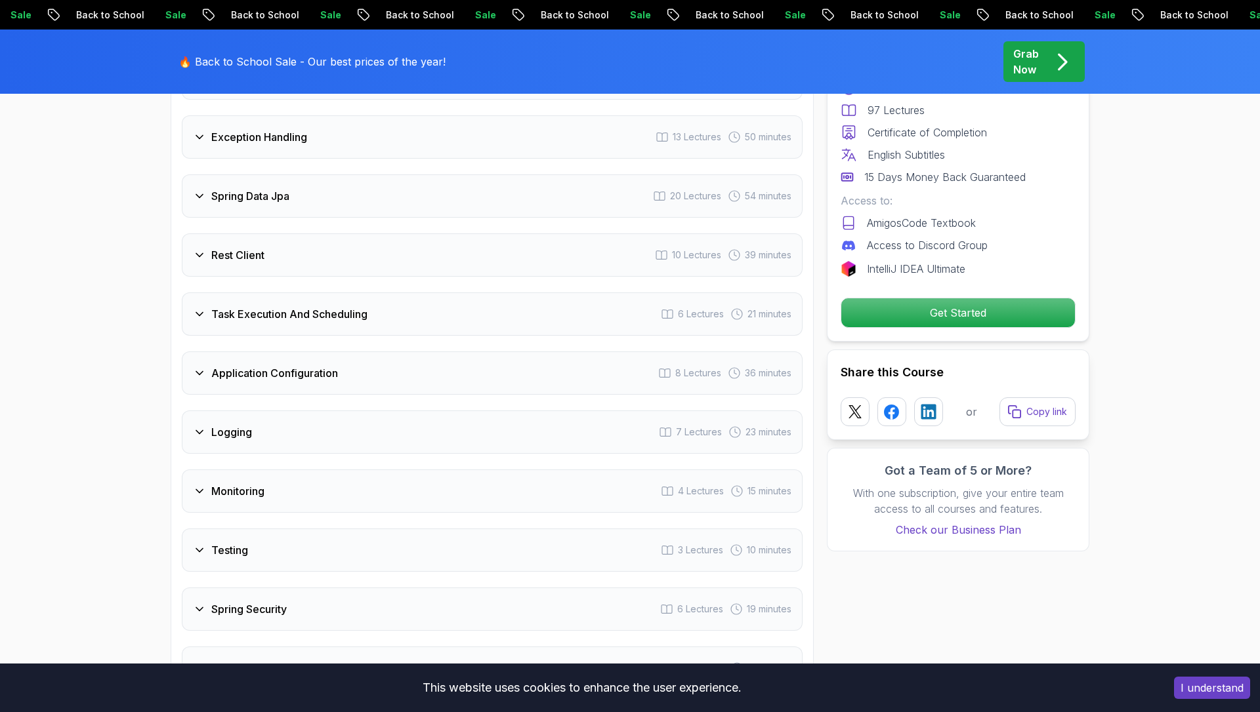
click at [422, 234] on div "Rest Client 10 Lectures 39 minutes" at bounding box center [492, 255] width 621 height 43
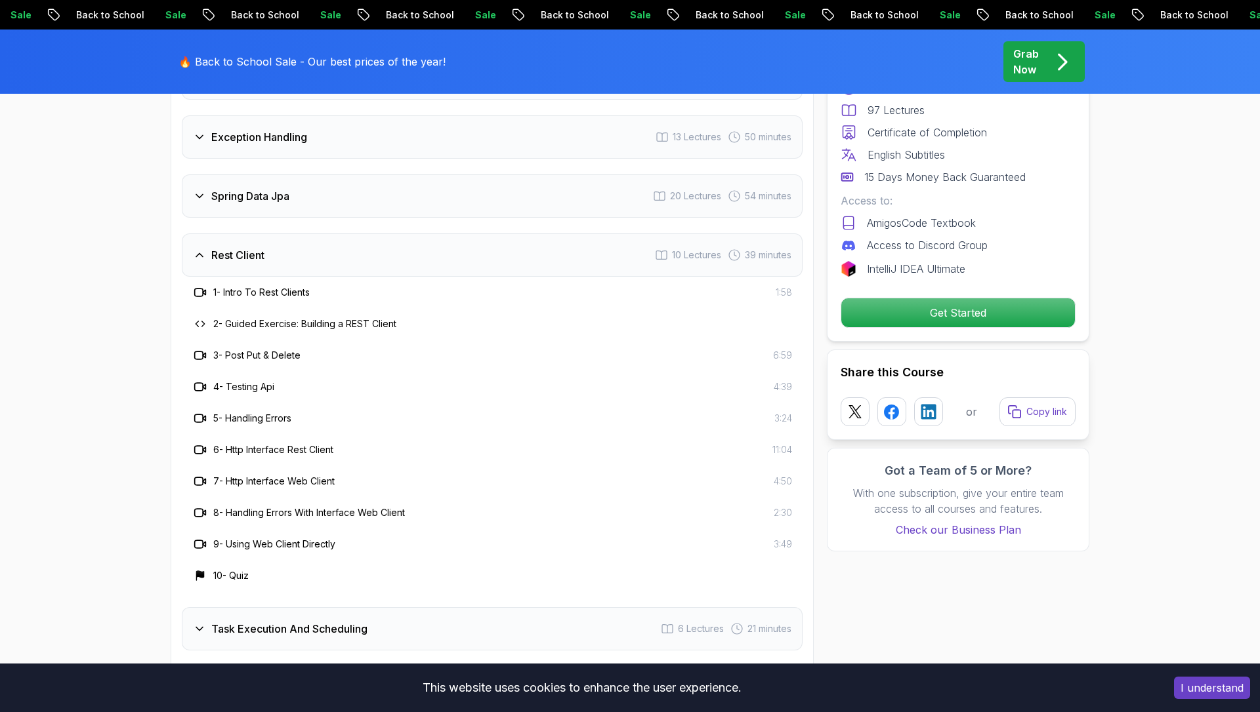
click at [422, 234] on div "Rest Client 10 Lectures 39 minutes" at bounding box center [492, 255] width 621 height 43
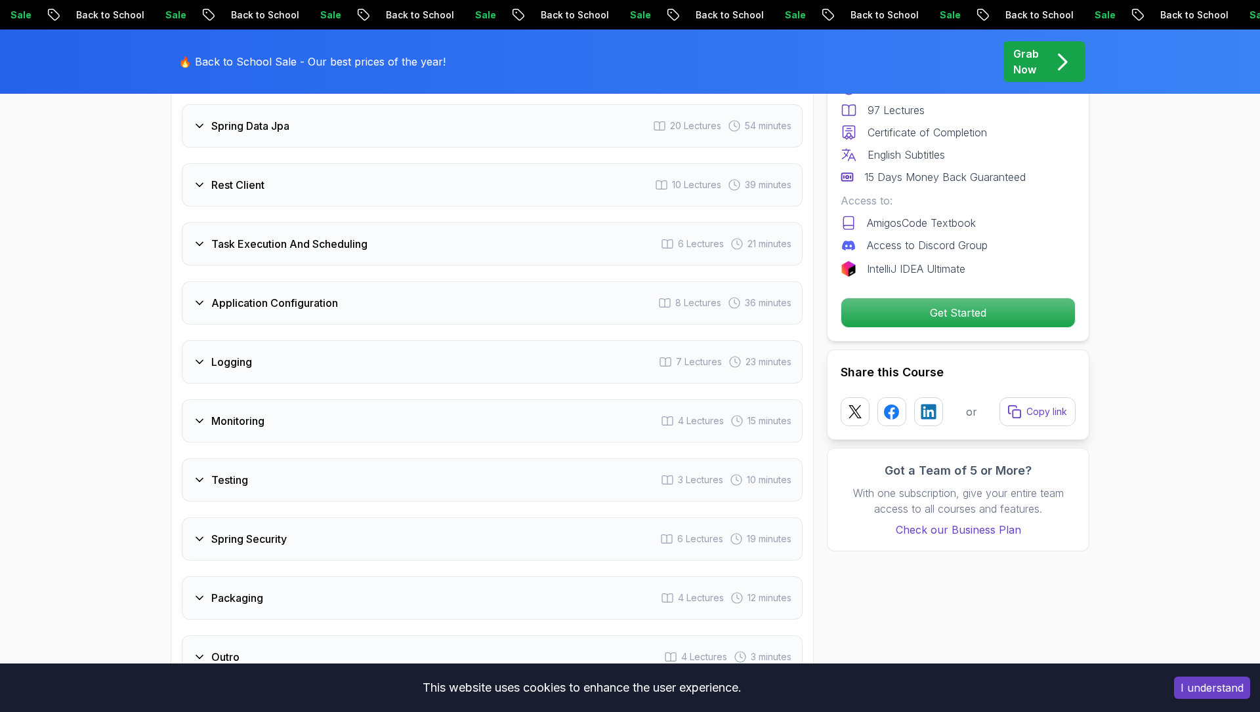
scroll to position [2036, 0]
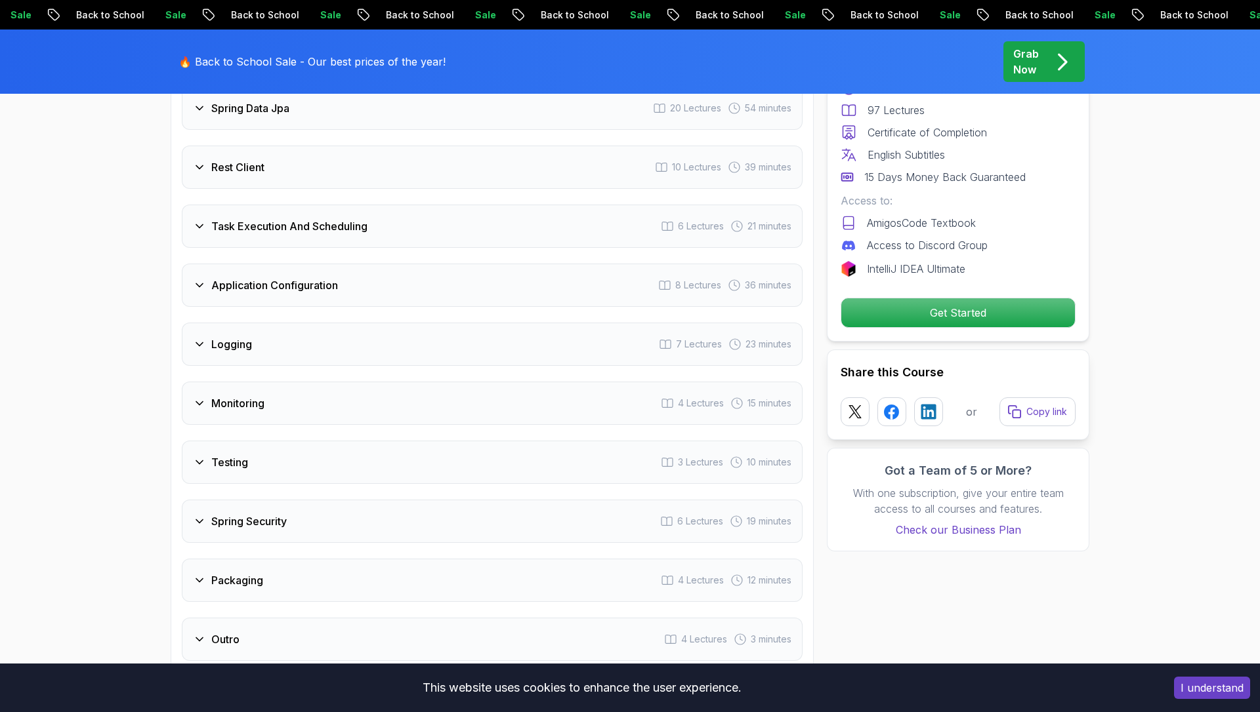
click at [415, 205] on div "Task Execution And Scheduling 6 Lectures 21 minutes" at bounding box center [492, 226] width 621 height 43
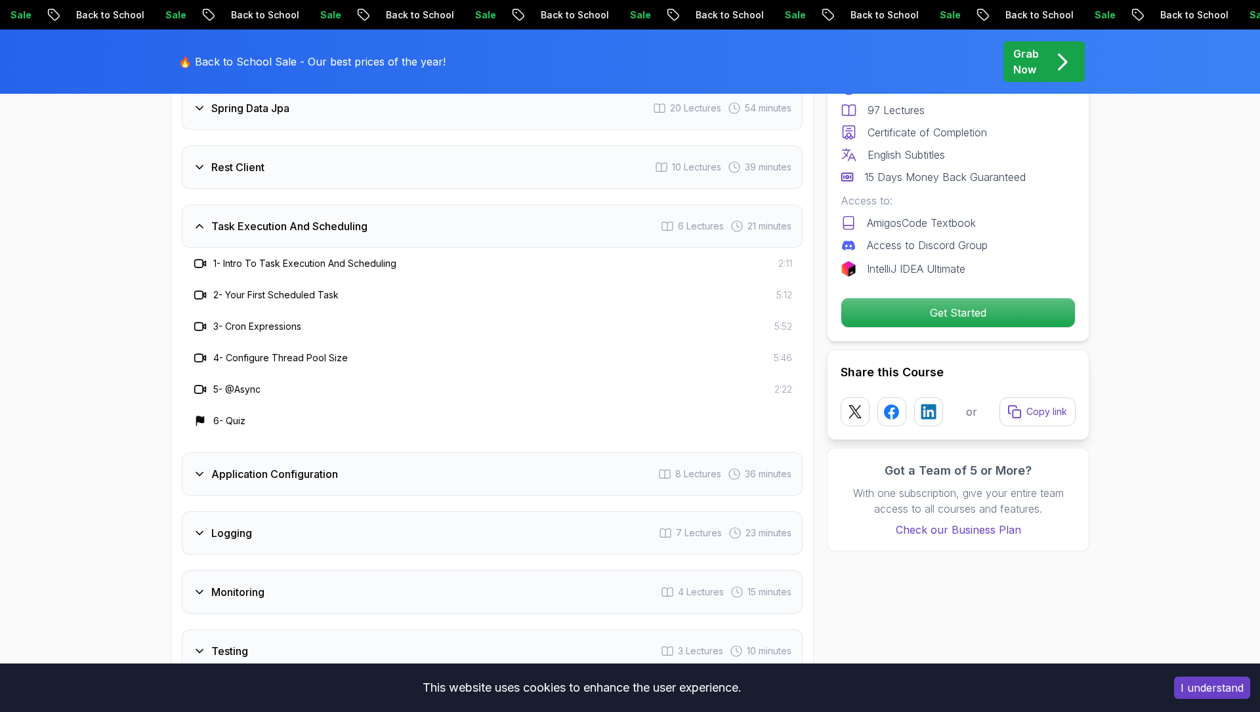
click at [415, 205] on div "Task Execution And Scheduling 6 Lectures 21 minutes" at bounding box center [492, 226] width 621 height 43
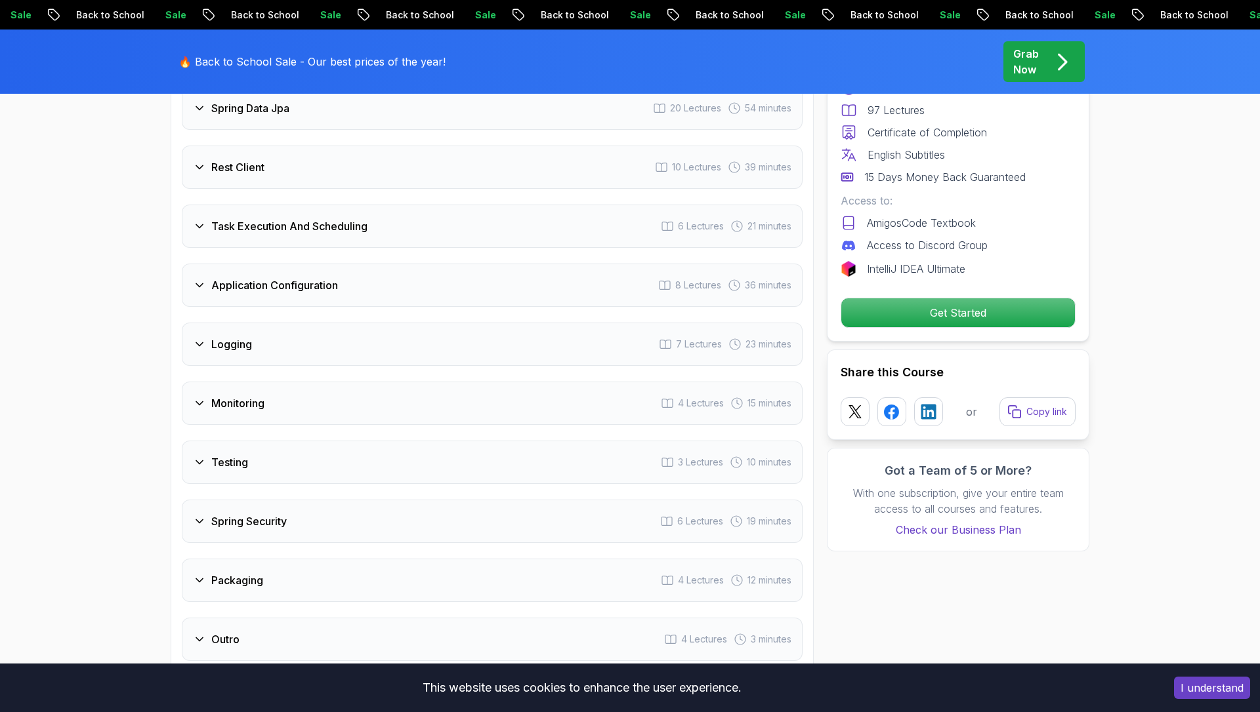
click at [413, 264] on div "Application Configuration 8 Lectures 36 minutes" at bounding box center [492, 285] width 621 height 43
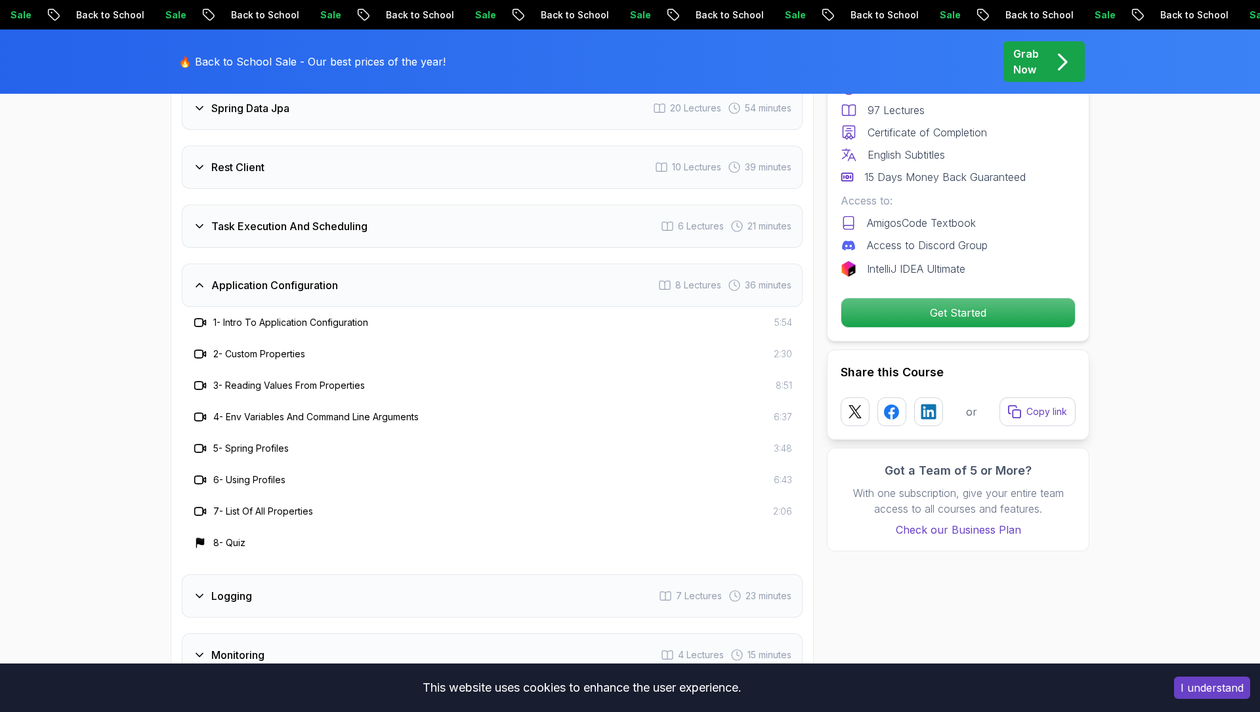
click at [413, 264] on div "Application Configuration 8 Lectures 36 minutes" at bounding box center [492, 285] width 621 height 43
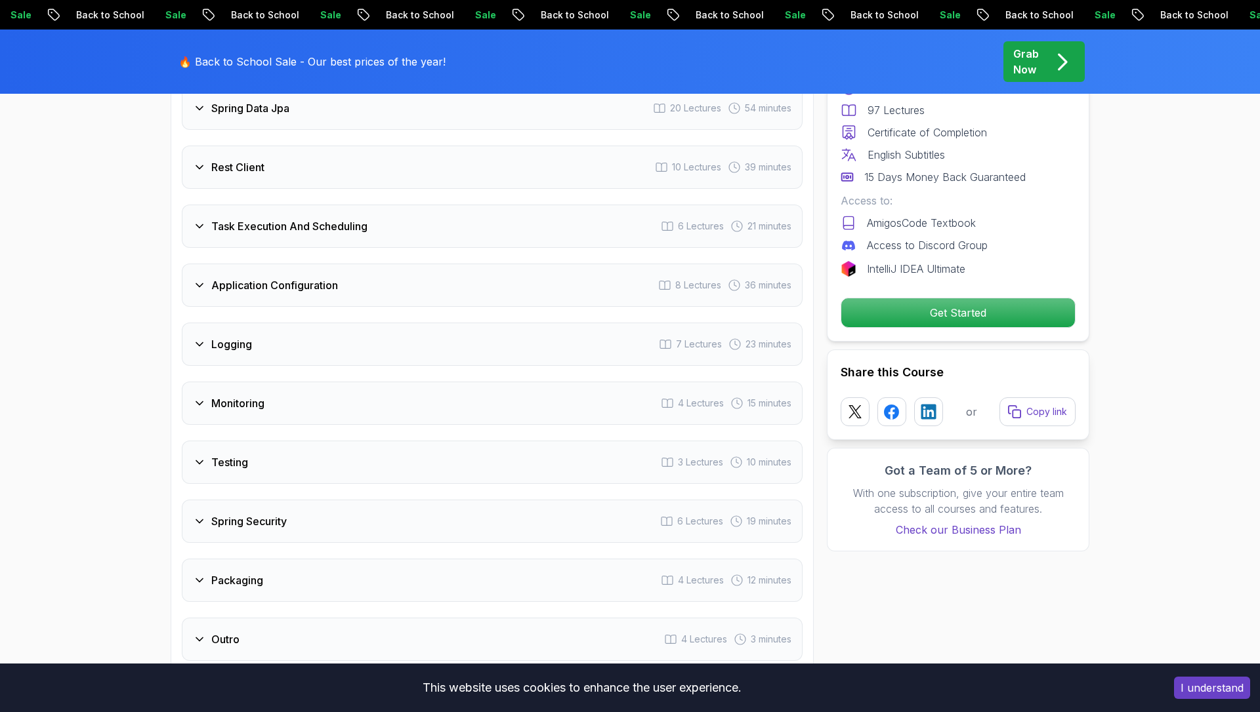
click at [418, 323] on div "Logging 7 Lectures 23 minutes" at bounding box center [492, 344] width 621 height 43
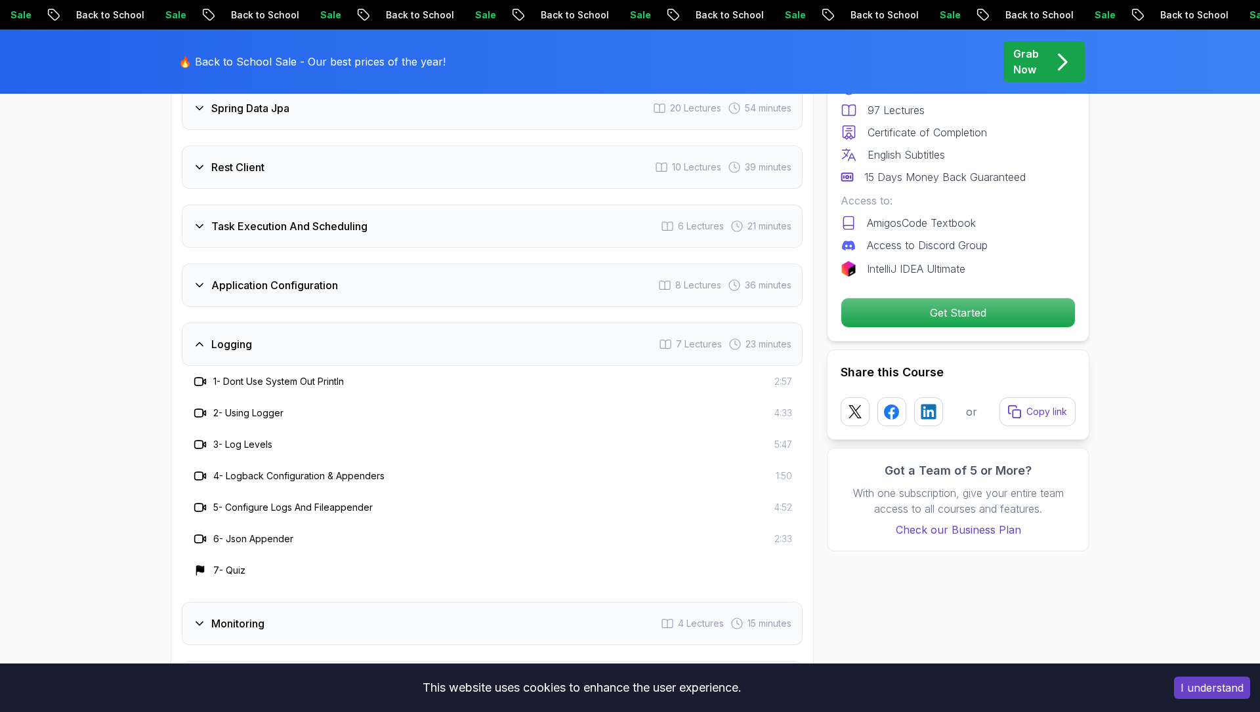
click at [418, 323] on div "Logging 7 Lectures 23 minutes" at bounding box center [492, 344] width 621 height 43
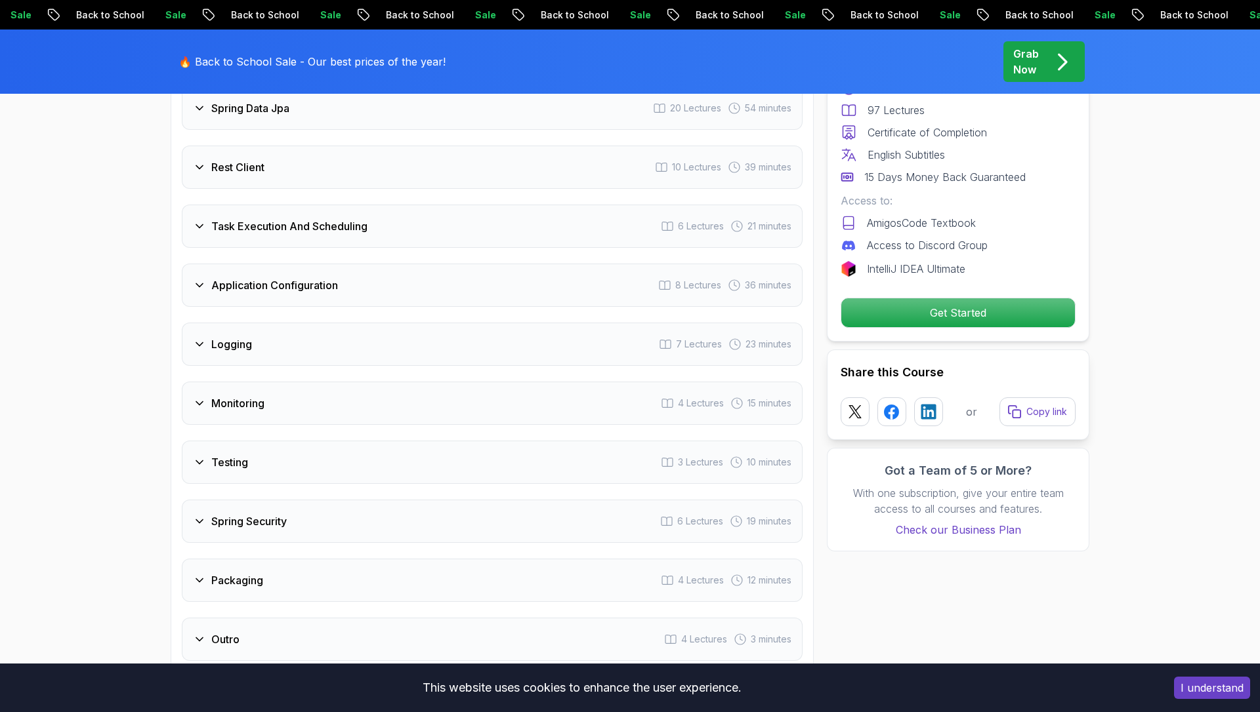
click at [417, 382] on div "Monitoring 4 Lectures 15 minutes" at bounding box center [492, 403] width 621 height 43
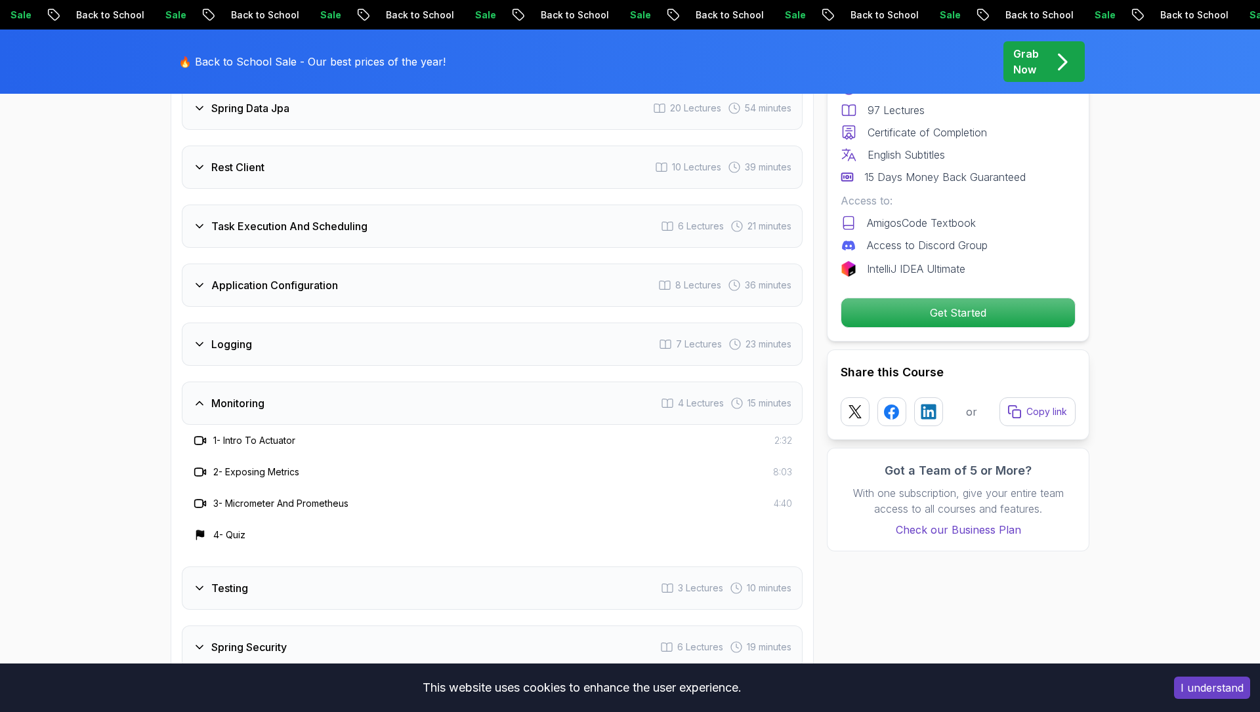
click at [417, 382] on div "Monitoring 4 Lectures 15 minutes" at bounding box center [492, 403] width 621 height 43
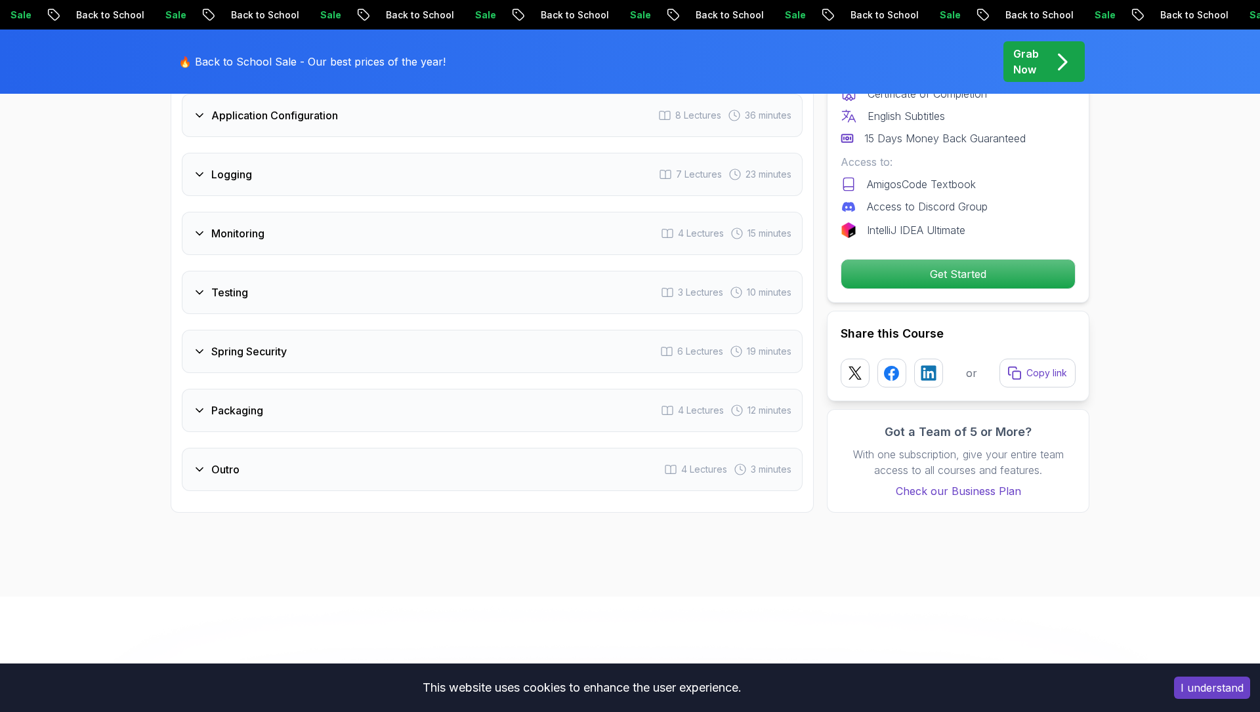
scroll to position [2206, 0]
click at [384, 270] on div "Testing 3 Lectures 10 minutes" at bounding box center [492, 291] width 621 height 43
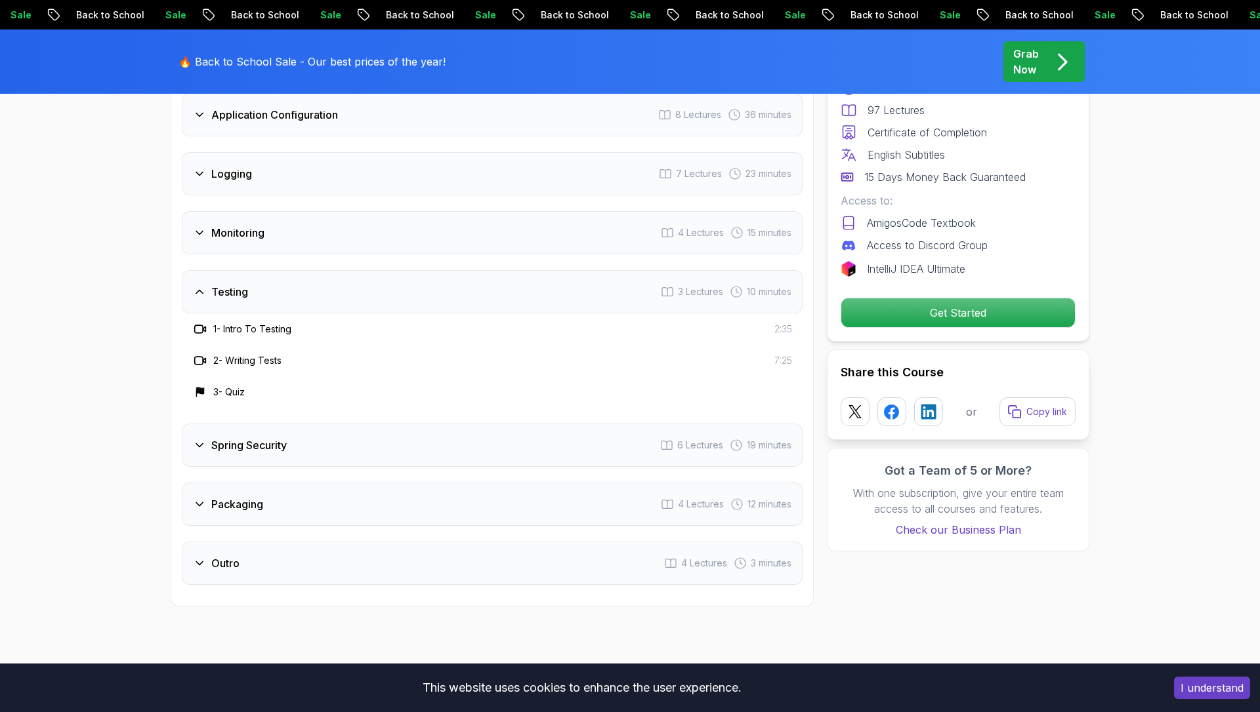
click at [384, 270] on div "Testing 3 Lectures 10 minutes" at bounding box center [492, 291] width 621 height 43
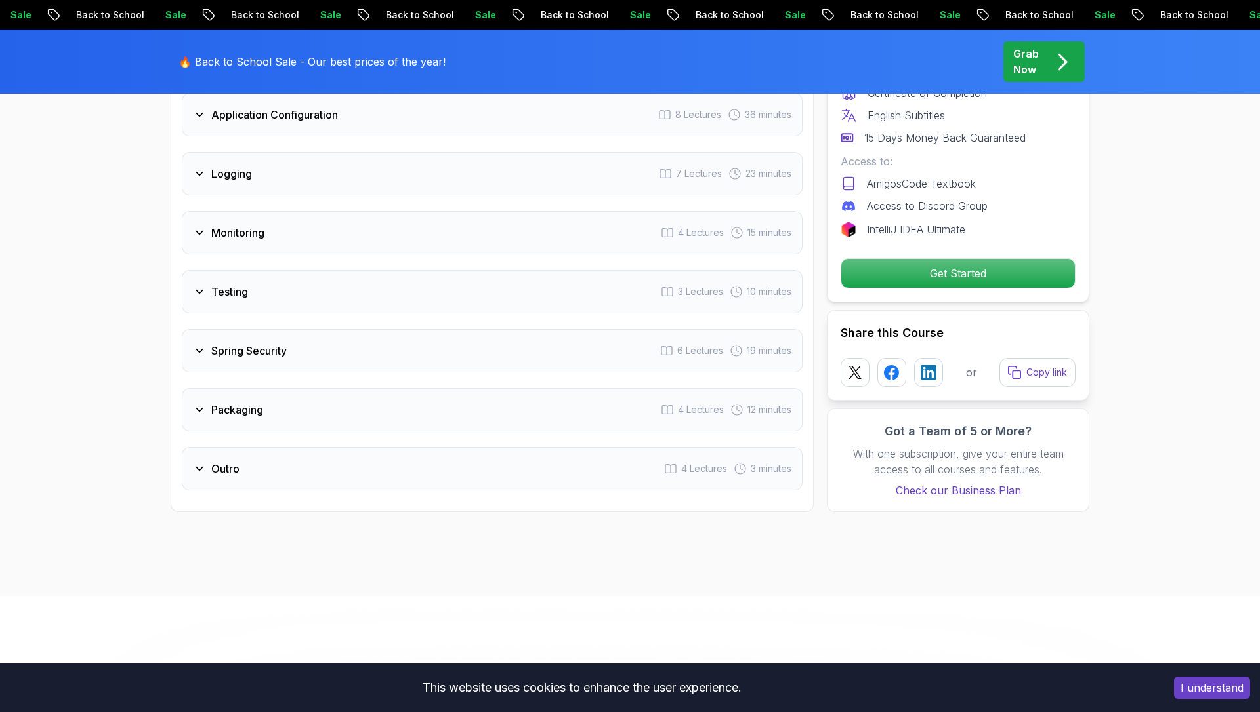
click at [389, 329] on div "Spring Security 6 Lectures 19 minutes" at bounding box center [492, 350] width 621 height 43
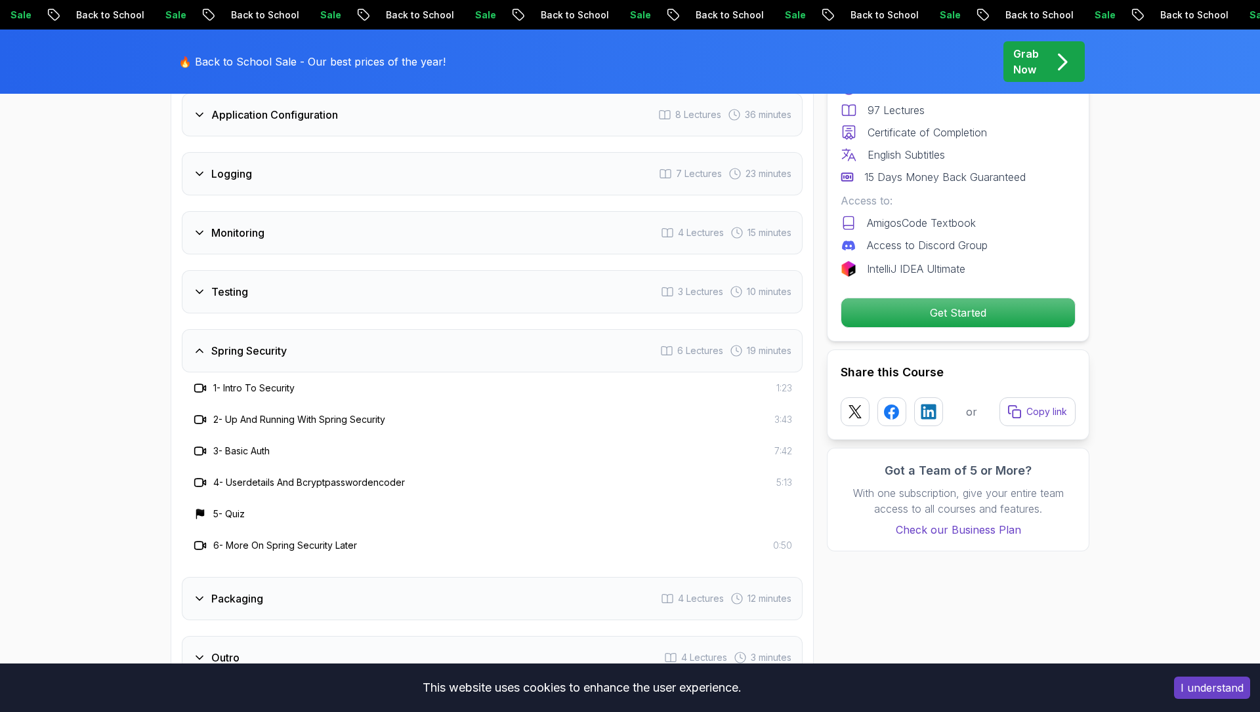
click at [389, 329] on div "Spring Security 6 Lectures 19 minutes" at bounding box center [492, 350] width 621 height 43
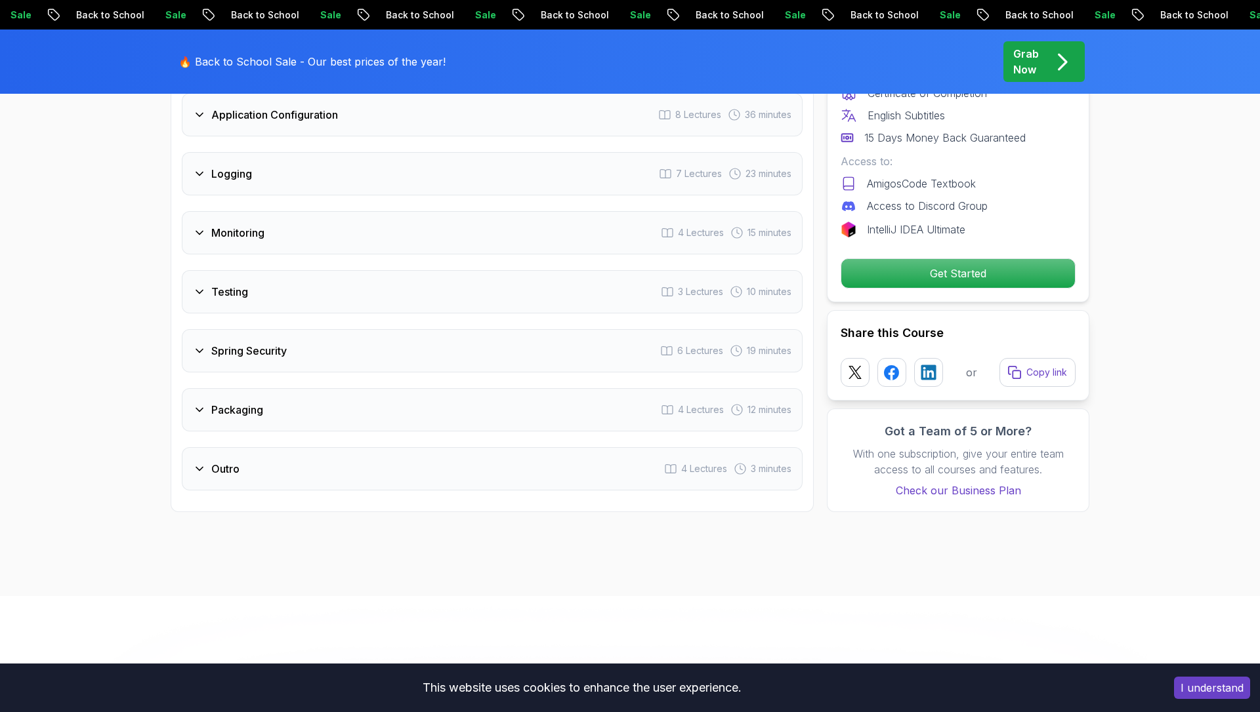
click at [397, 388] on div "Packaging 4 Lectures 12 minutes" at bounding box center [492, 409] width 621 height 43
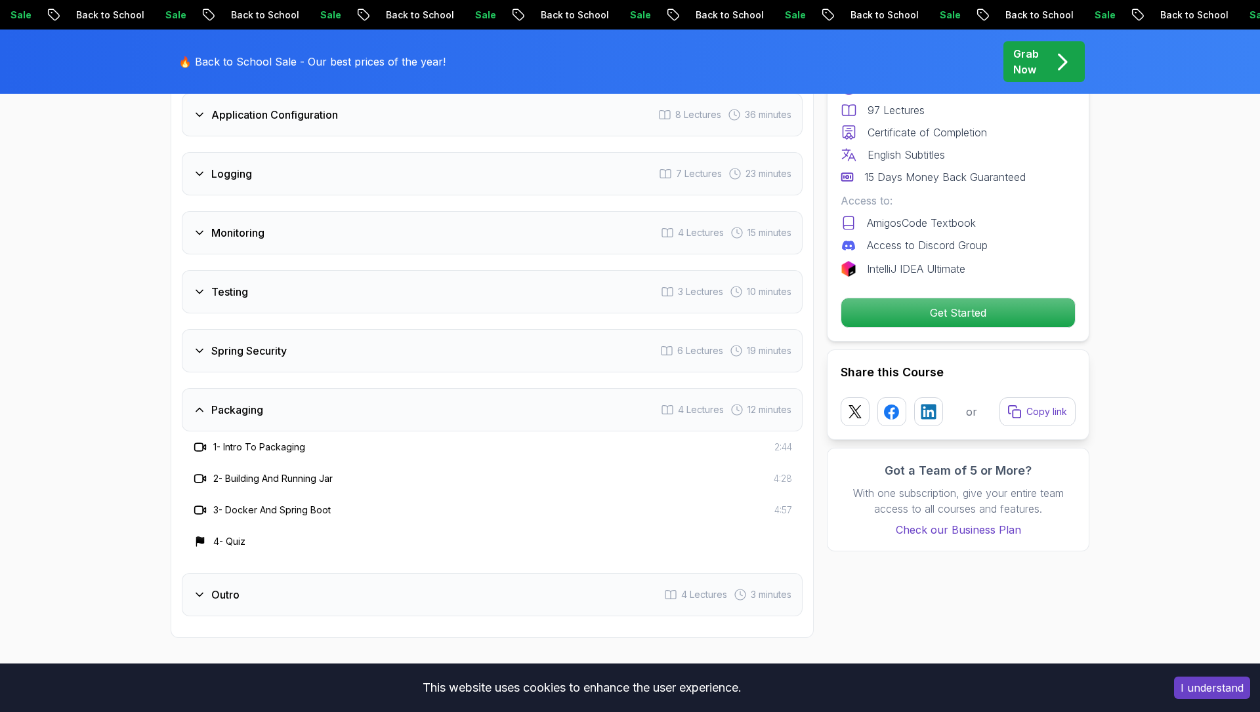
click at [397, 388] on div "Packaging 4 Lectures 12 minutes" at bounding box center [492, 409] width 621 height 43
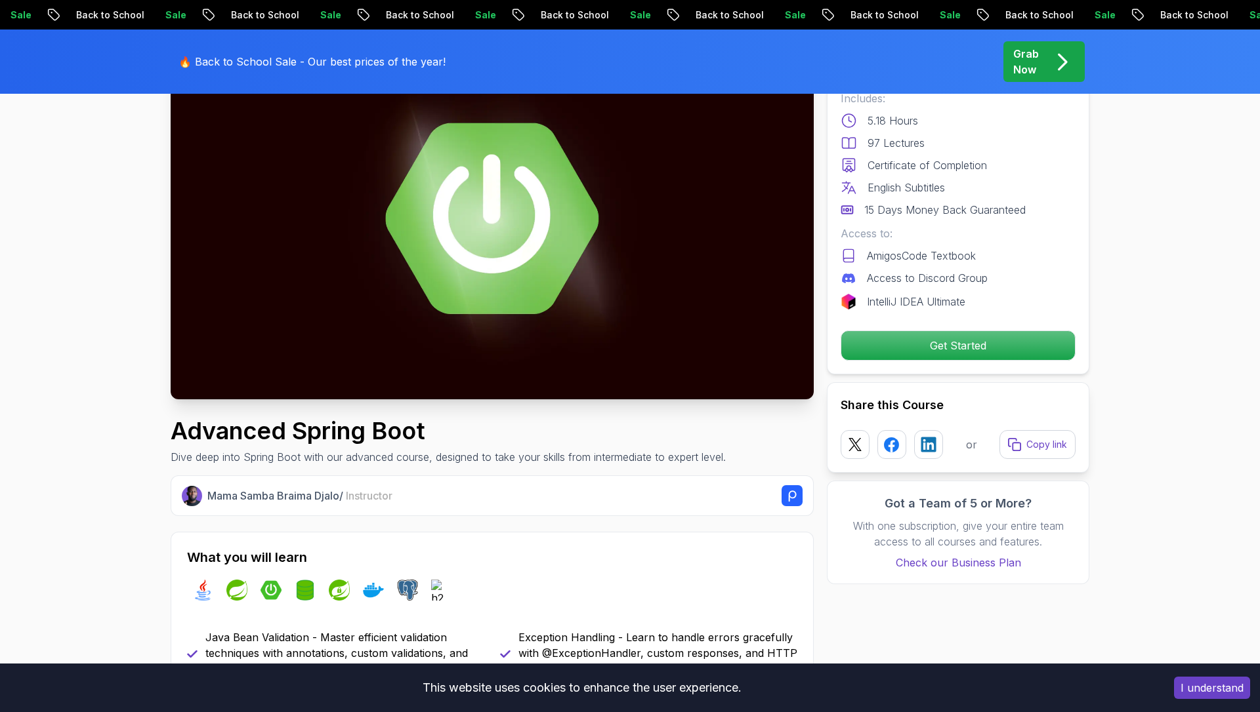
scroll to position [0, 0]
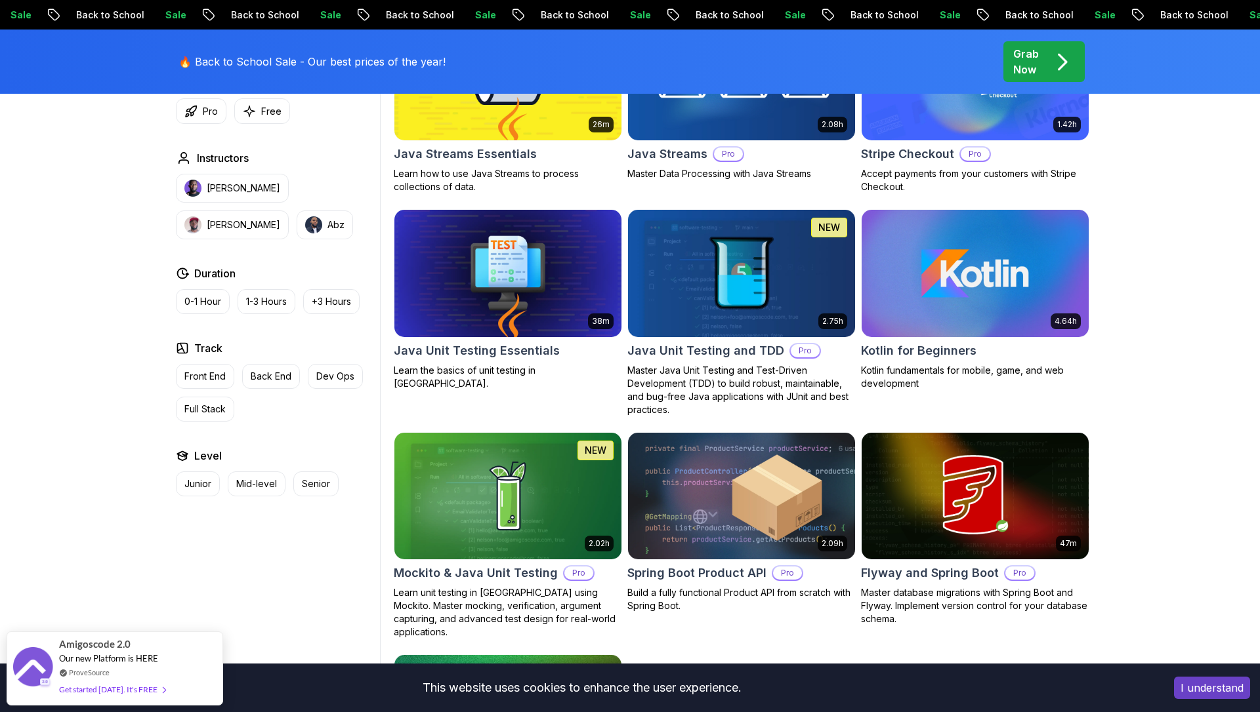
scroll to position [1337, 0]
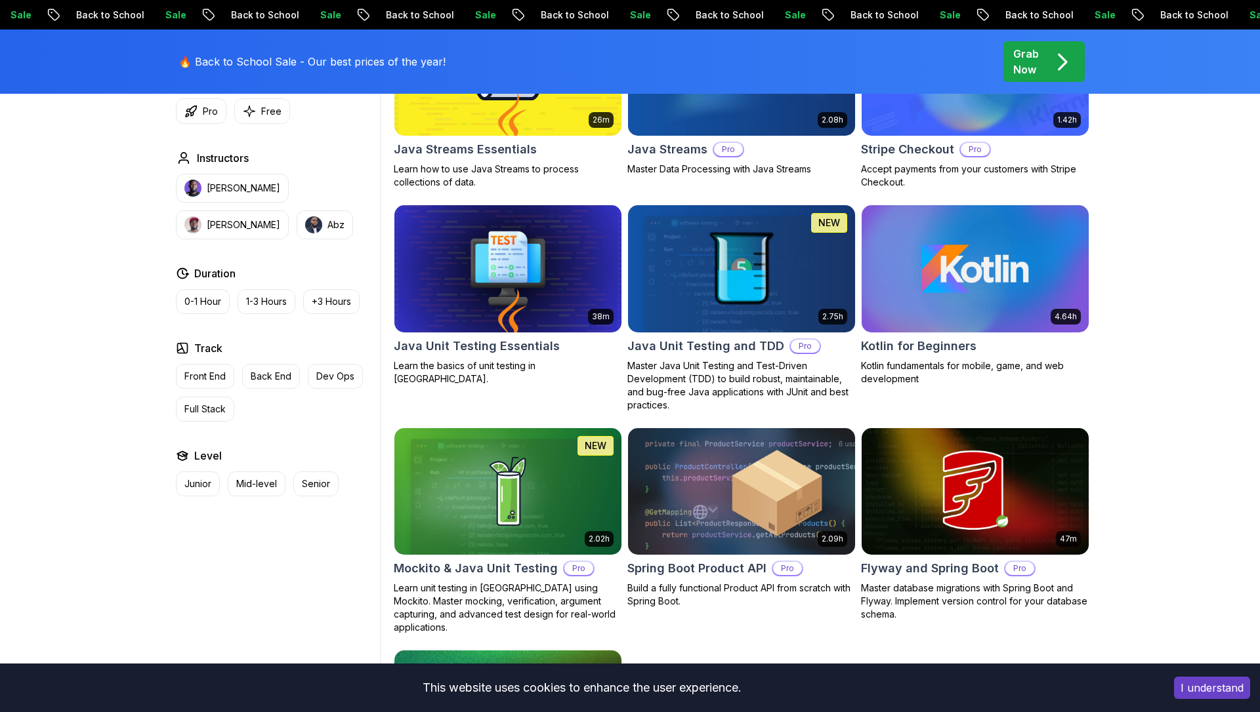
click at [922, 152] on h2 "Stripe Checkout" at bounding box center [907, 149] width 93 height 18
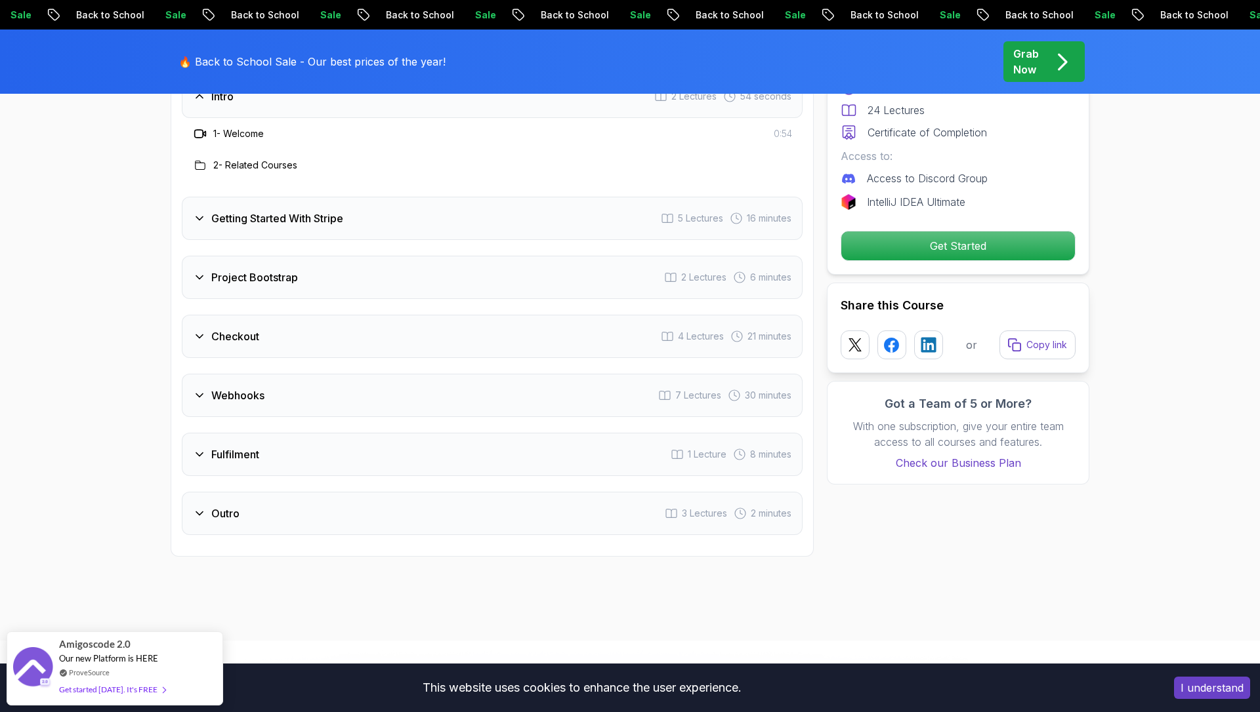
scroll to position [1778, 0]
click at [333, 207] on div "Getting Started With Stripe 5 Lectures 16 minutes" at bounding box center [492, 216] width 621 height 43
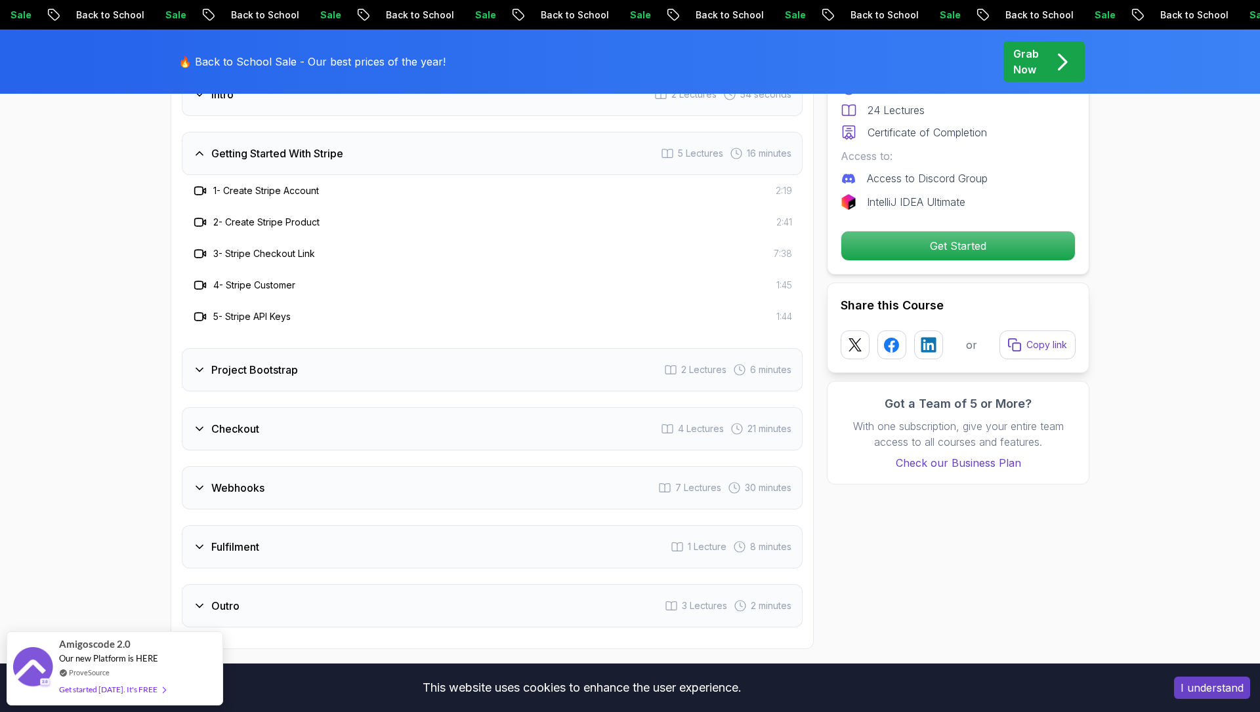
click at [309, 132] on div "Getting Started With Stripe 5 Lectures 16 minutes" at bounding box center [492, 153] width 621 height 43
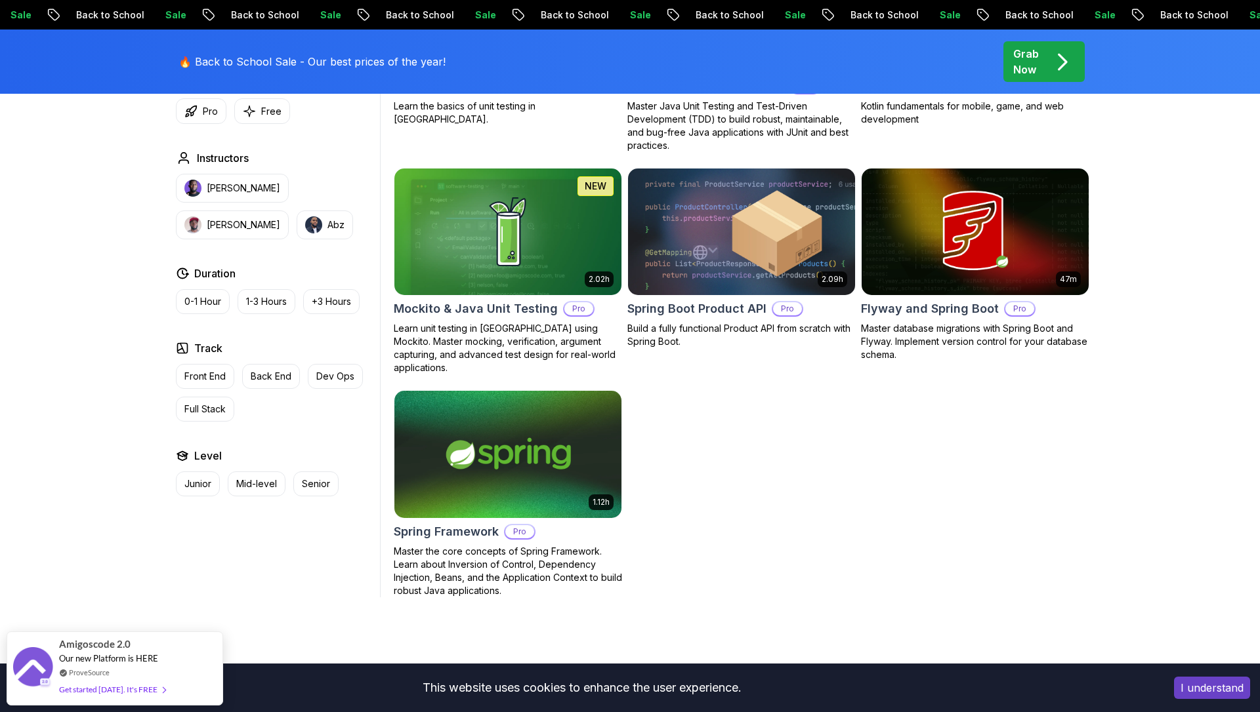
scroll to position [1594, 0]
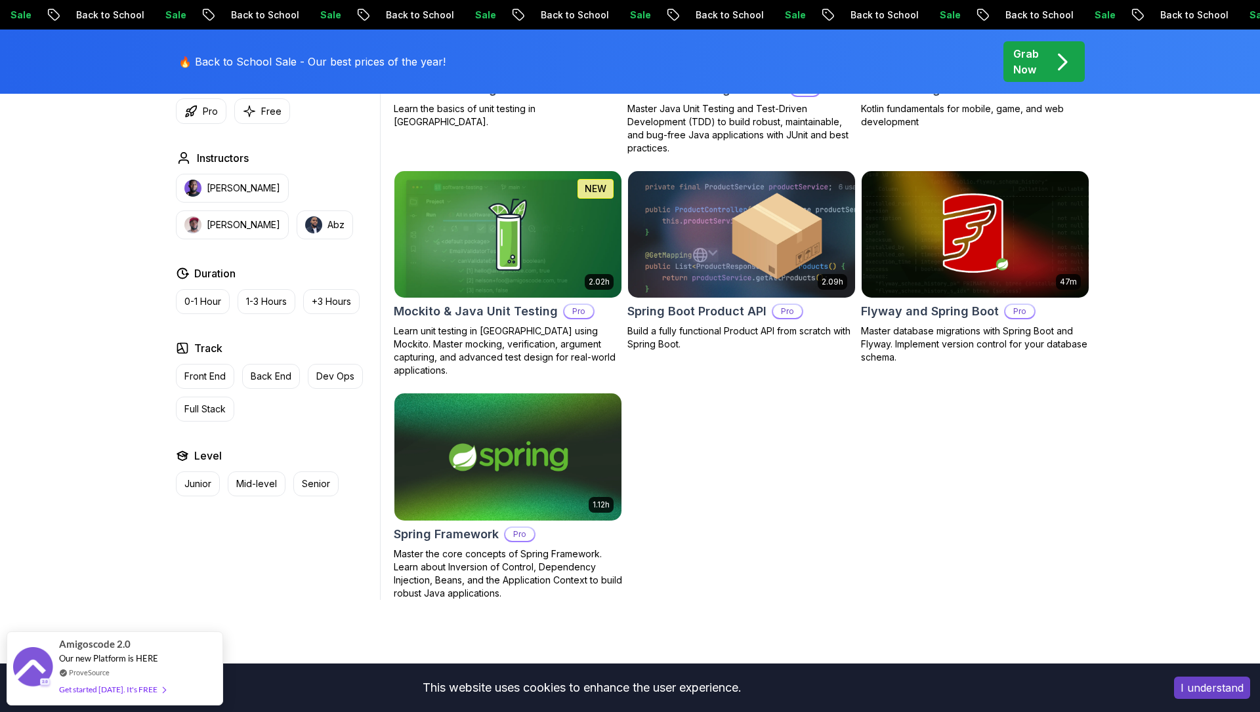
click at [509, 314] on h2 "Mockito & Java Unit Testing" at bounding box center [476, 311] width 164 height 18
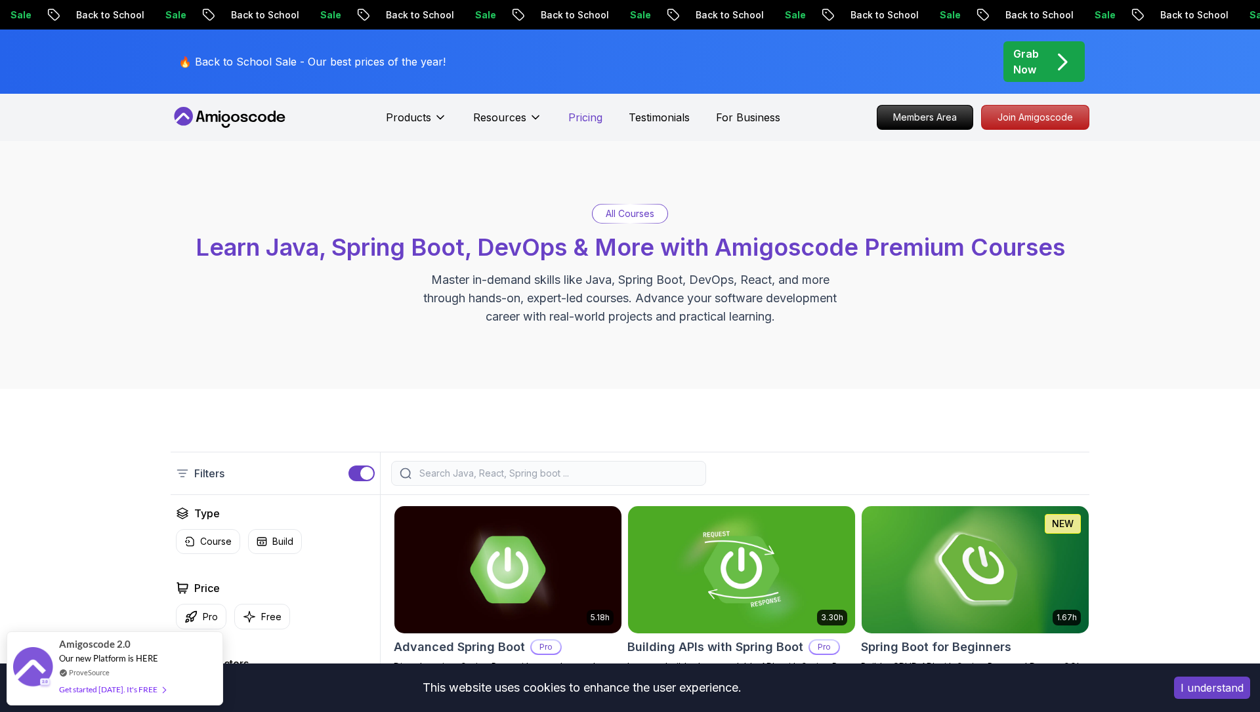
click at [592, 115] on p "Pricing" at bounding box center [585, 118] width 34 height 16
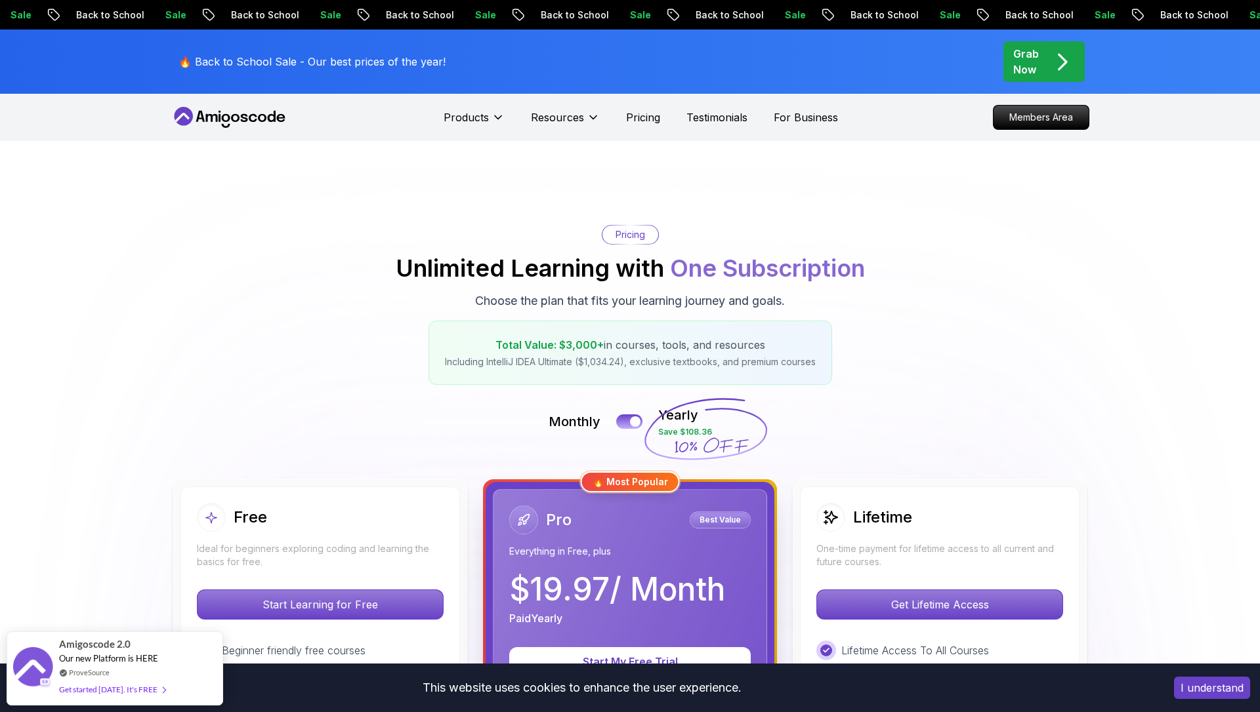
click at [434, 430] on div "Monthly Yearly Save $108.36" at bounding box center [630, 421] width 918 height 31
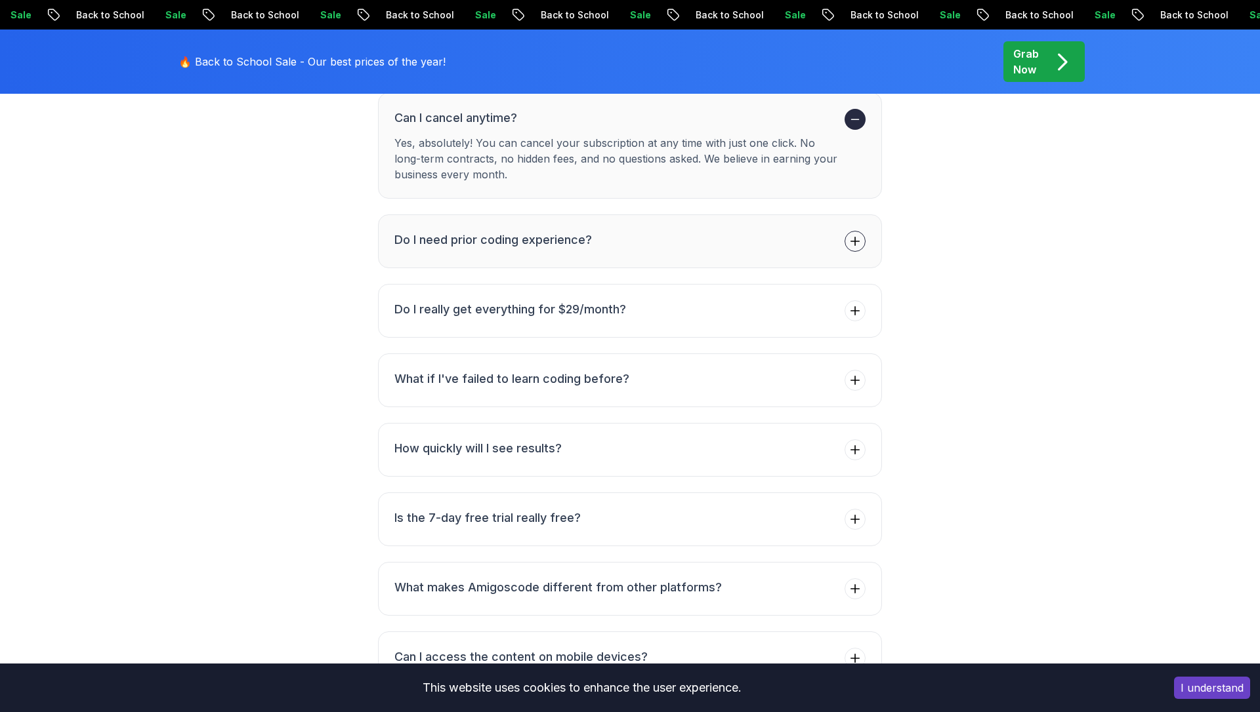
scroll to position [2034, 0]
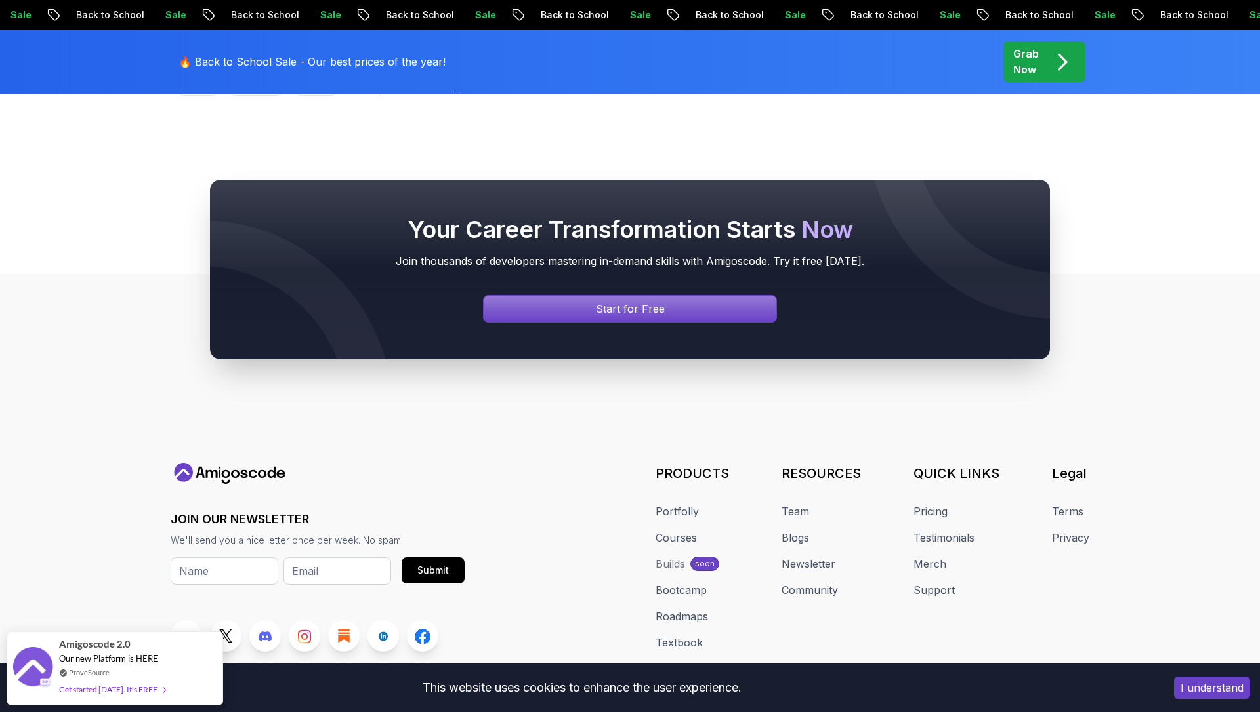
scroll to position [2093, 0]
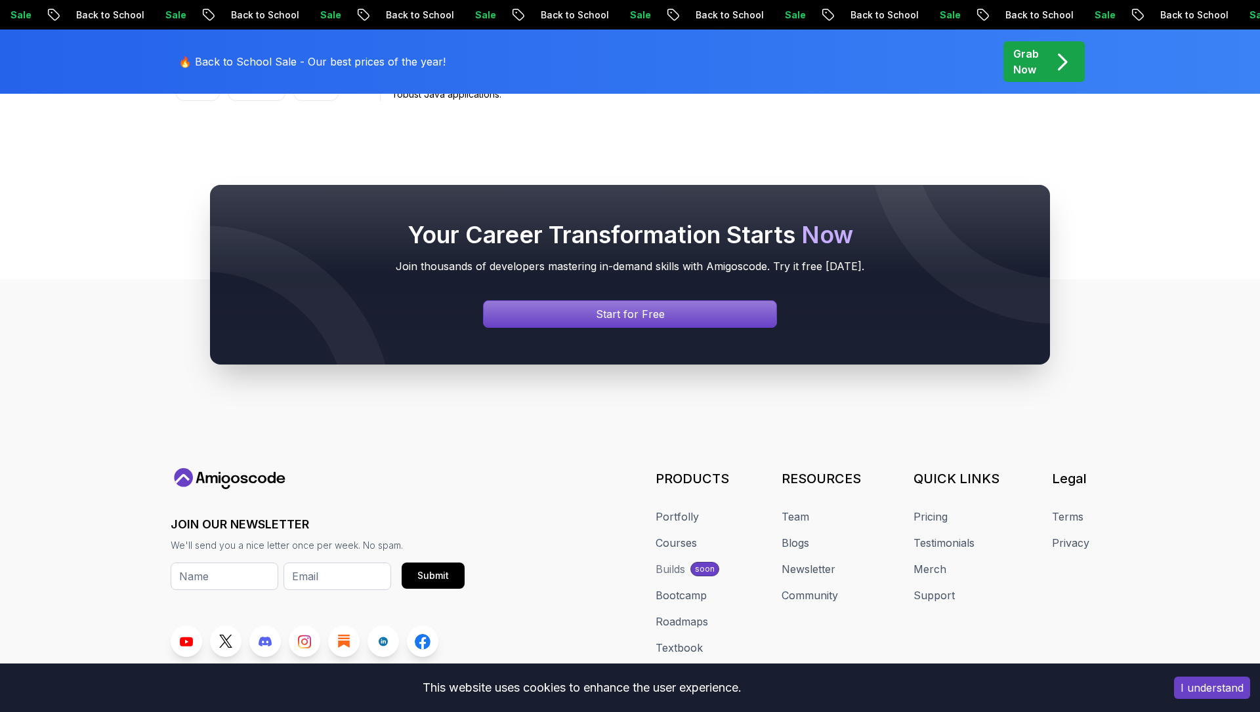
click at [1027, 58] on p "Grab Now" at bounding box center [1026, 61] width 26 height 31
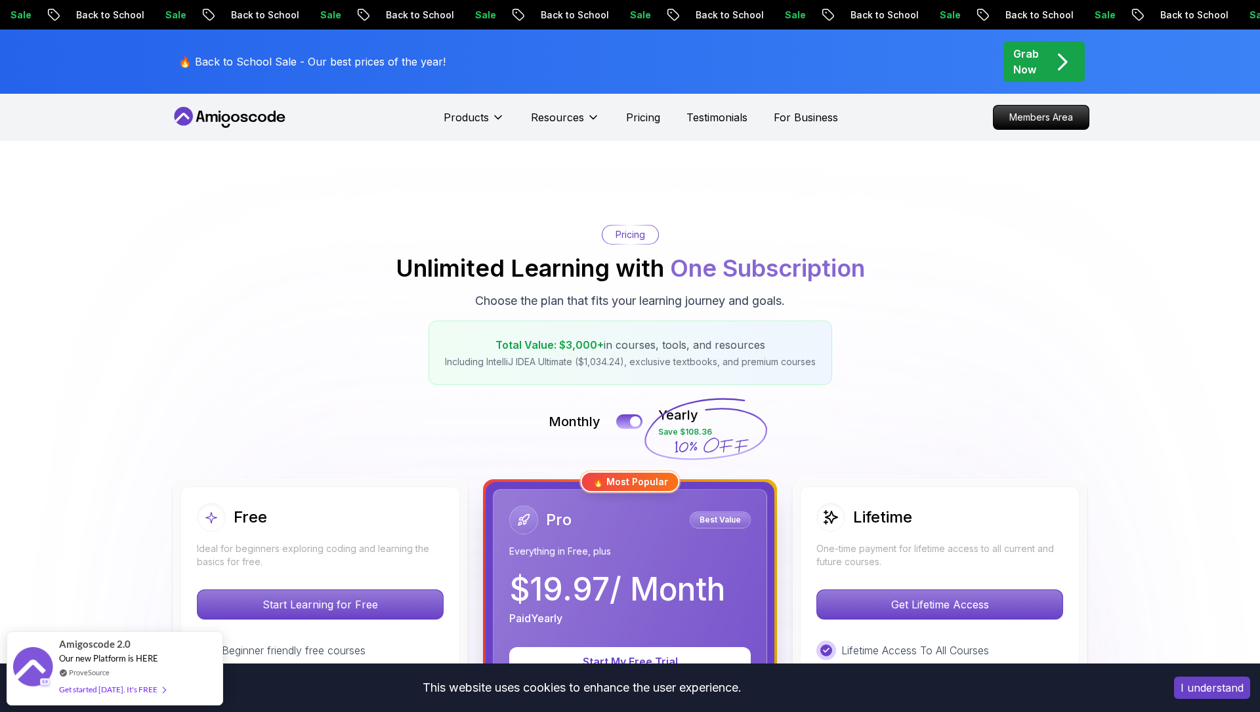
click at [724, 522] on p "Best Value" at bounding box center [719, 520] width 57 height 13
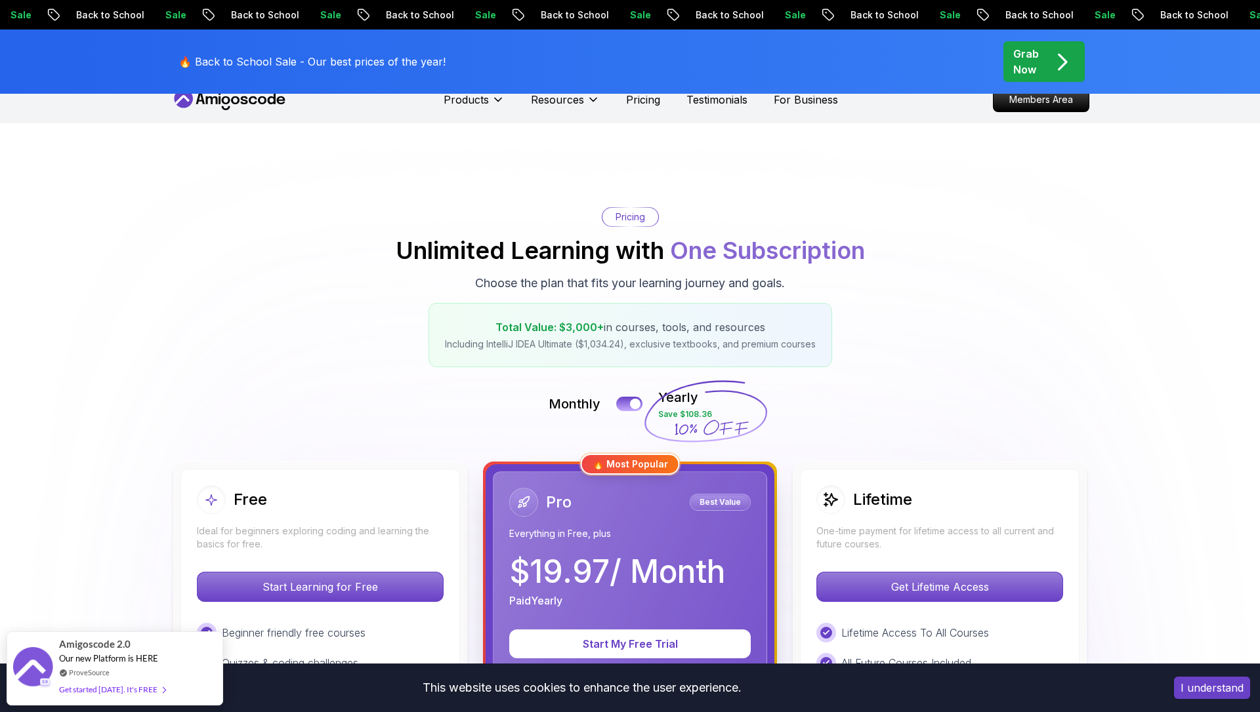
scroll to position [19, 0]
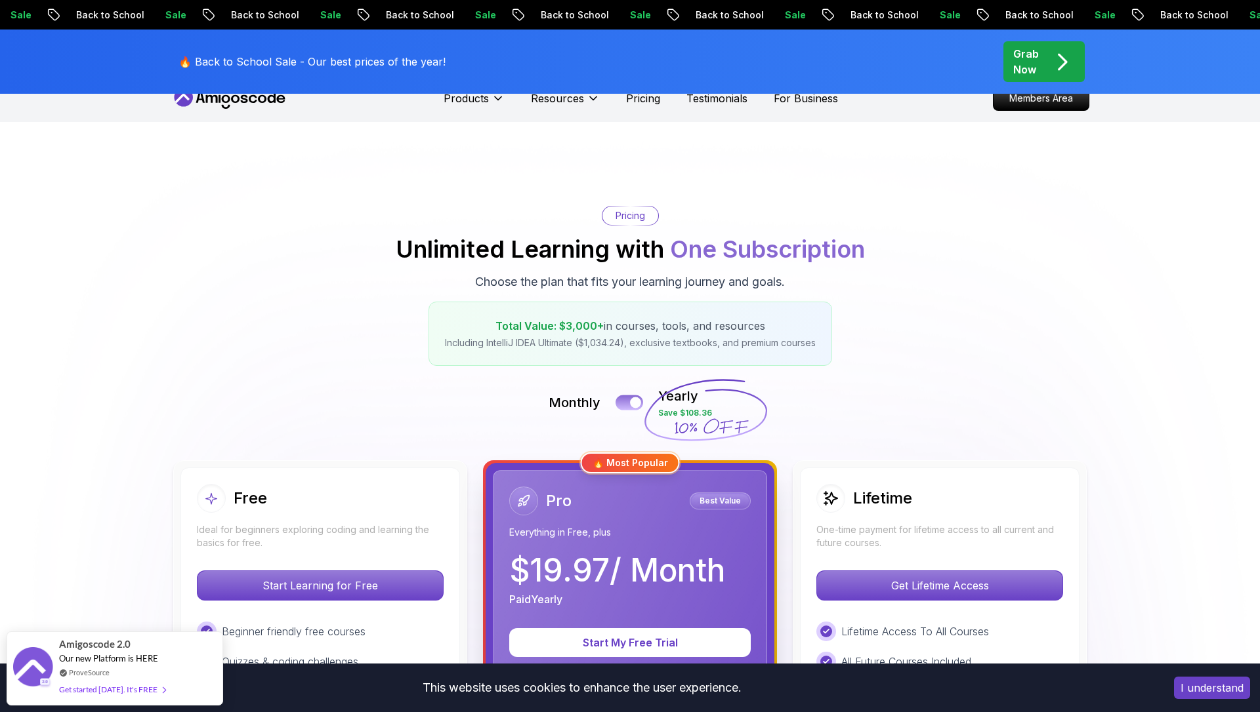
click at [627, 400] on button at bounding box center [629, 402] width 28 height 15
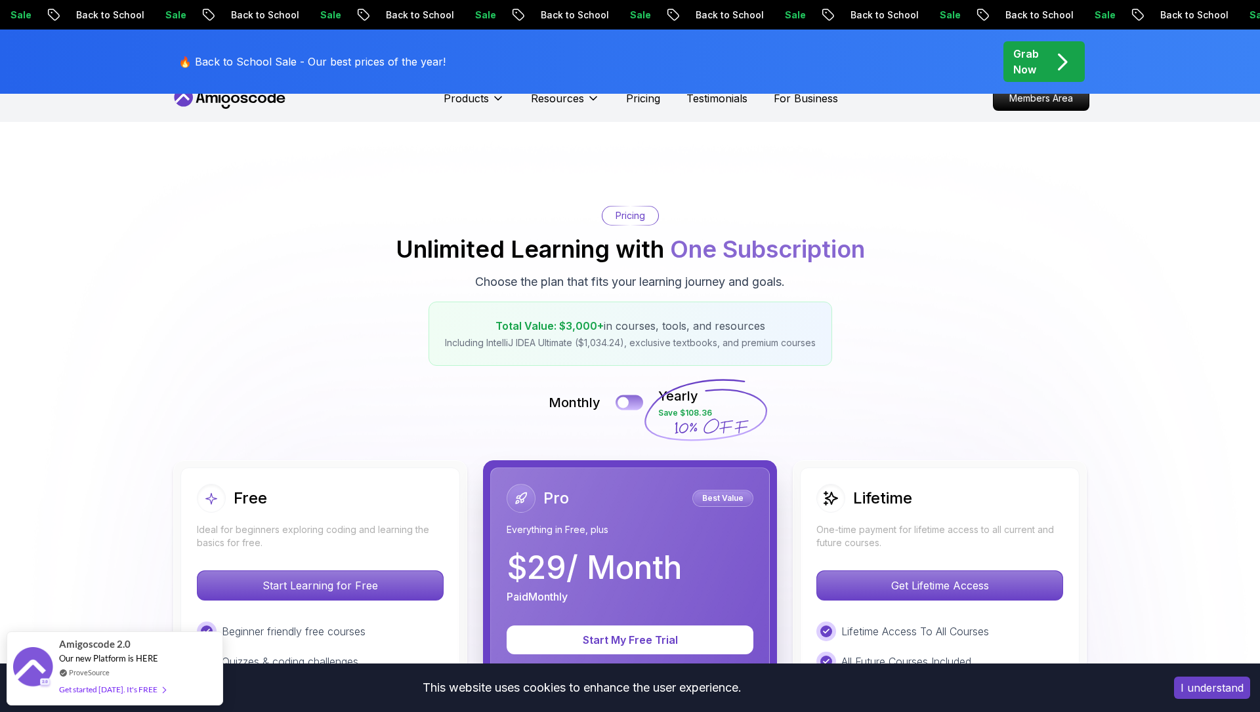
click at [641, 400] on button at bounding box center [629, 402] width 28 height 15
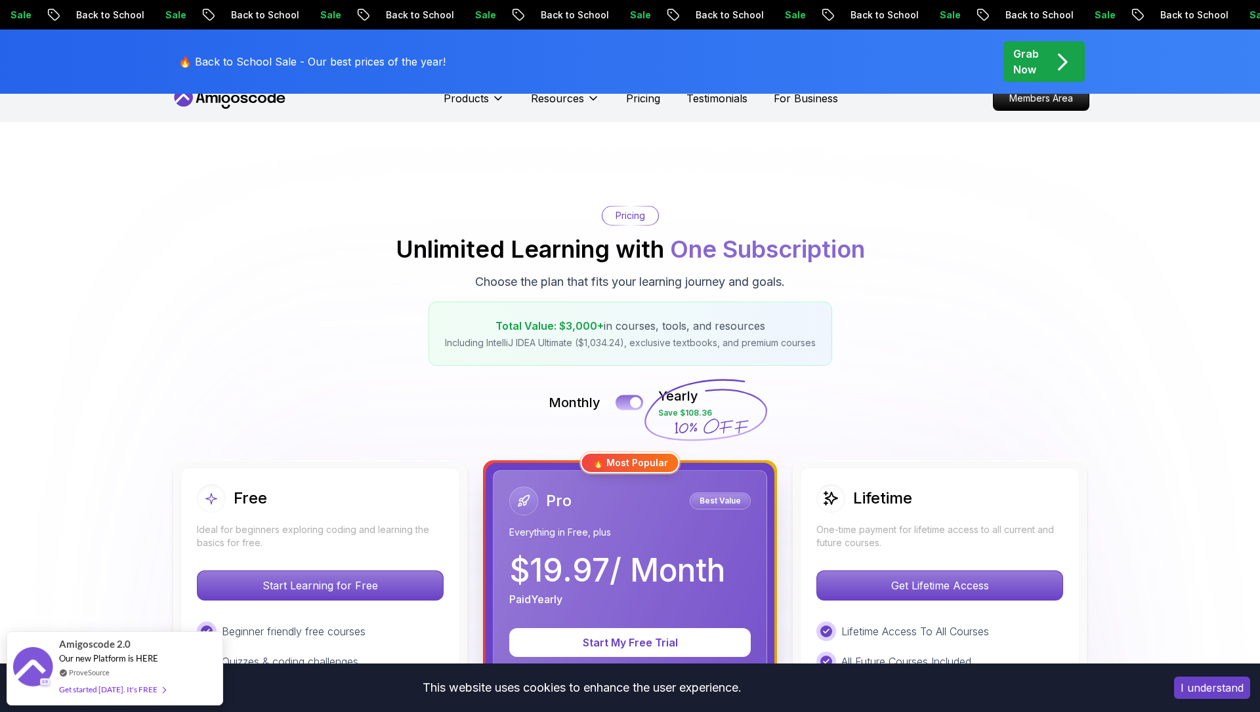
click at [619, 400] on button at bounding box center [629, 402] width 28 height 15
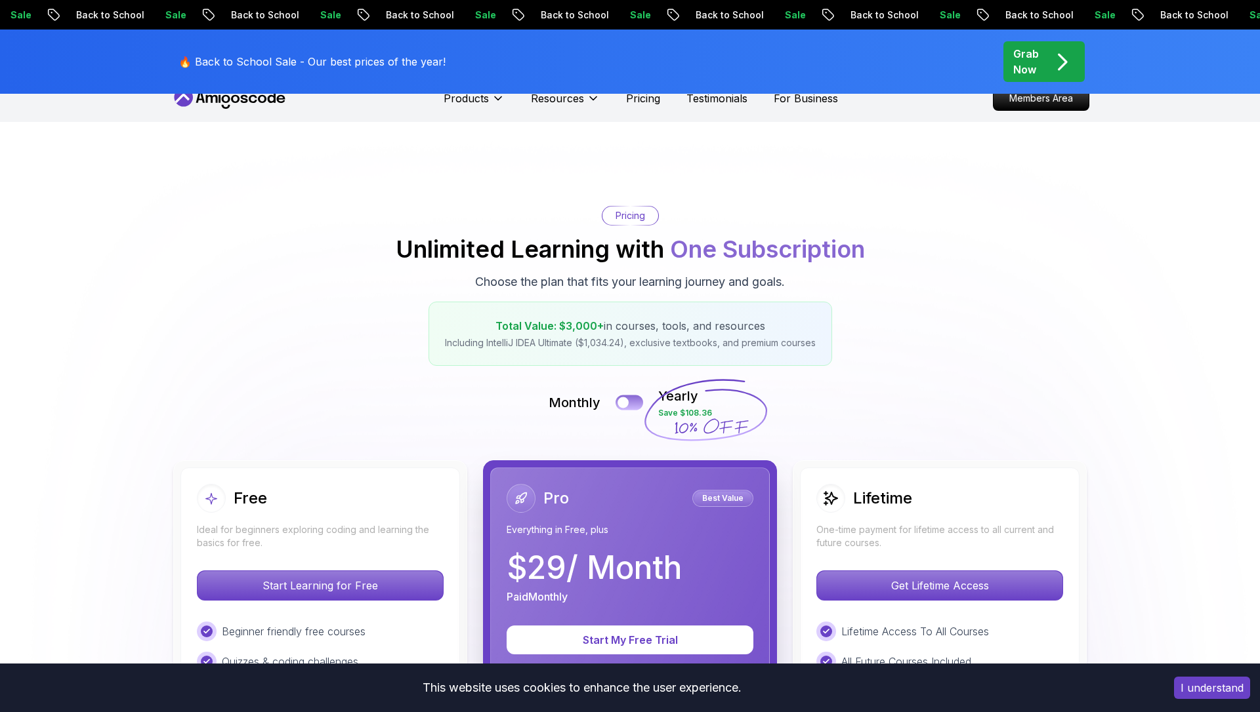
click at [632, 400] on button at bounding box center [629, 402] width 28 height 15
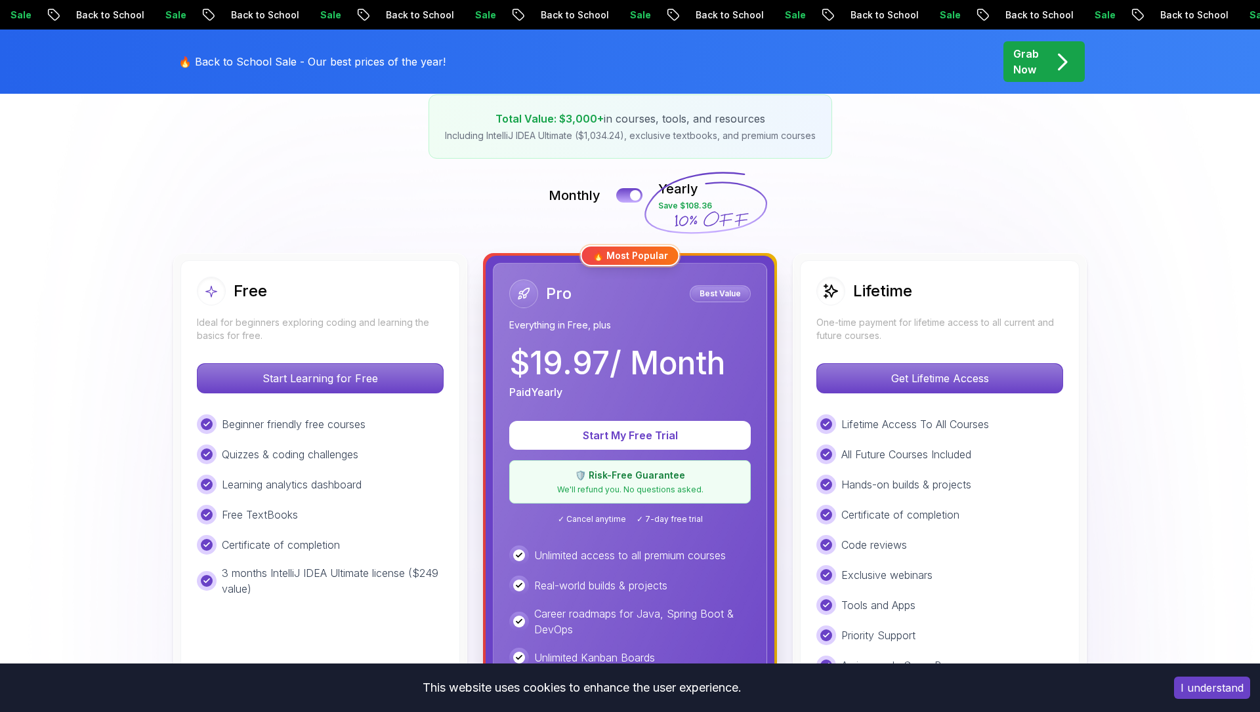
scroll to position [224, 0]
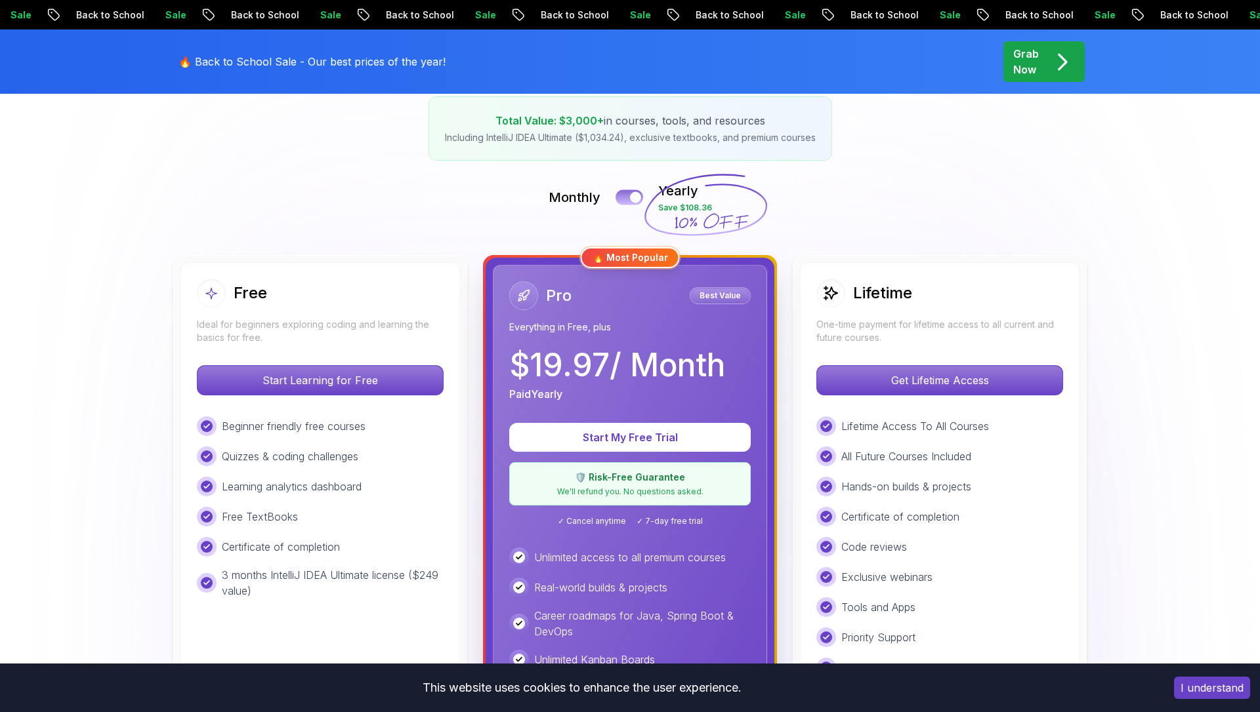
click at [625, 195] on button at bounding box center [629, 197] width 28 height 15
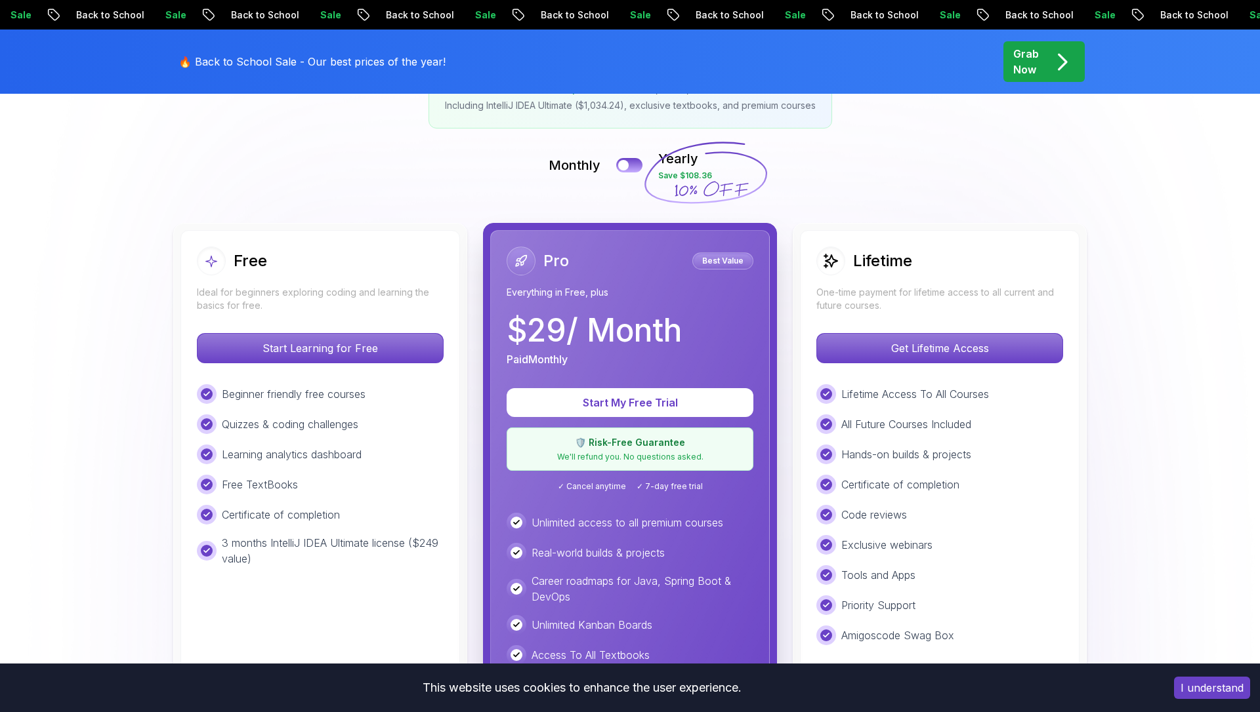
scroll to position [259, 0]
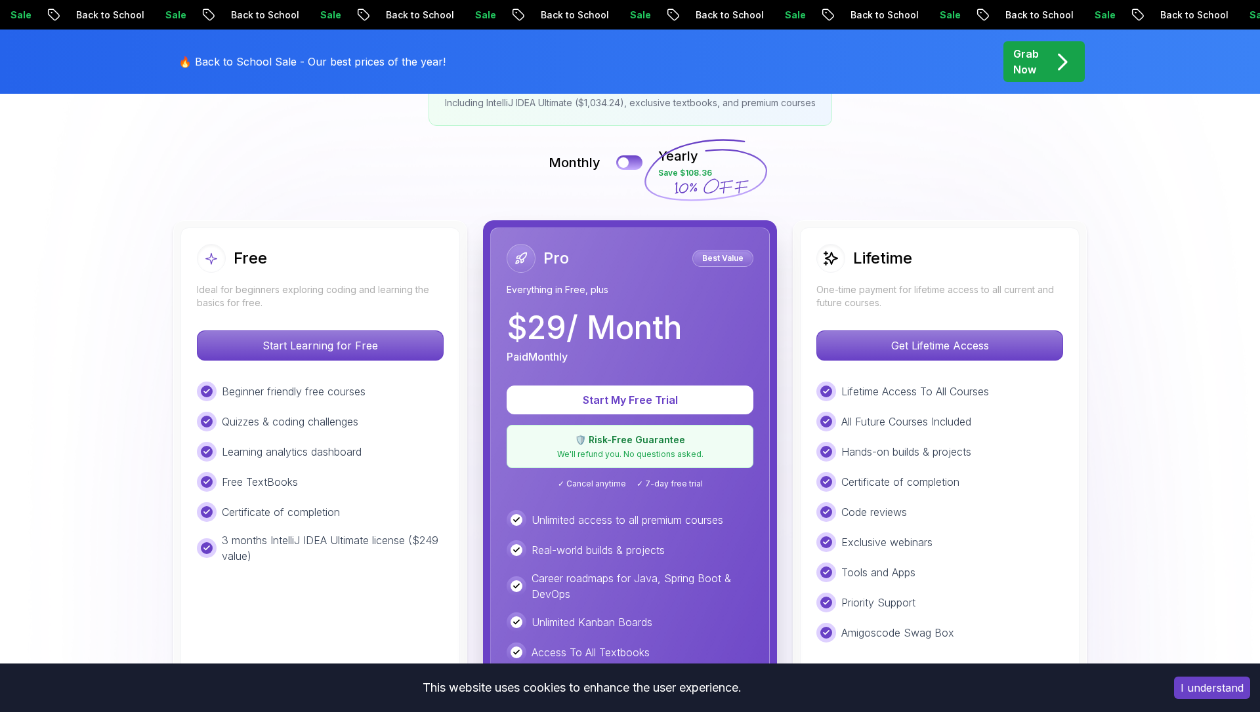
click at [606, 485] on span "✓ Cancel anytime" at bounding box center [592, 484] width 68 height 10
click at [621, 443] on p "🛡️ Risk-Free Guarantee" at bounding box center [630, 440] width 230 height 13
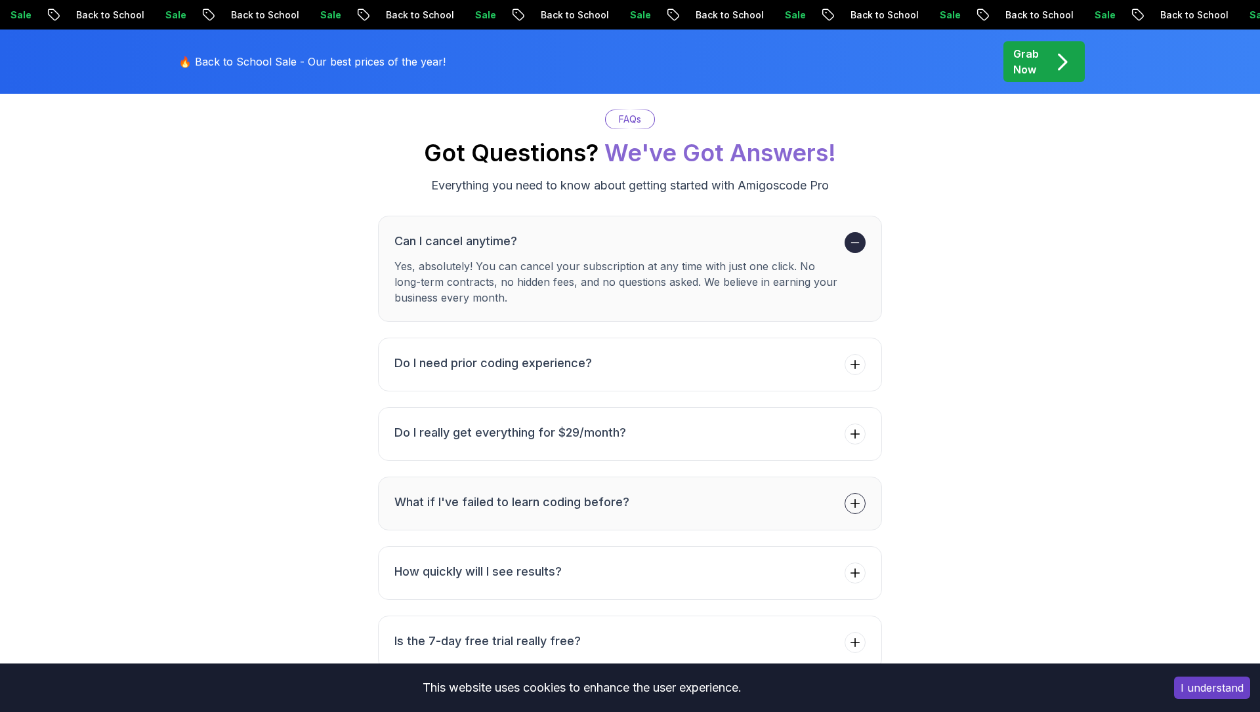
scroll to position [2103, 0]
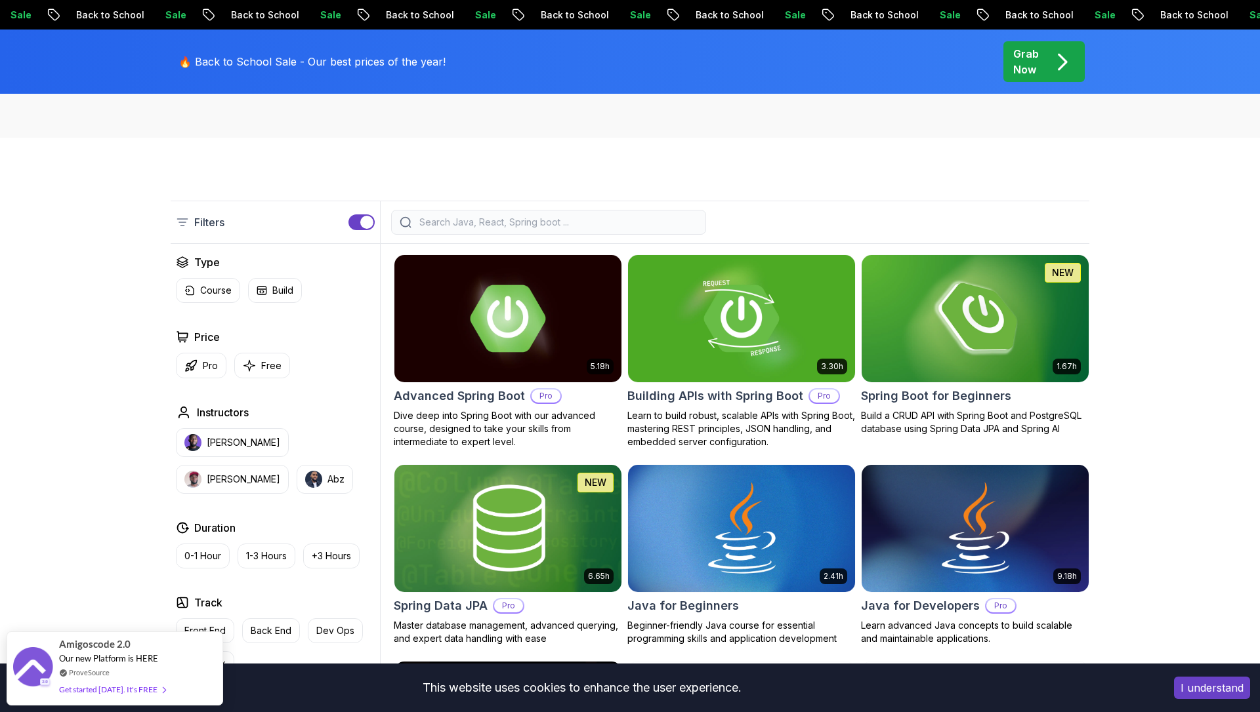
scroll to position [298, 0]
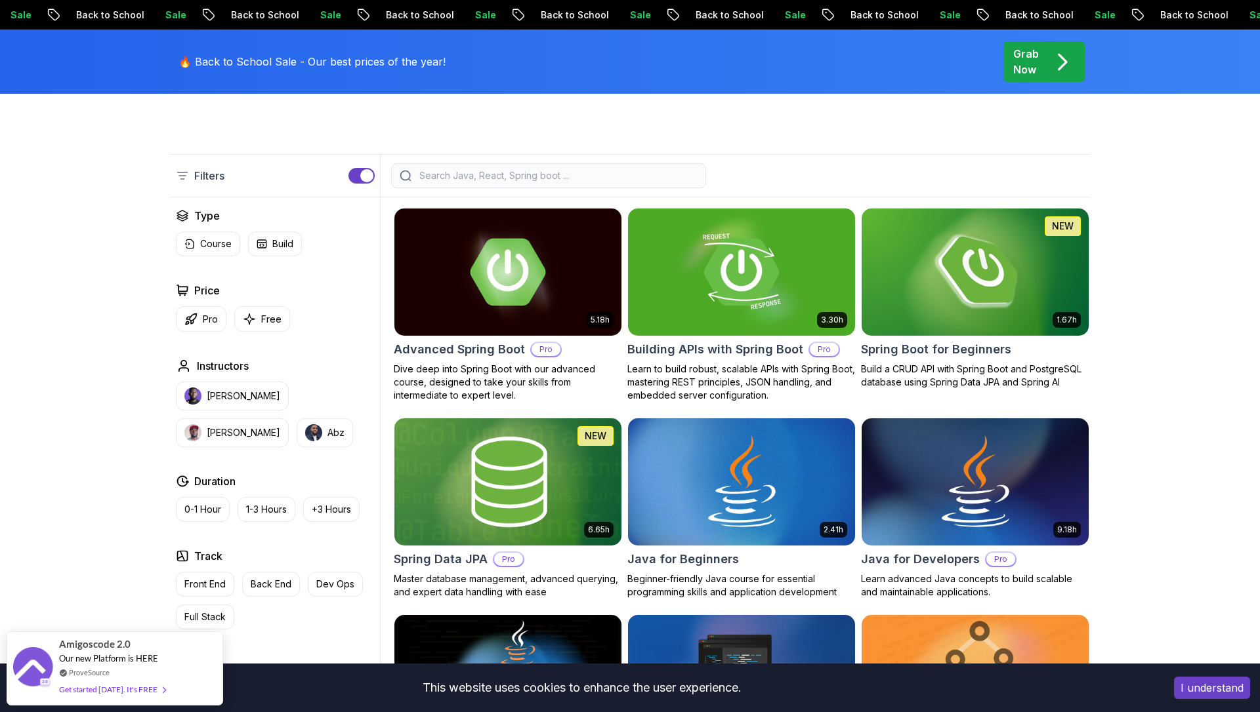
click at [500, 509] on img at bounding box center [507, 481] width 238 height 133
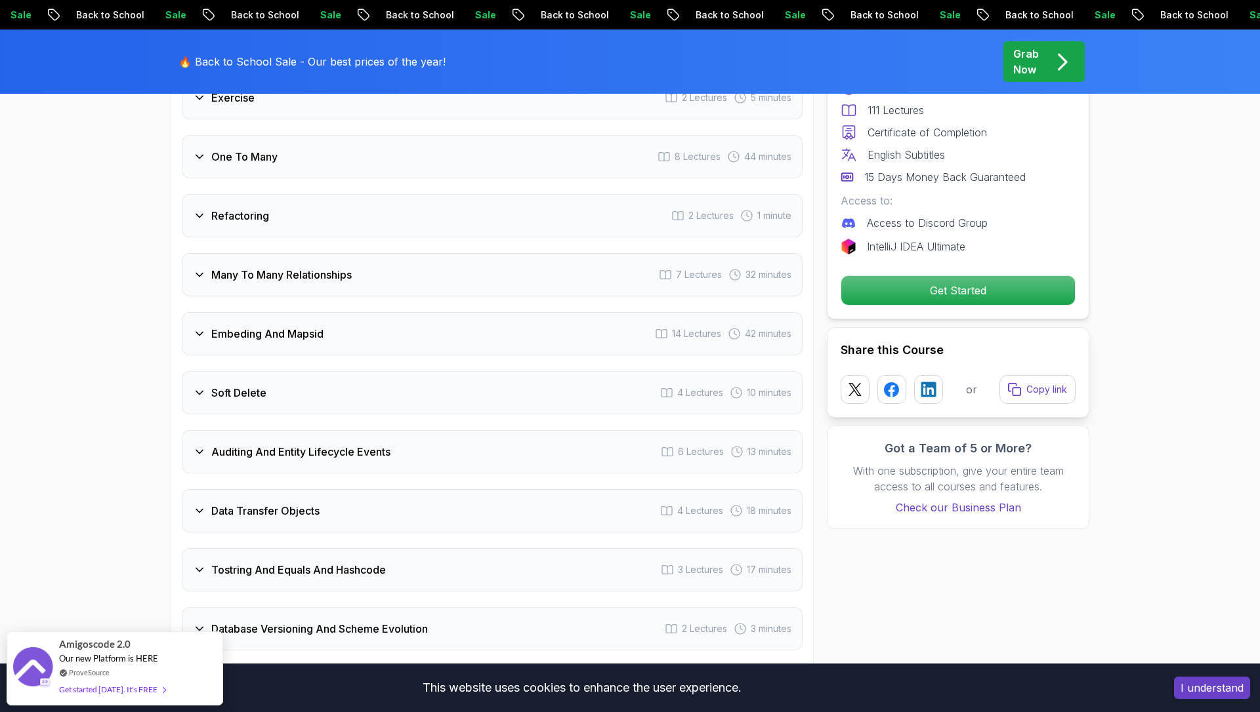
scroll to position [2371, 0]
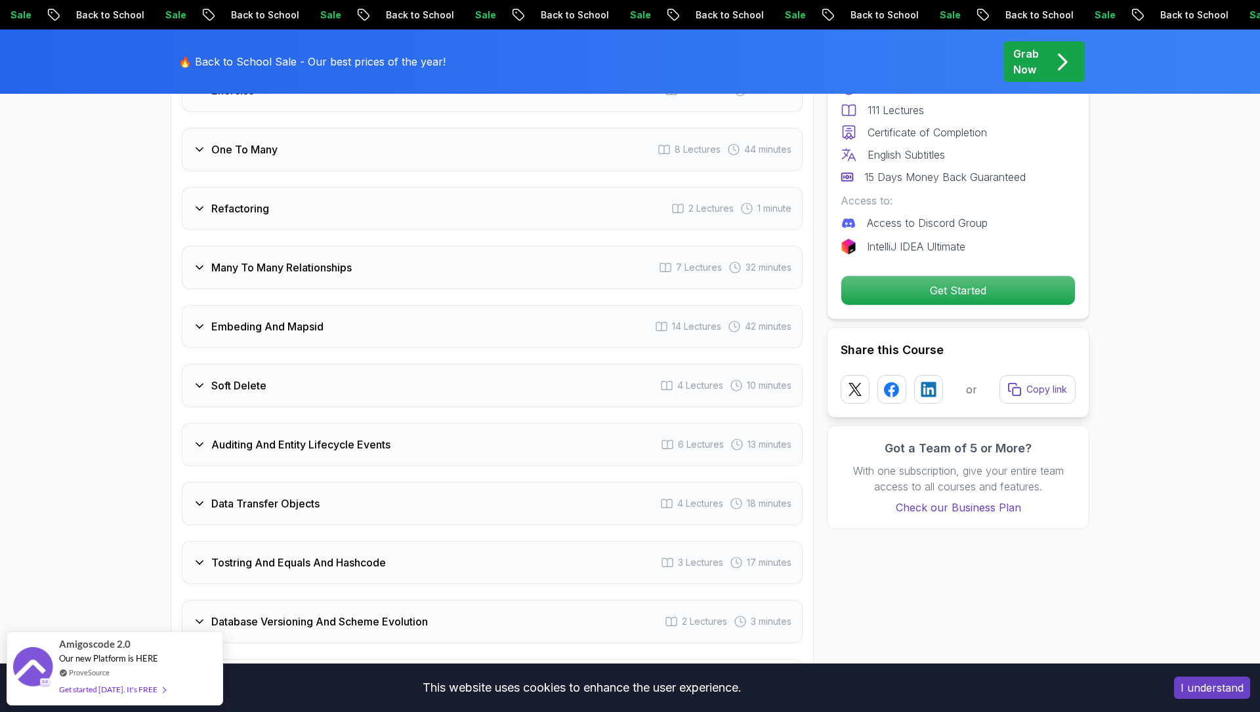
click at [345, 306] on div "Embeding And Mapsid 14 Lectures 42 minutes" at bounding box center [492, 326] width 621 height 43
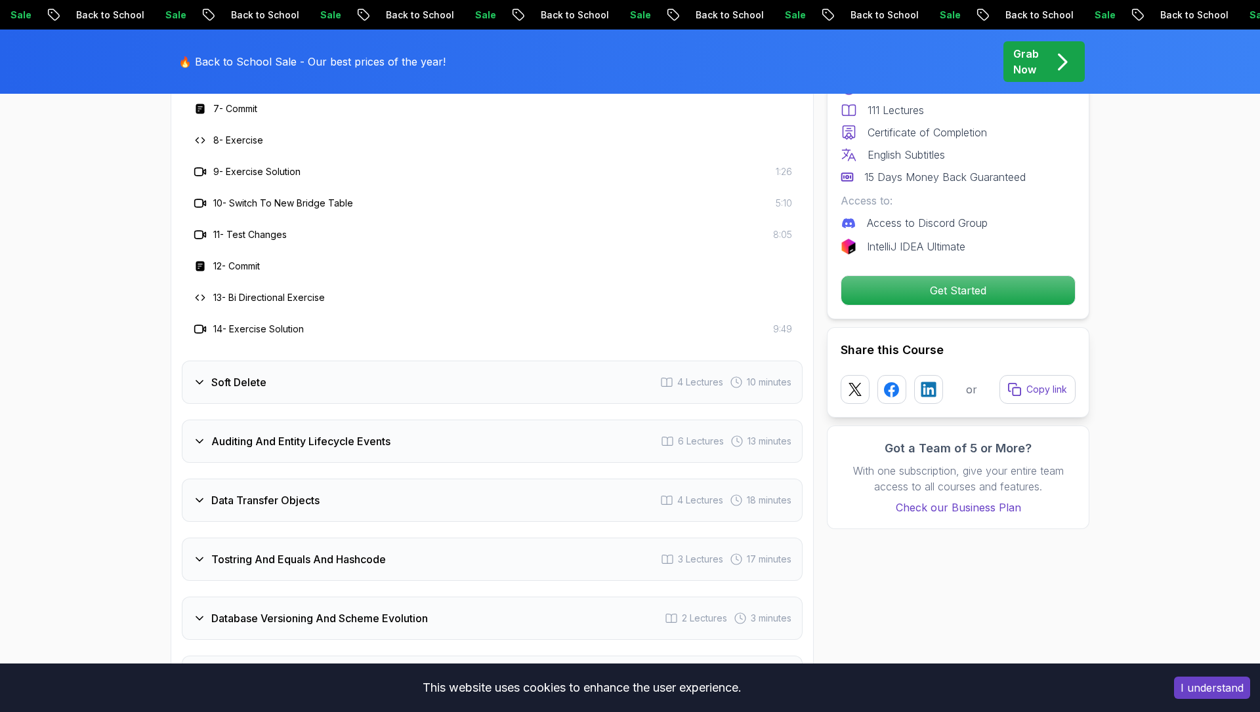
scroll to position [2692, 0]
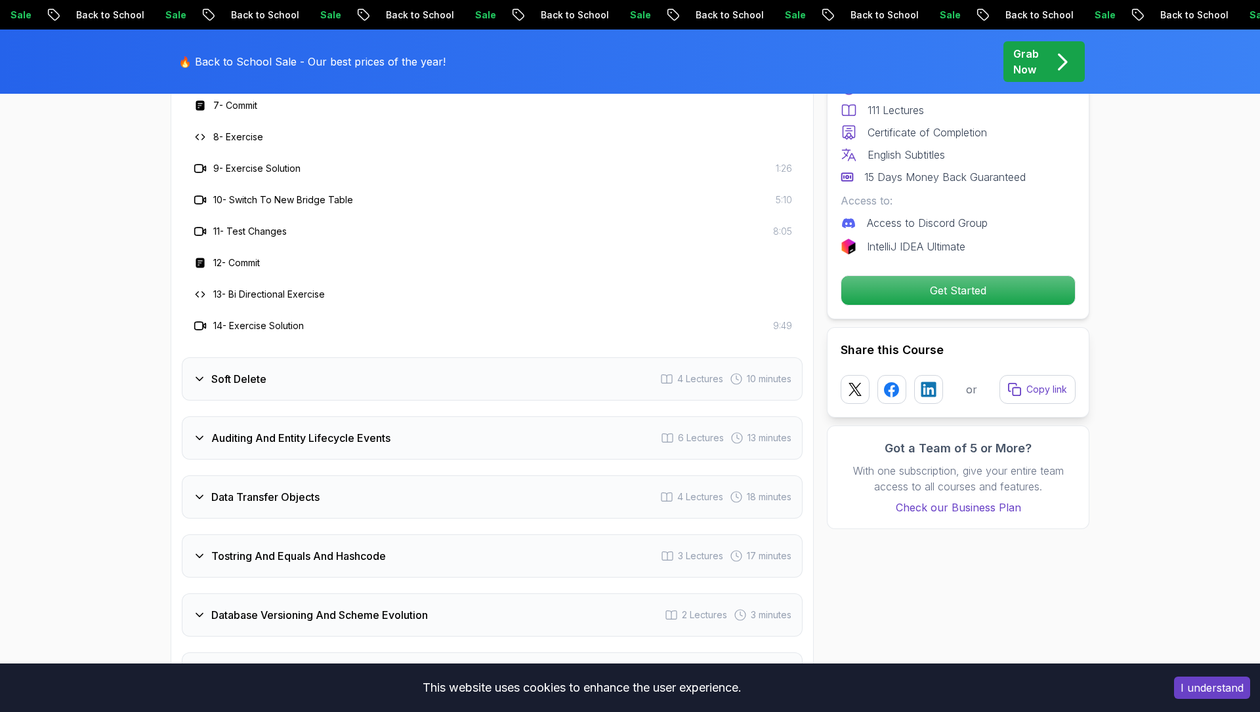
click at [357, 358] on div "Soft Delete 4 Lectures 10 minutes" at bounding box center [492, 379] width 621 height 43
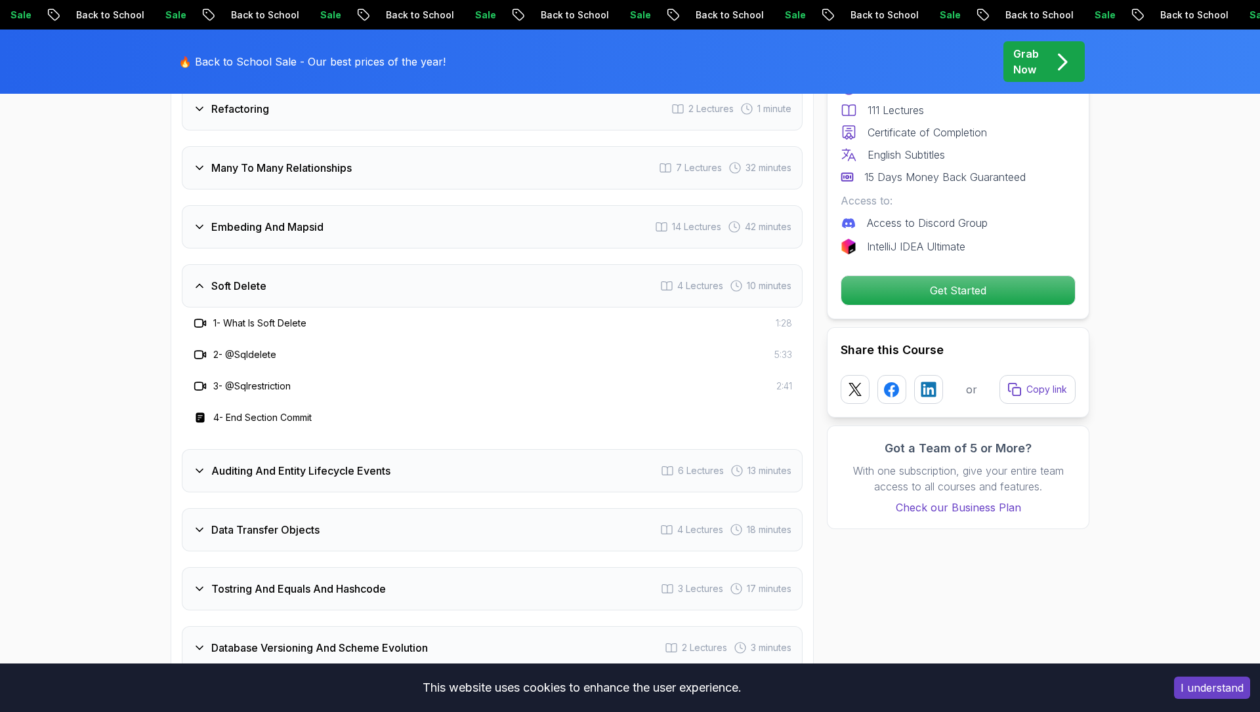
scroll to position [2337, 0]
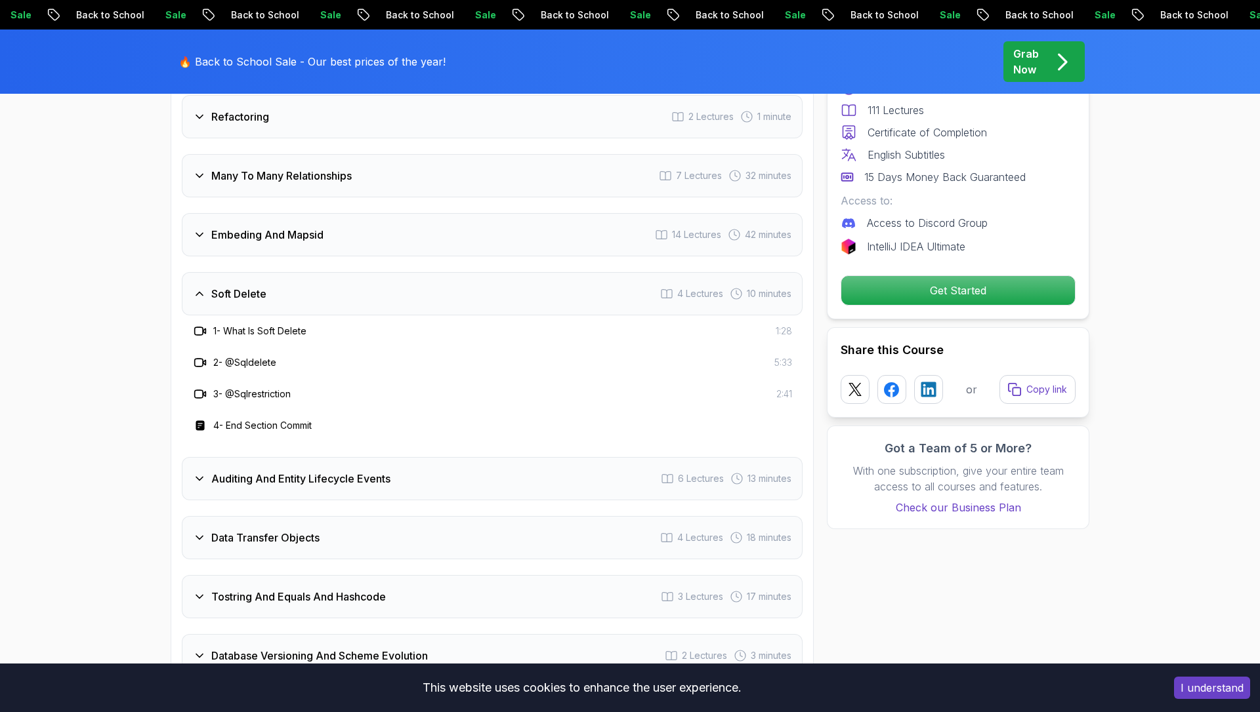
click at [361, 275] on div "Soft Delete 4 Lectures 10 minutes" at bounding box center [492, 293] width 621 height 43
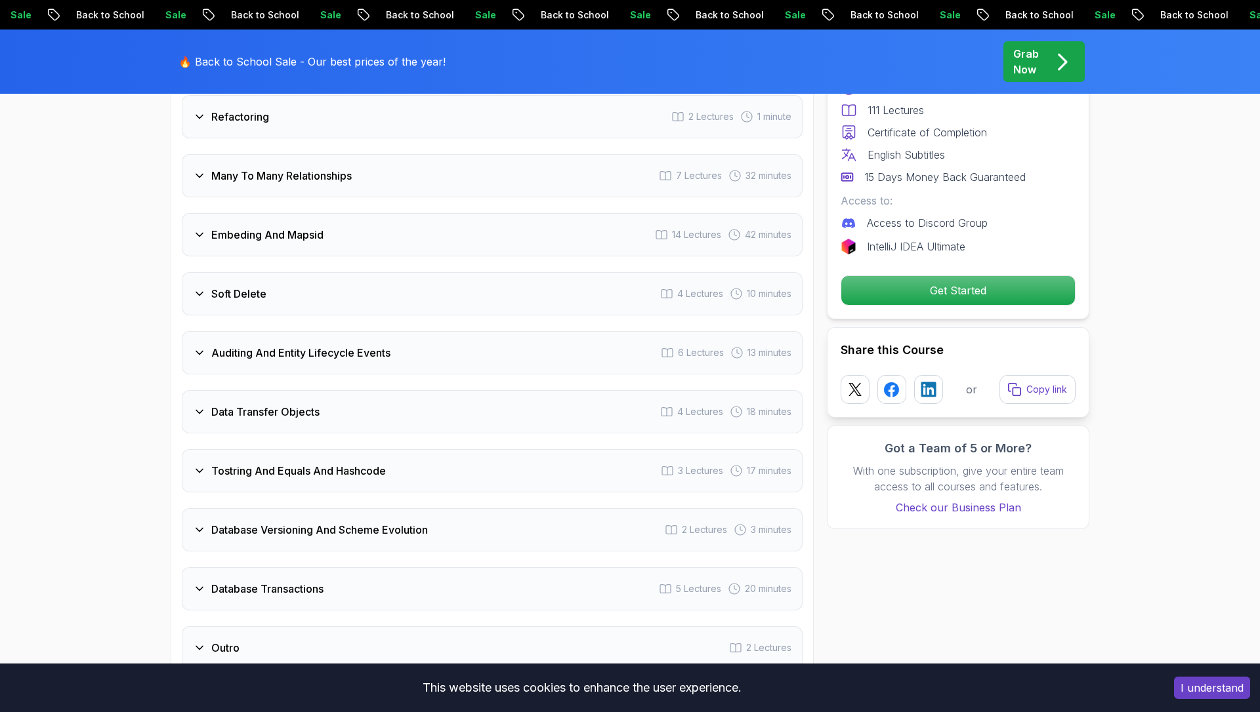
click at [356, 345] on h3 "Auditing And Entity Lifecycle Events" at bounding box center [300, 353] width 179 height 16
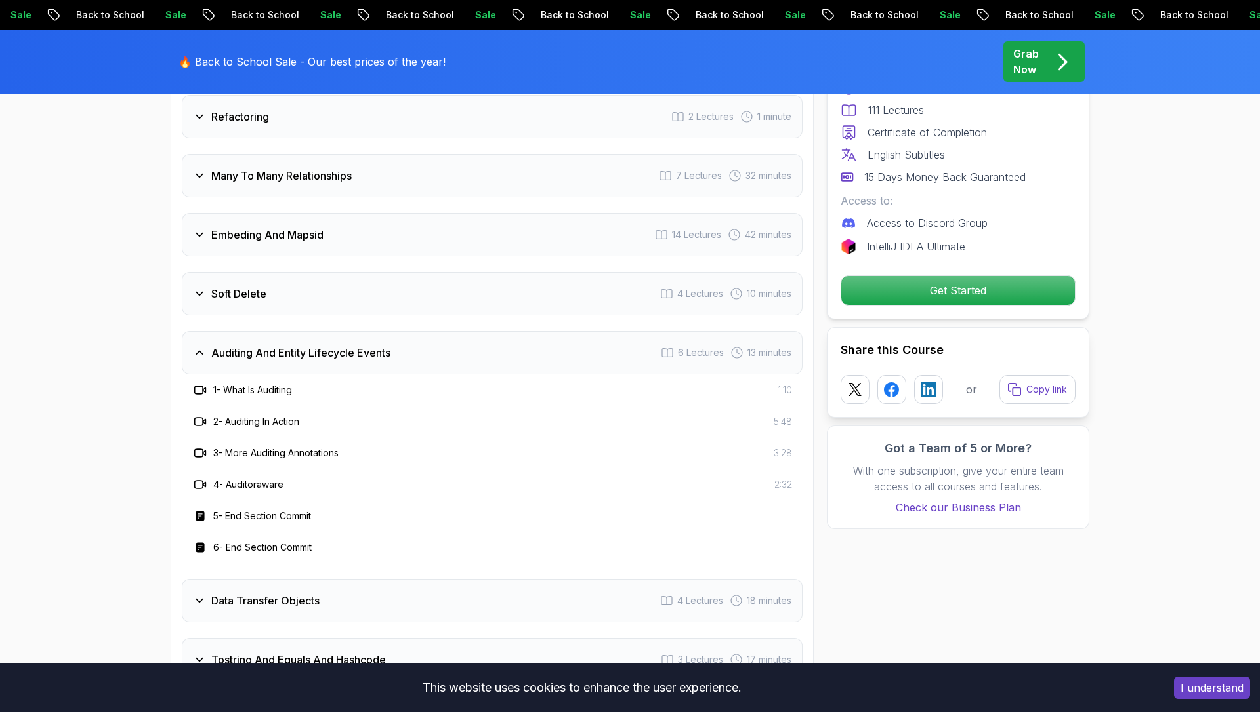
click at [356, 345] on h3 "Auditing And Entity Lifecycle Events" at bounding box center [300, 353] width 179 height 16
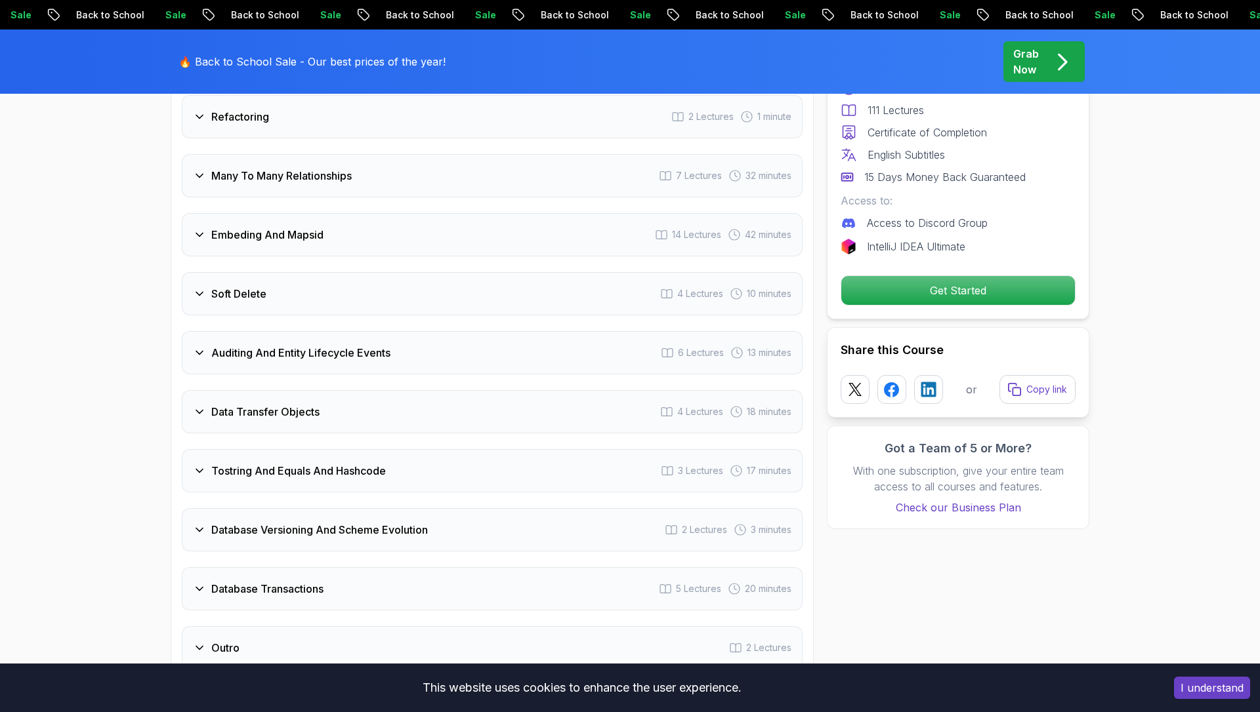
click at [354, 390] on div "Data Transfer Objects 4 Lectures 18 minutes" at bounding box center [492, 411] width 621 height 43
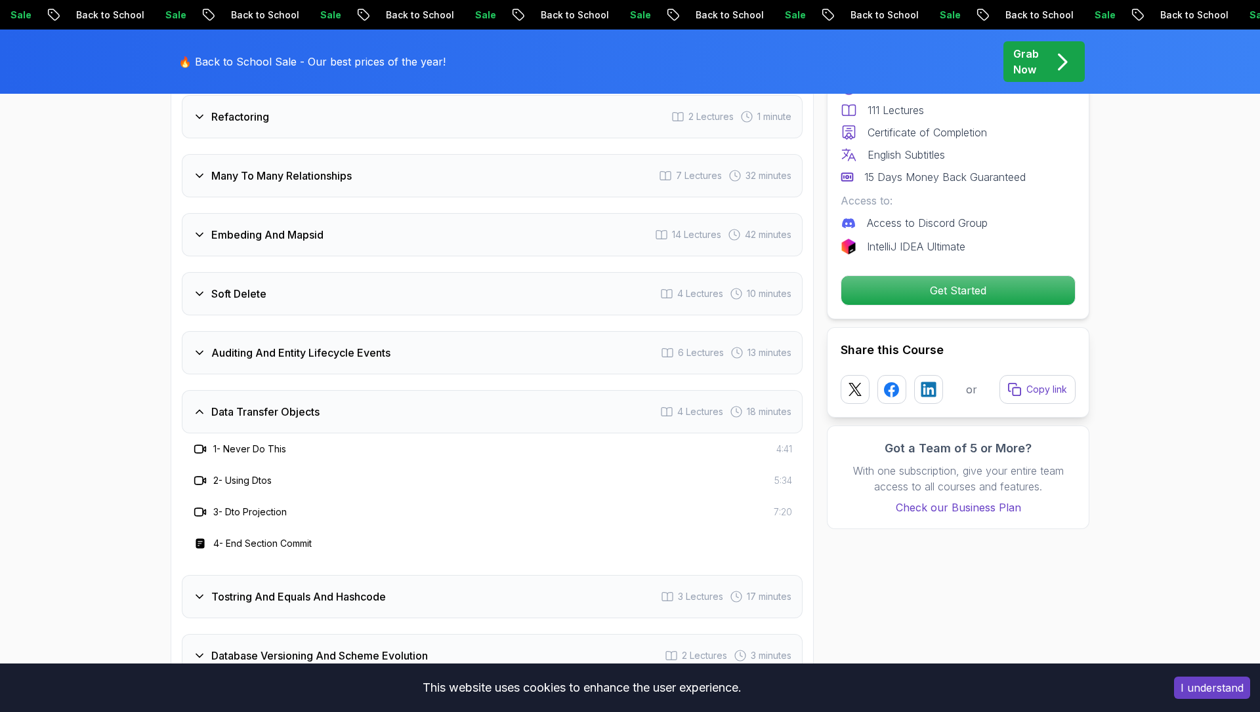
click at [354, 390] on div "Data Transfer Objects 4 Lectures 18 minutes" at bounding box center [492, 411] width 621 height 43
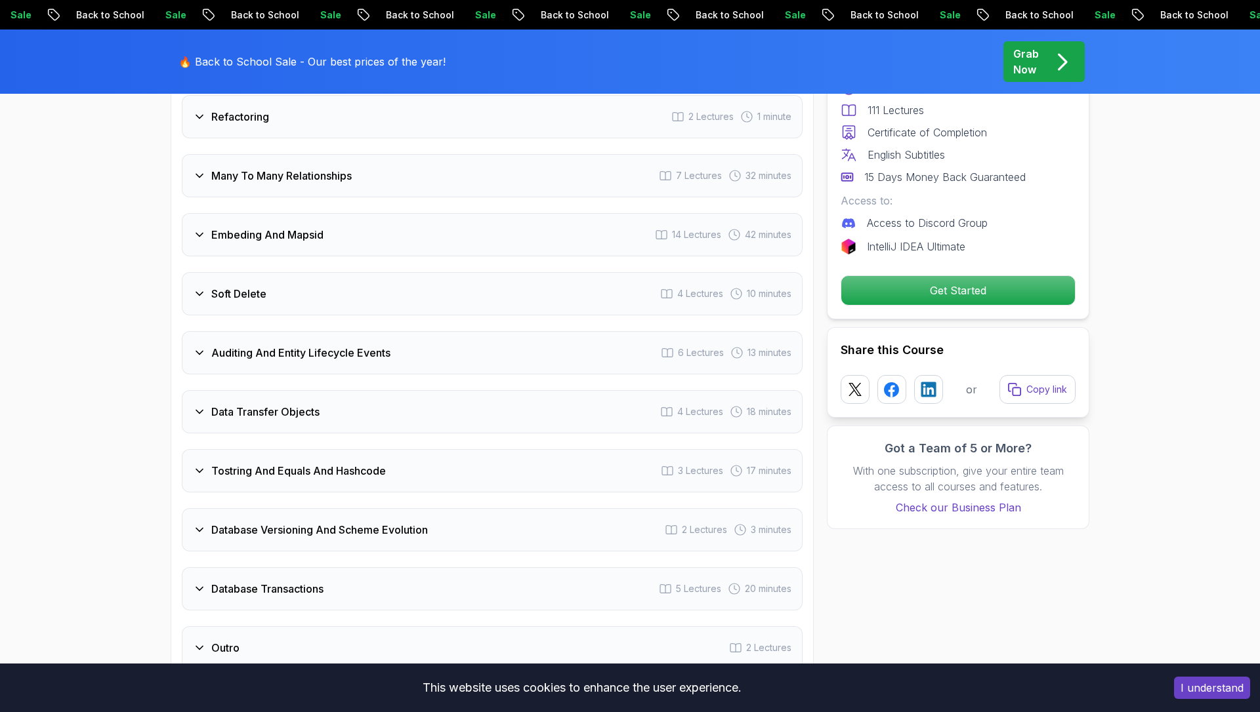
click at [364, 463] on h3 "Tostring And Equals And Hashcode" at bounding box center [298, 471] width 174 height 16
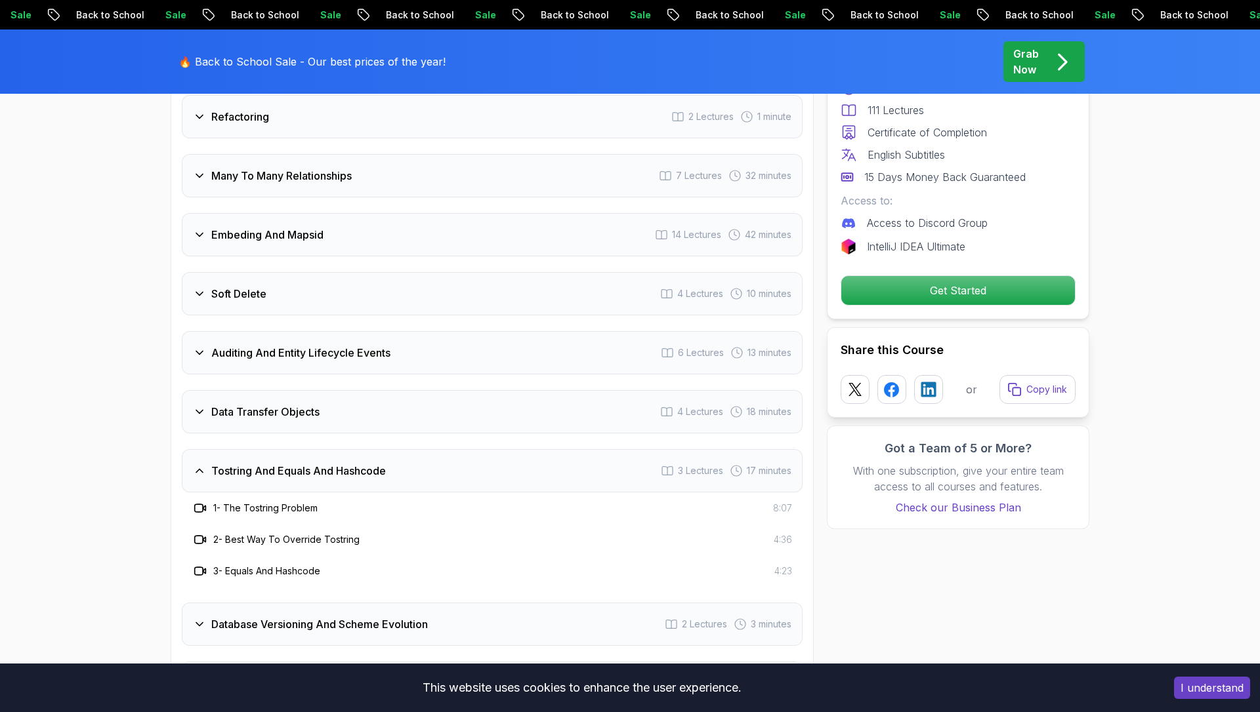
click at [364, 463] on h3 "Tostring And Equals And Hashcode" at bounding box center [298, 471] width 174 height 16
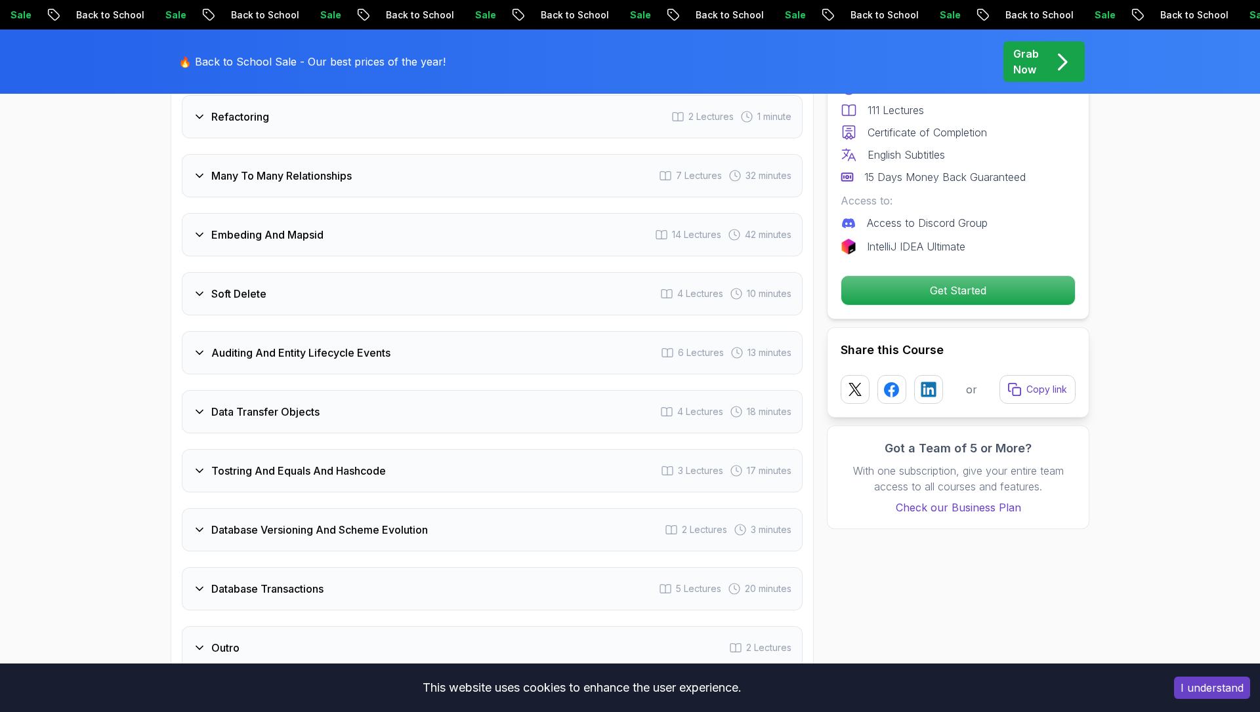
click at [371, 522] on h3 "Database Versioning And Scheme Evolution" at bounding box center [319, 530] width 216 height 16
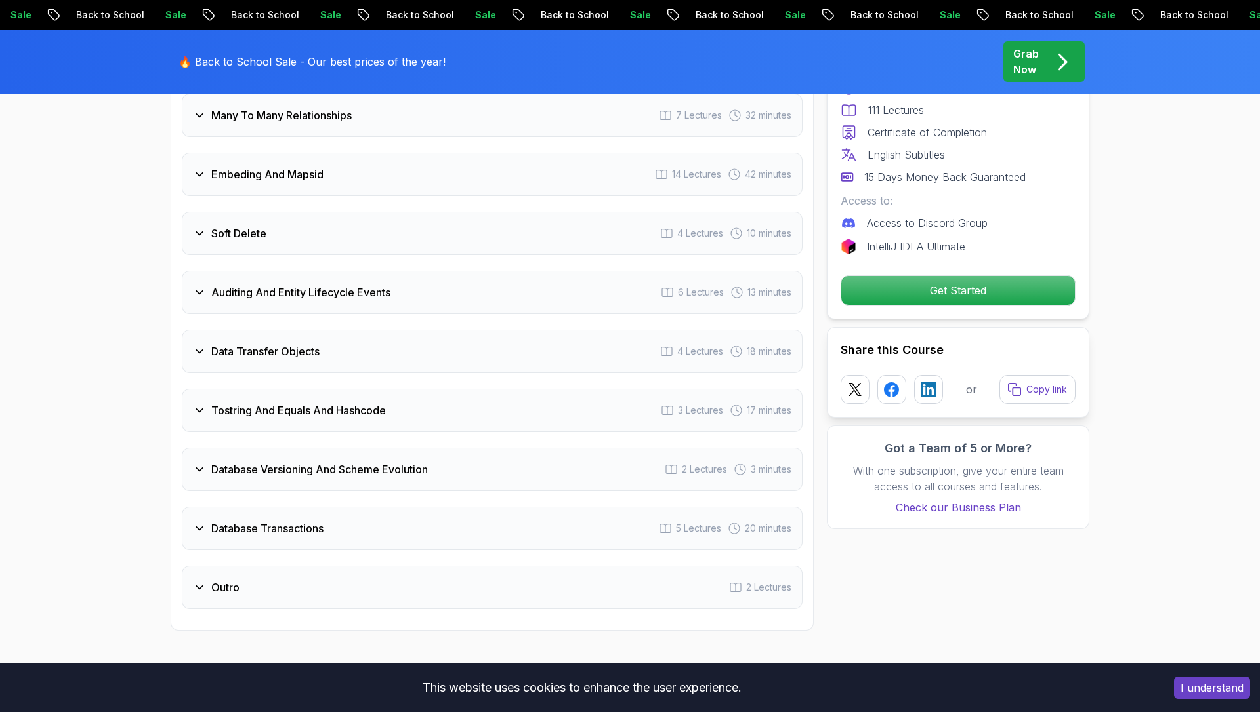
scroll to position [2398, 0]
click at [379, 462] on div "Database Versioning And Scheme Evolution 2 Lectures 3 minutes" at bounding box center [492, 468] width 621 height 43
click at [384, 513] on div "Database Transactions 5 Lectures 20 minutes" at bounding box center [492, 527] width 621 height 43
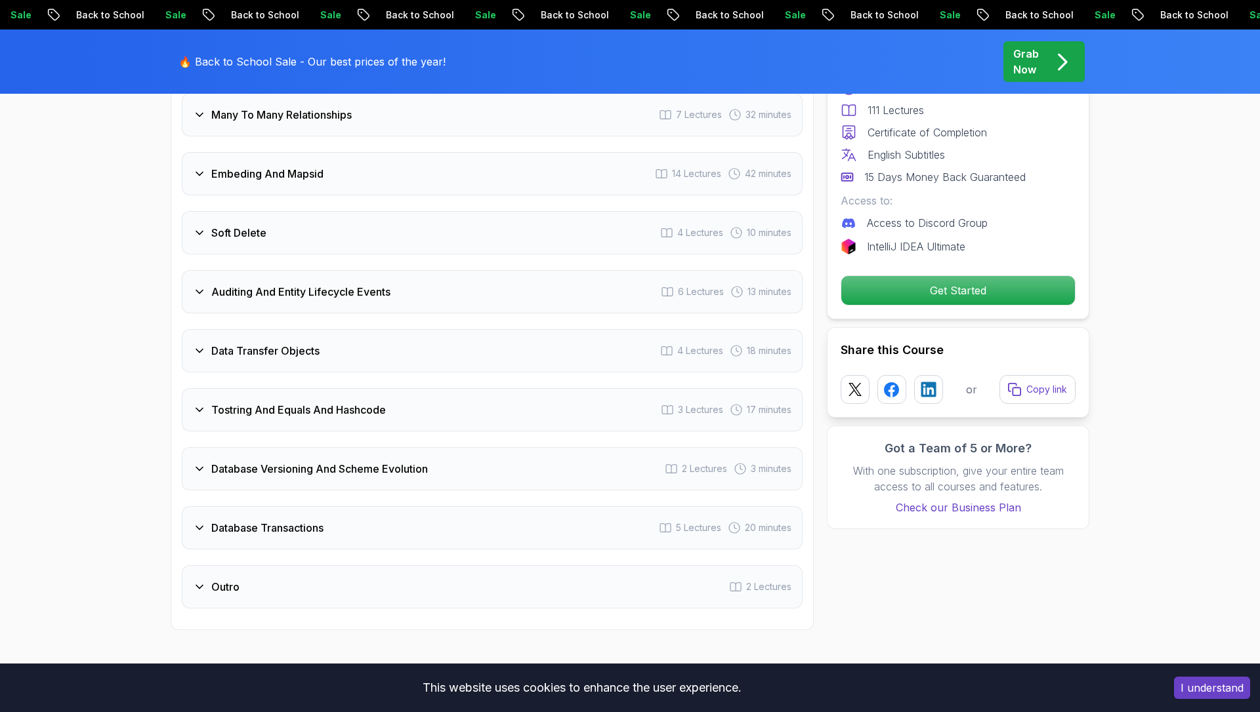
click at [384, 513] on div "Database Transactions 5 Lectures 20 minutes" at bounding box center [492, 527] width 621 height 43
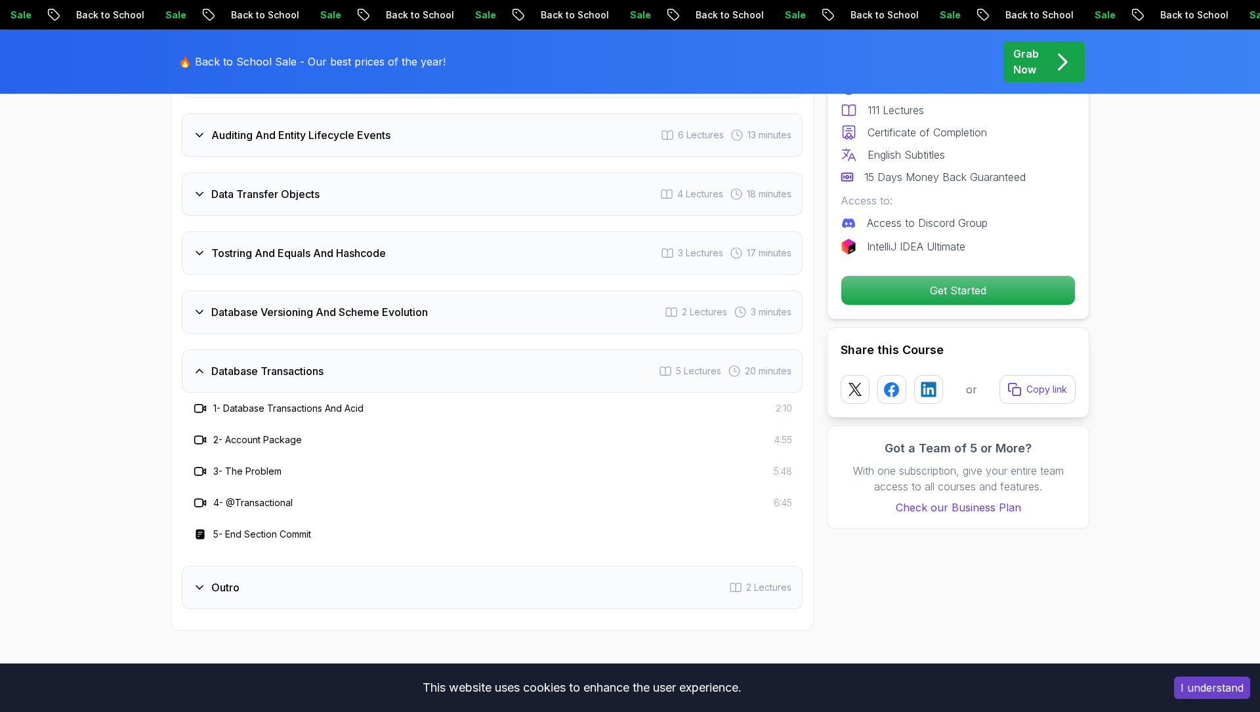
scroll to position [2557, 0]
click at [365, 352] on div "Database Transactions 5 Lectures 20 minutes" at bounding box center [492, 368] width 621 height 43
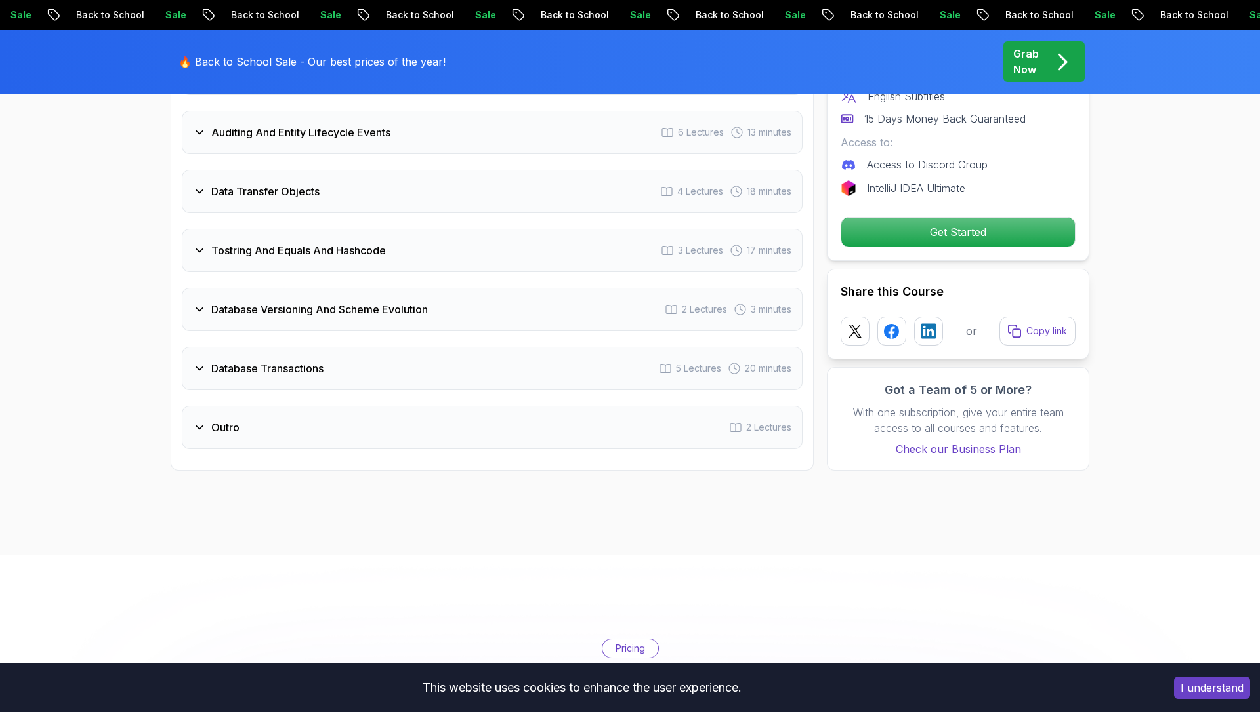
click at [365, 406] on div "Outro 2 Lectures" at bounding box center [492, 427] width 621 height 43
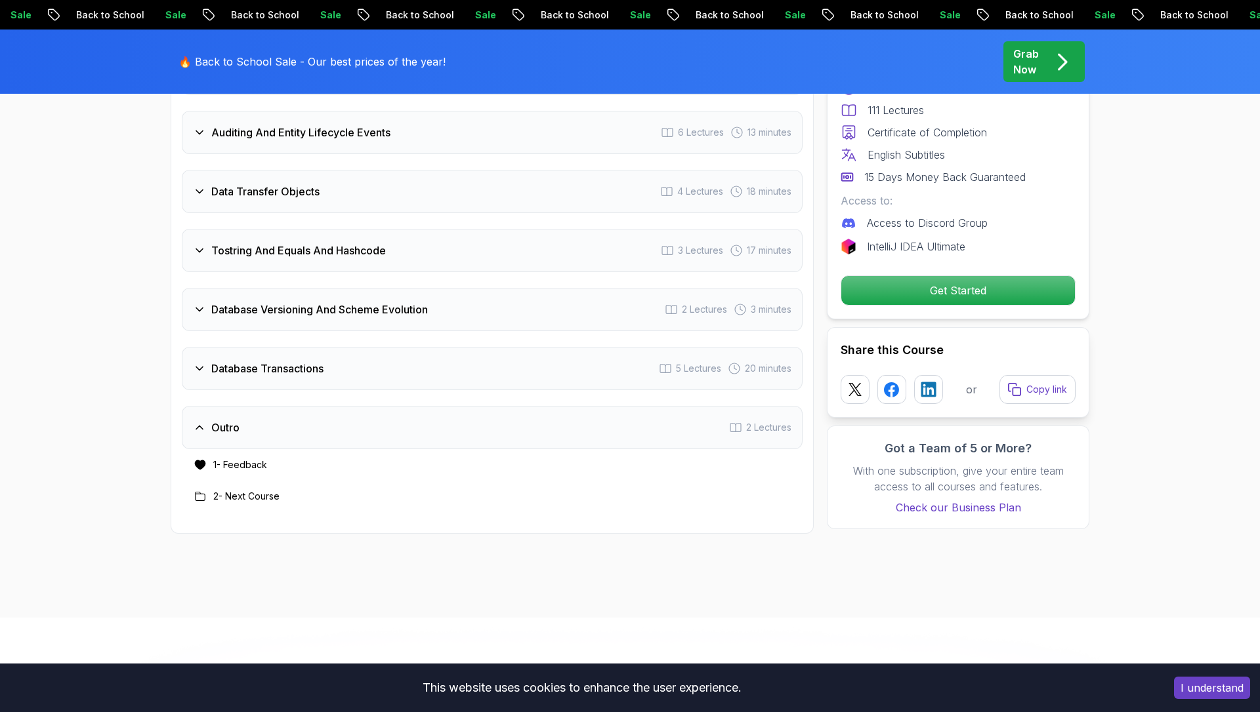
click at [365, 406] on div "Outro 2 Lectures" at bounding box center [492, 427] width 621 height 43
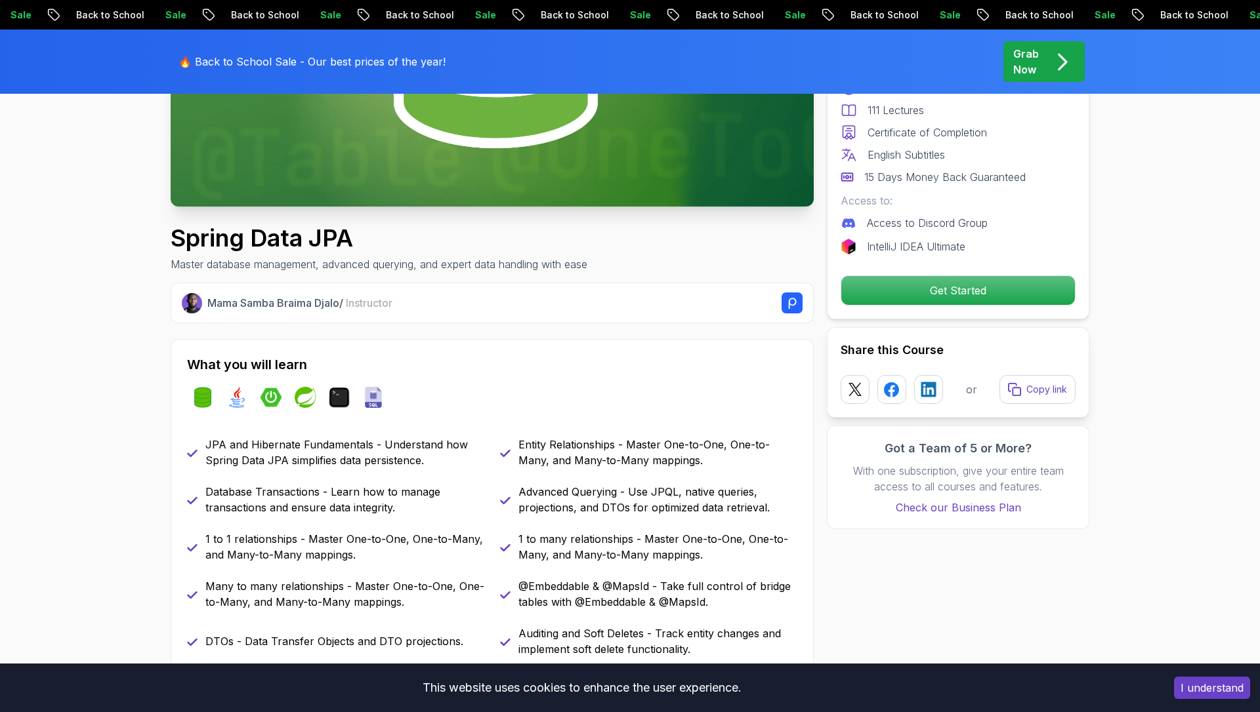
scroll to position [0, 0]
